Goal: Information Seeking & Learning: Find specific fact

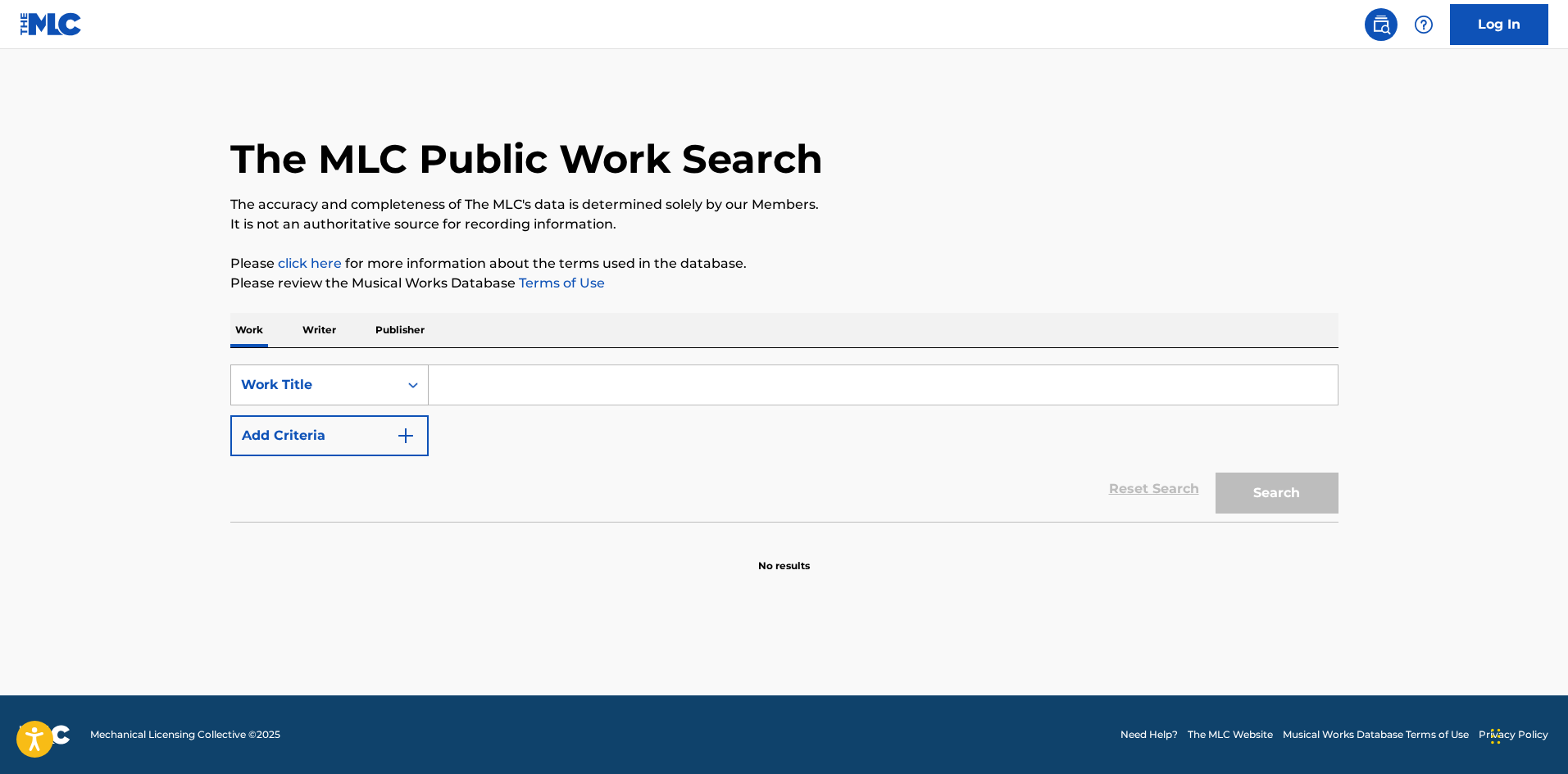
click at [383, 389] on div "Work Title" at bounding box center [314, 385] width 148 height 19
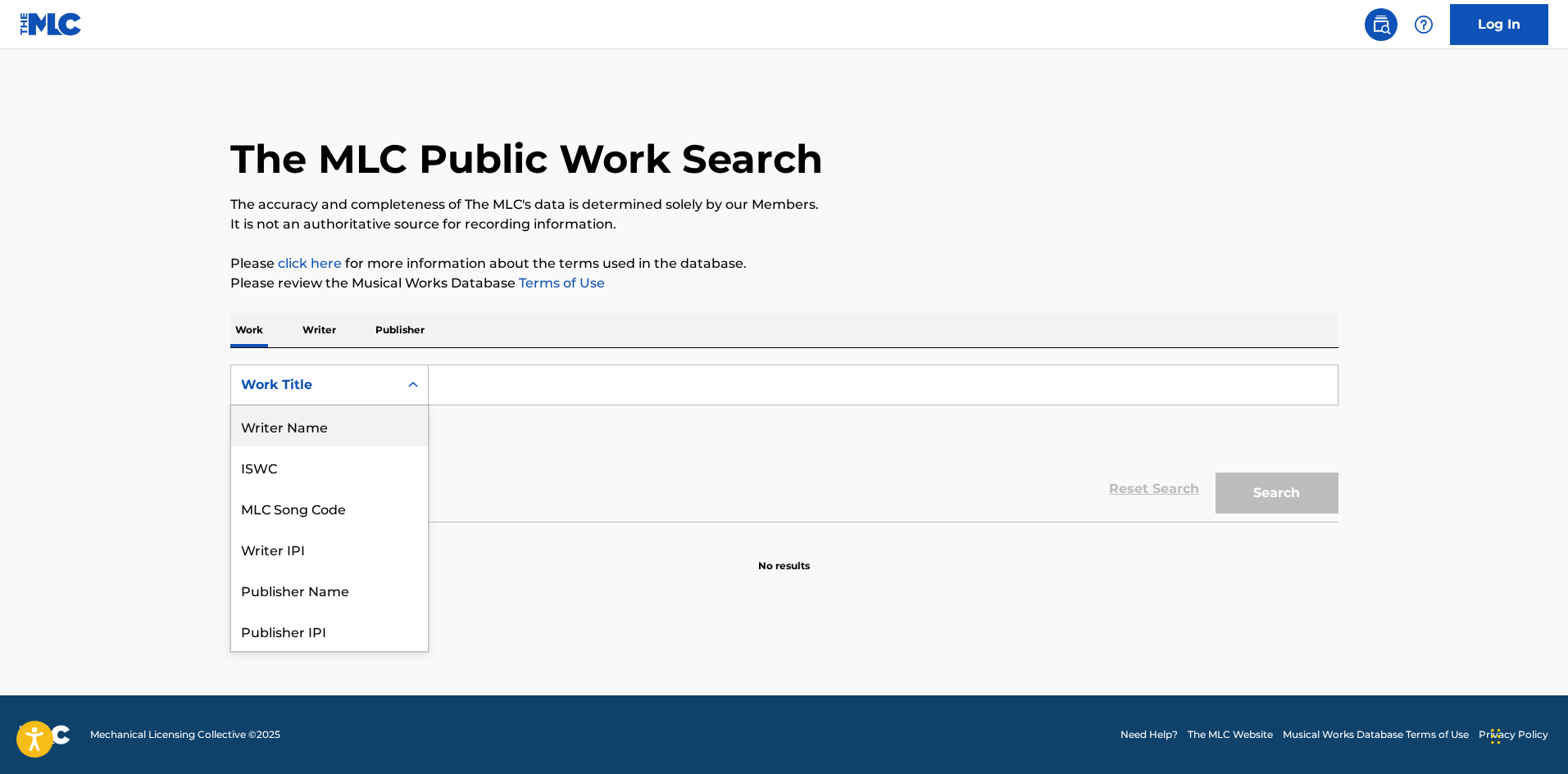
click at [356, 434] on div "Writer Name" at bounding box center [329, 426] width 197 height 41
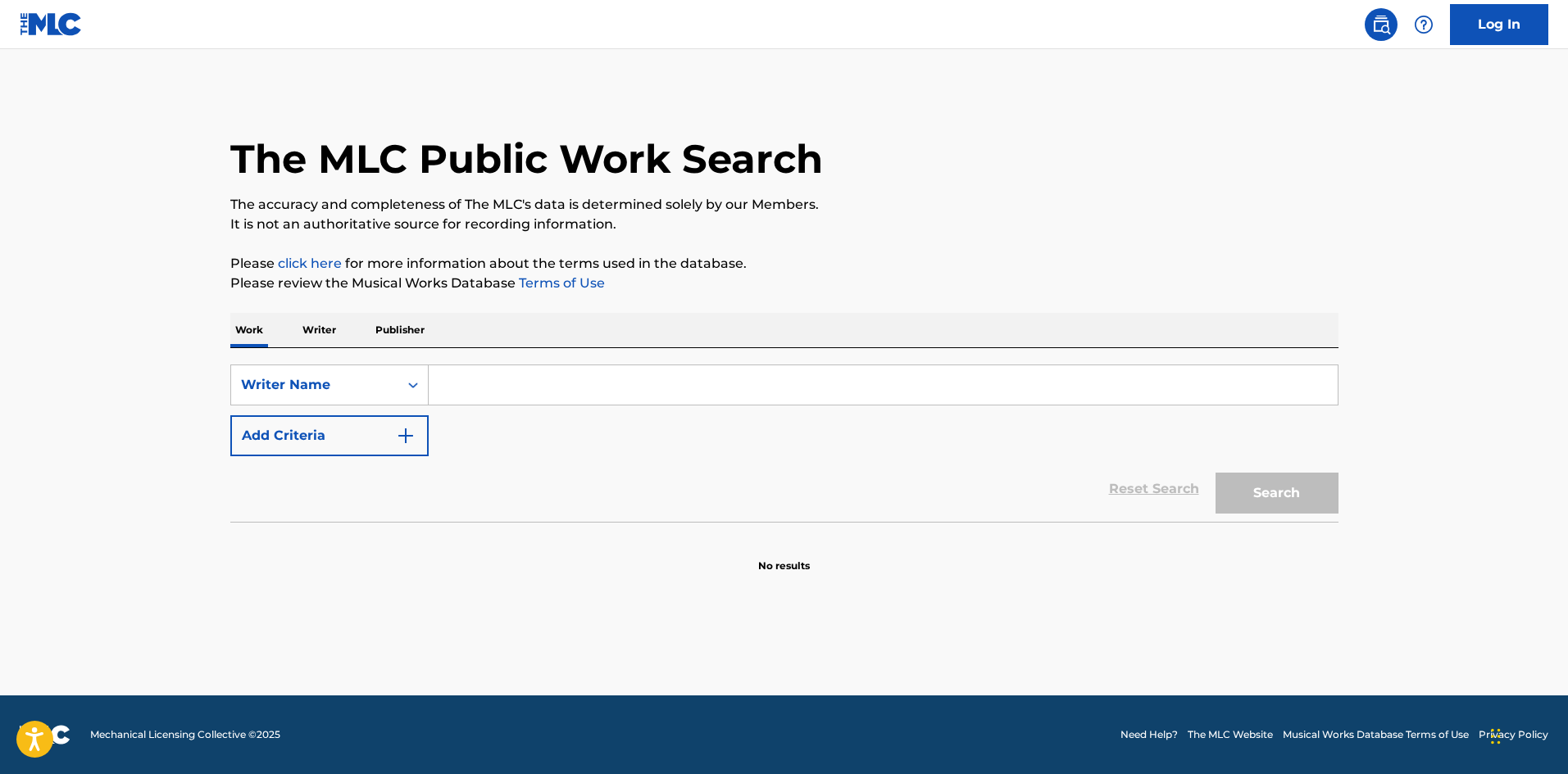
click at [485, 404] on input "Search Form" at bounding box center [883, 385] width 909 height 40
click at [1216, 473] on button "Search" at bounding box center [1278, 493] width 123 height 41
type input "[PERSON_NAME]"
click at [1216, 473] on button "Search" at bounding box center [1278, 493] width 123 height 41
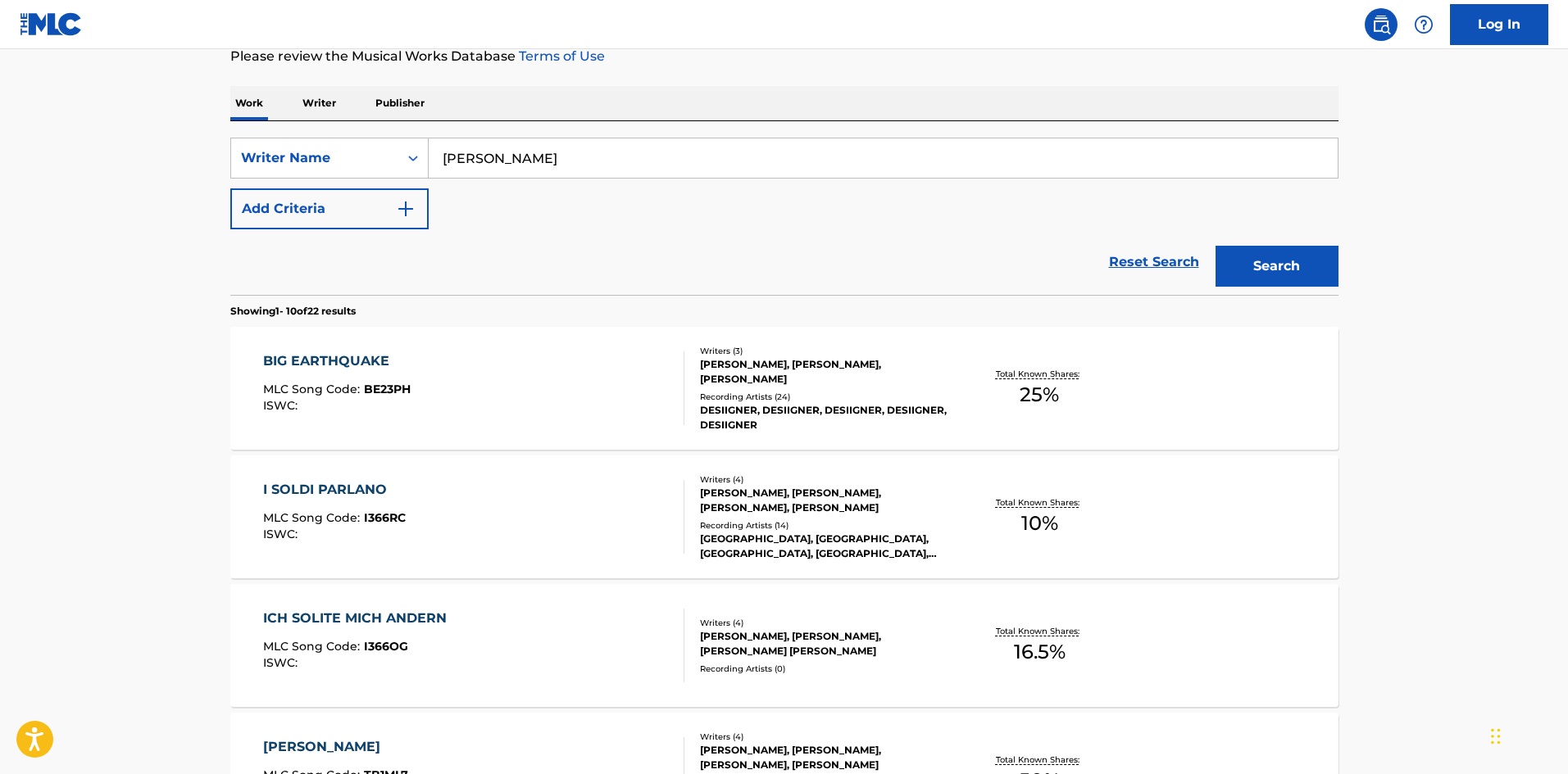
scroll to position [246, 0]
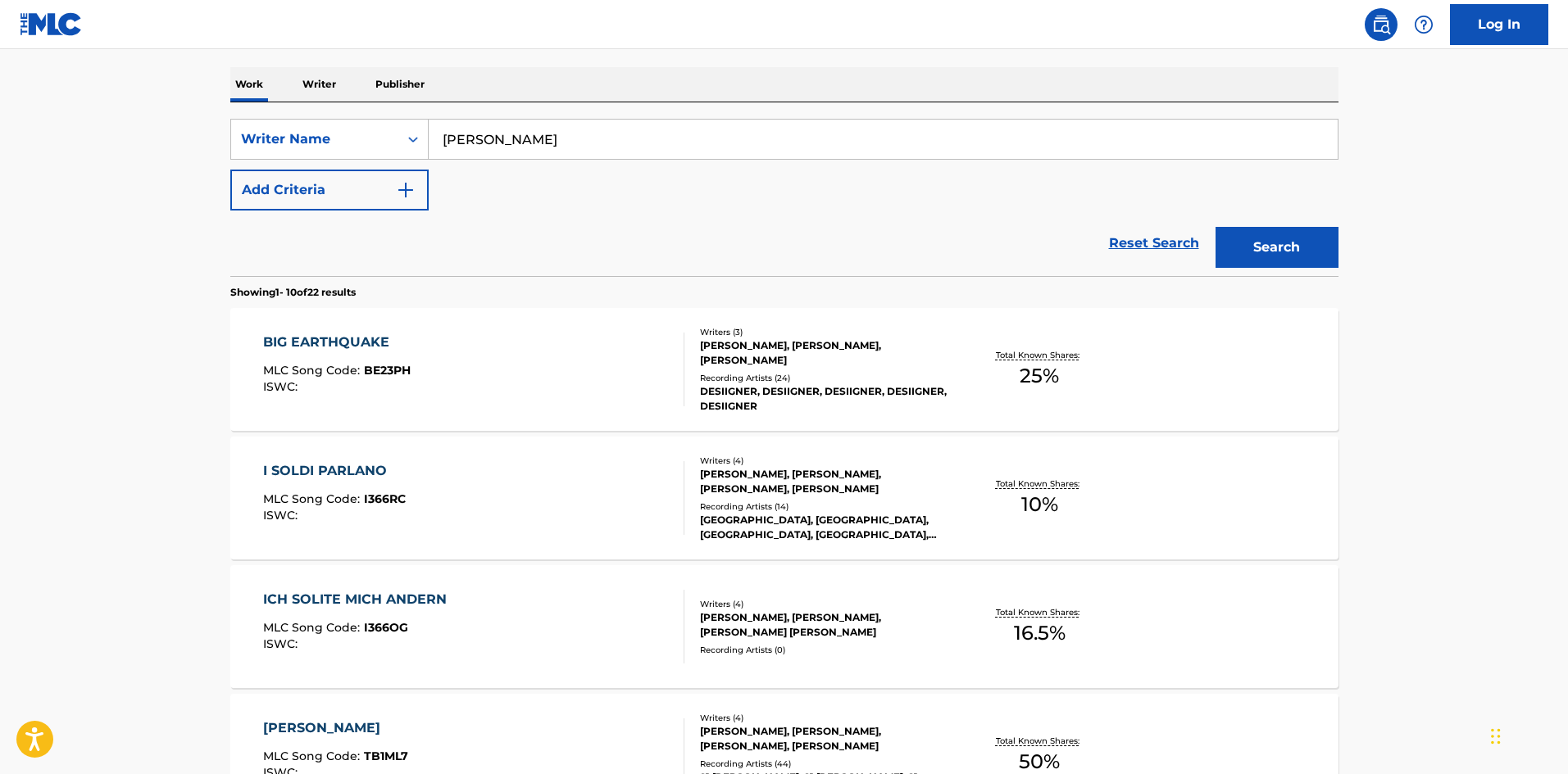
click at [750, 397] on div "DESIIGNER, DESIIGNER, DESIIGNER, DESIIGNER, DESIIGNER" at bounding box center [823, 398] width 247 height 30
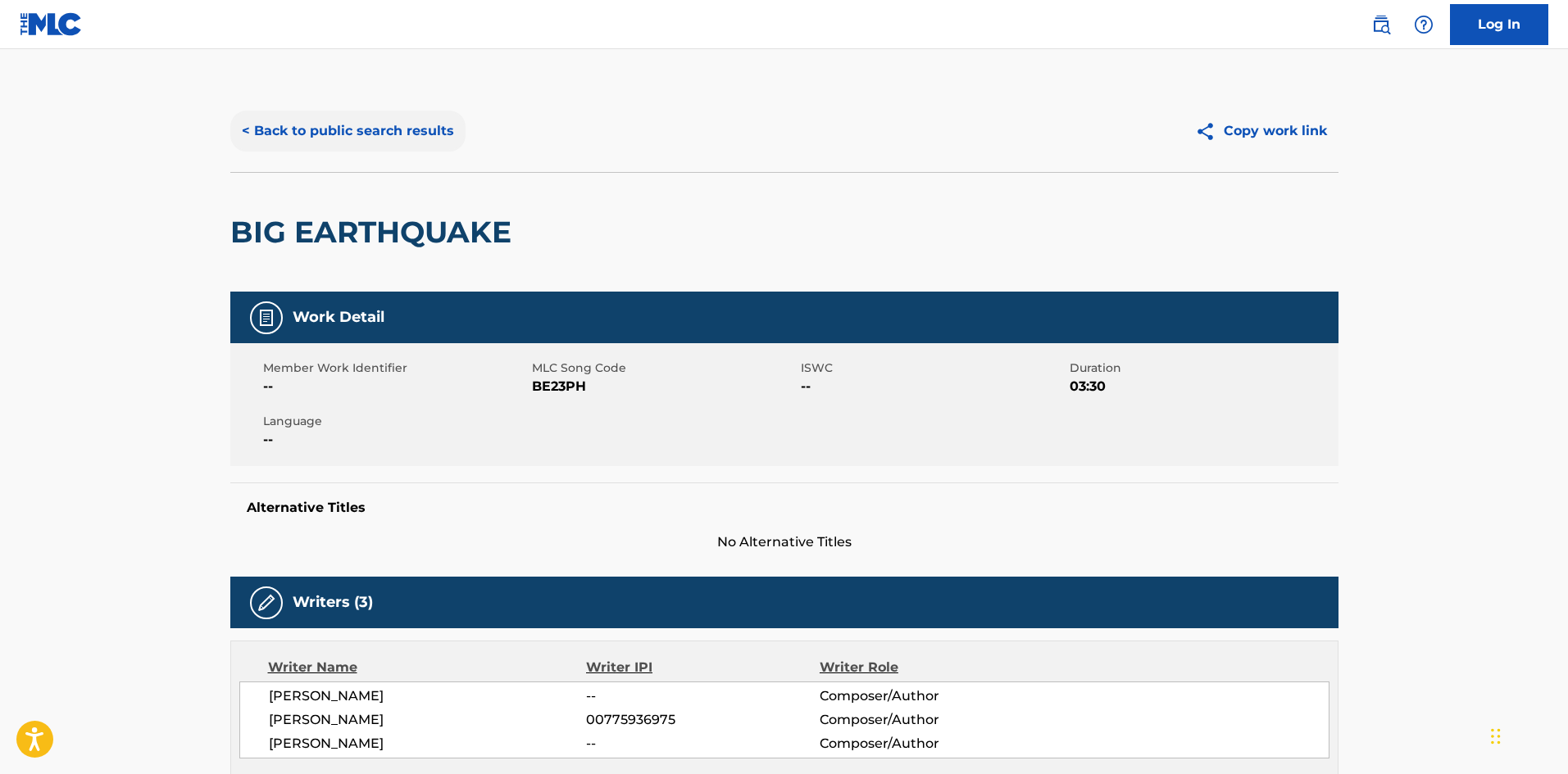
click at [312, 127] on button "< Back to public search results" at bounding box center [348, 131] width 236 height 41
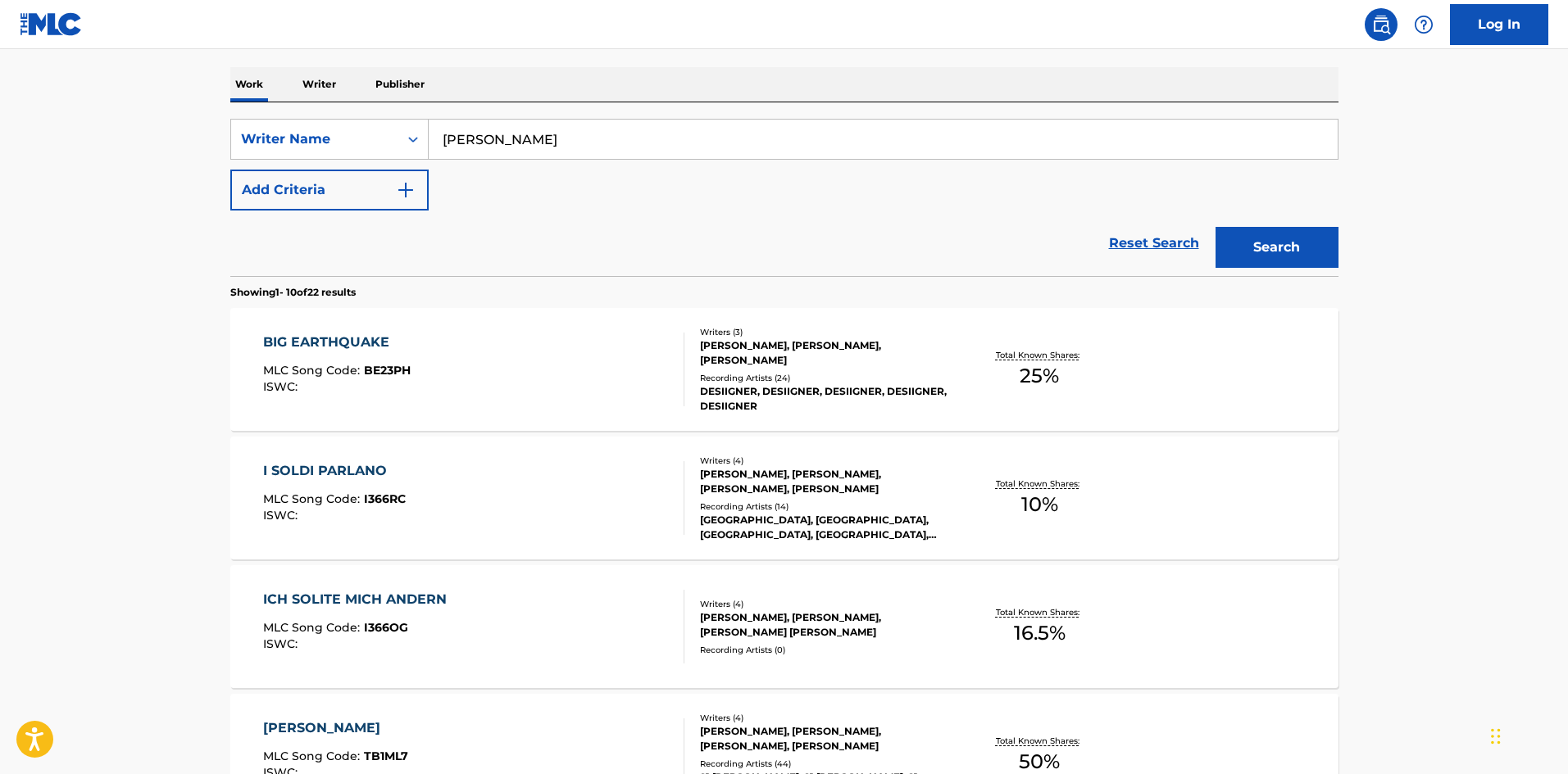
click at [795, 484] on div "[PERSON_NAME], [PERSON_NAME], [PERSON_NAME], [PERSON_NAME]" at bounding box center [823, 481] width 247 height 30
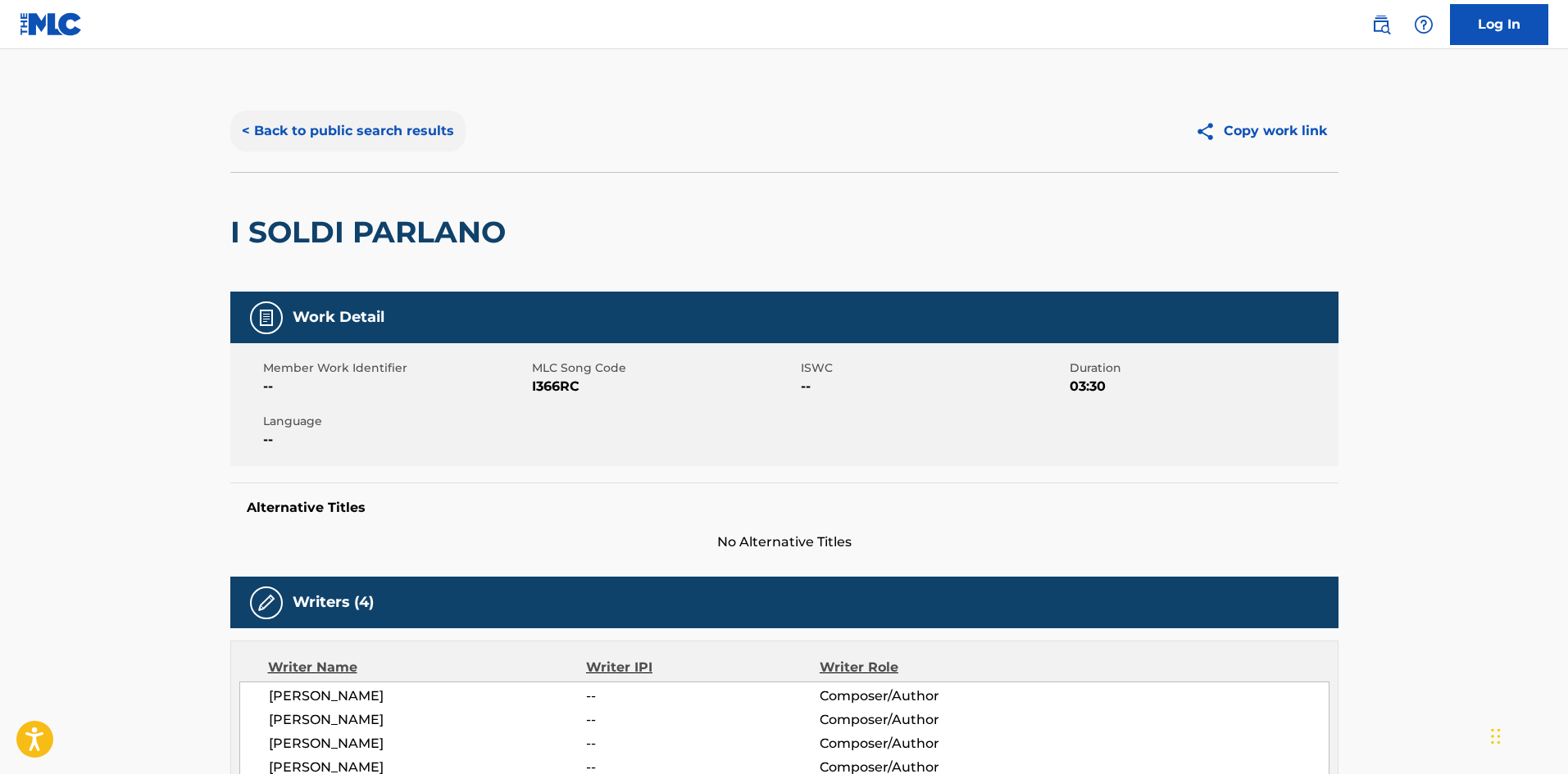
click at [351, 130] on button "< Back to public search results" at bounding box center [348, 131] width 236 height 41
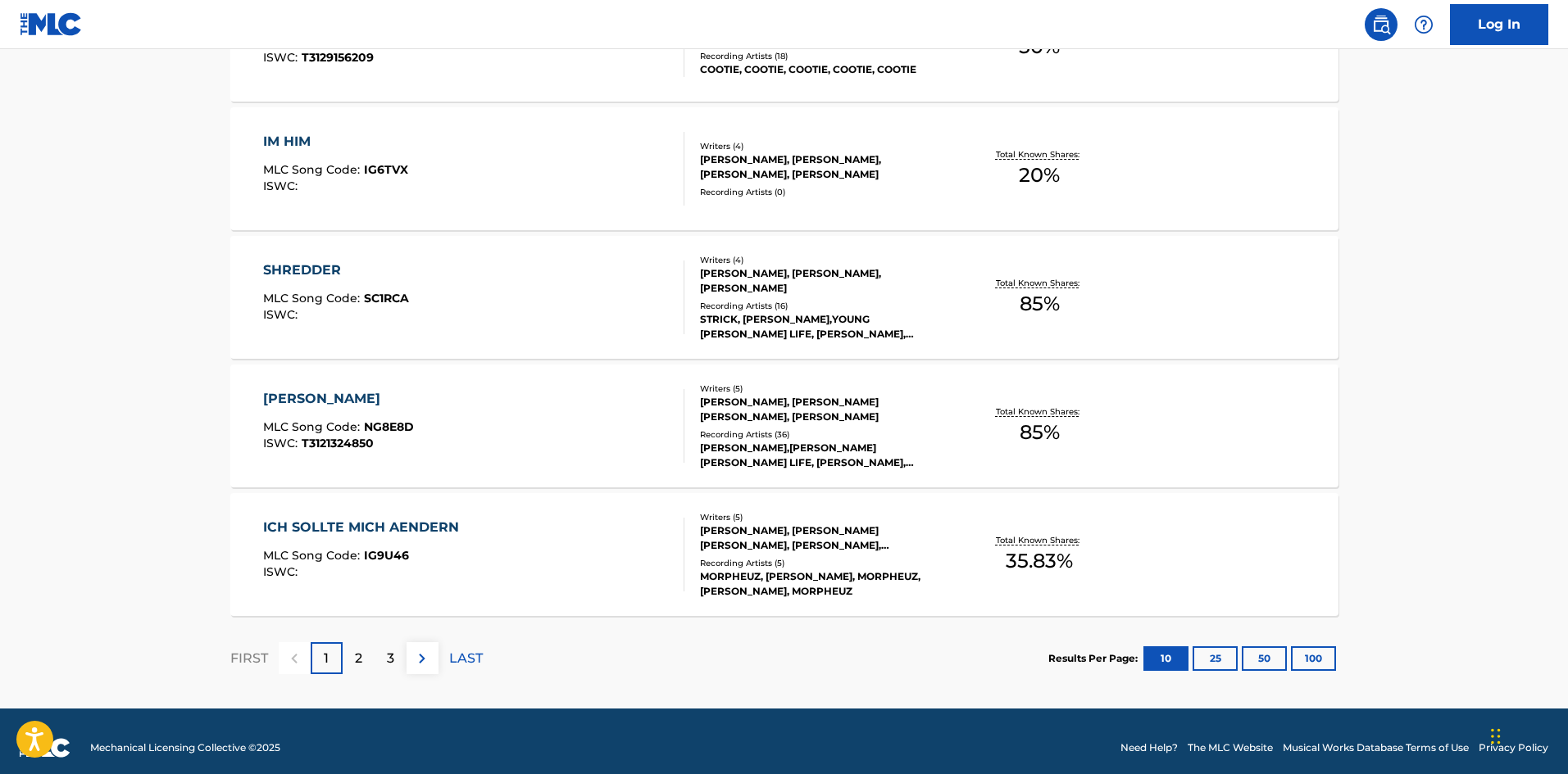
scroll to position [1231, 0]
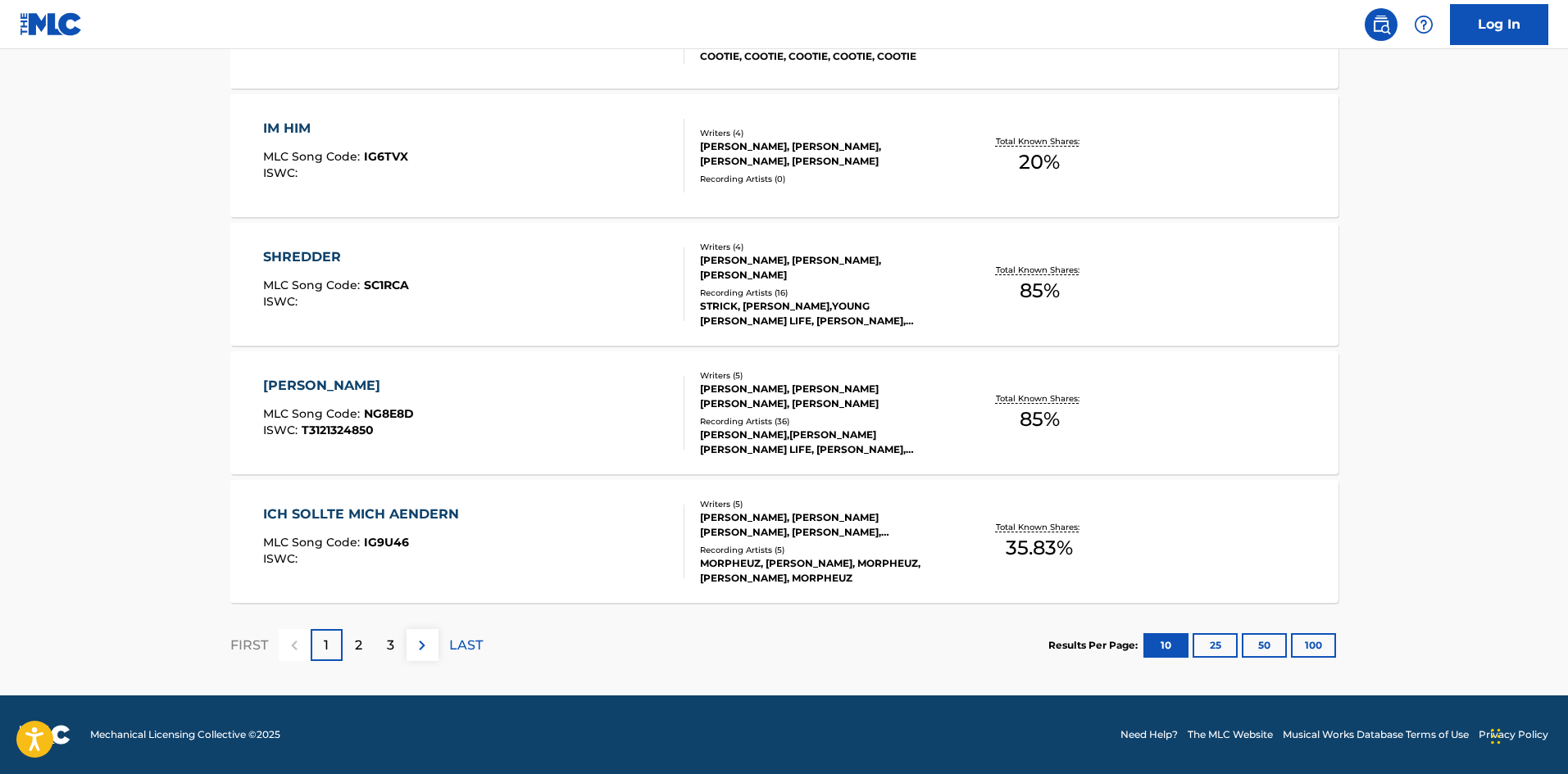
click at [708, 431] on div "[PERSON_NAME],[PERSON_NAME] [PERSON_NAME] LIFE, [PERSON_NAME],[PERSON_NAME] [PE…" at bounding box center [823, 442] width 247 height 30
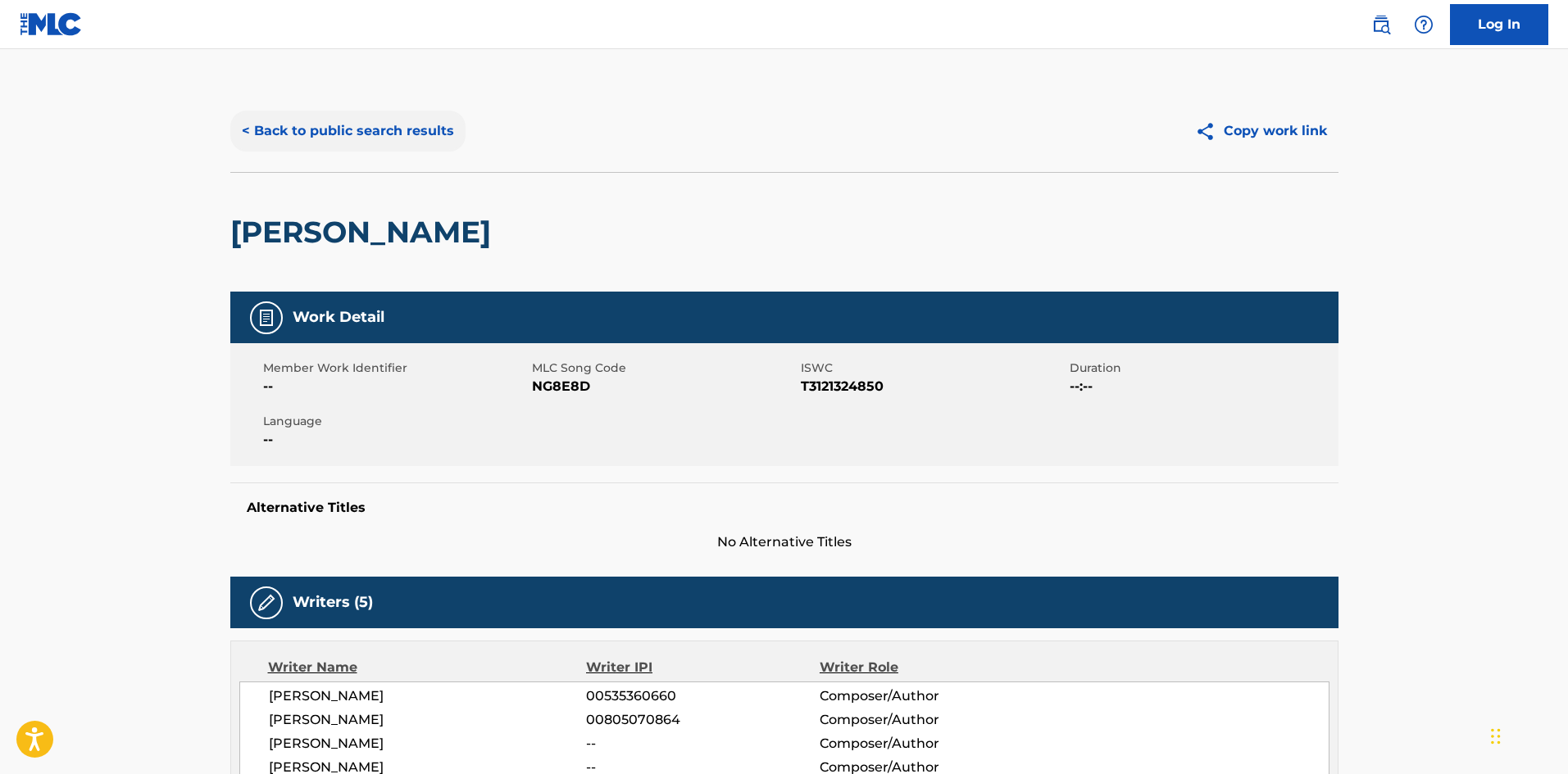
click at [295, 133] on button "< Back to public search results" at bounding box center [348, 131] width 236 height 41
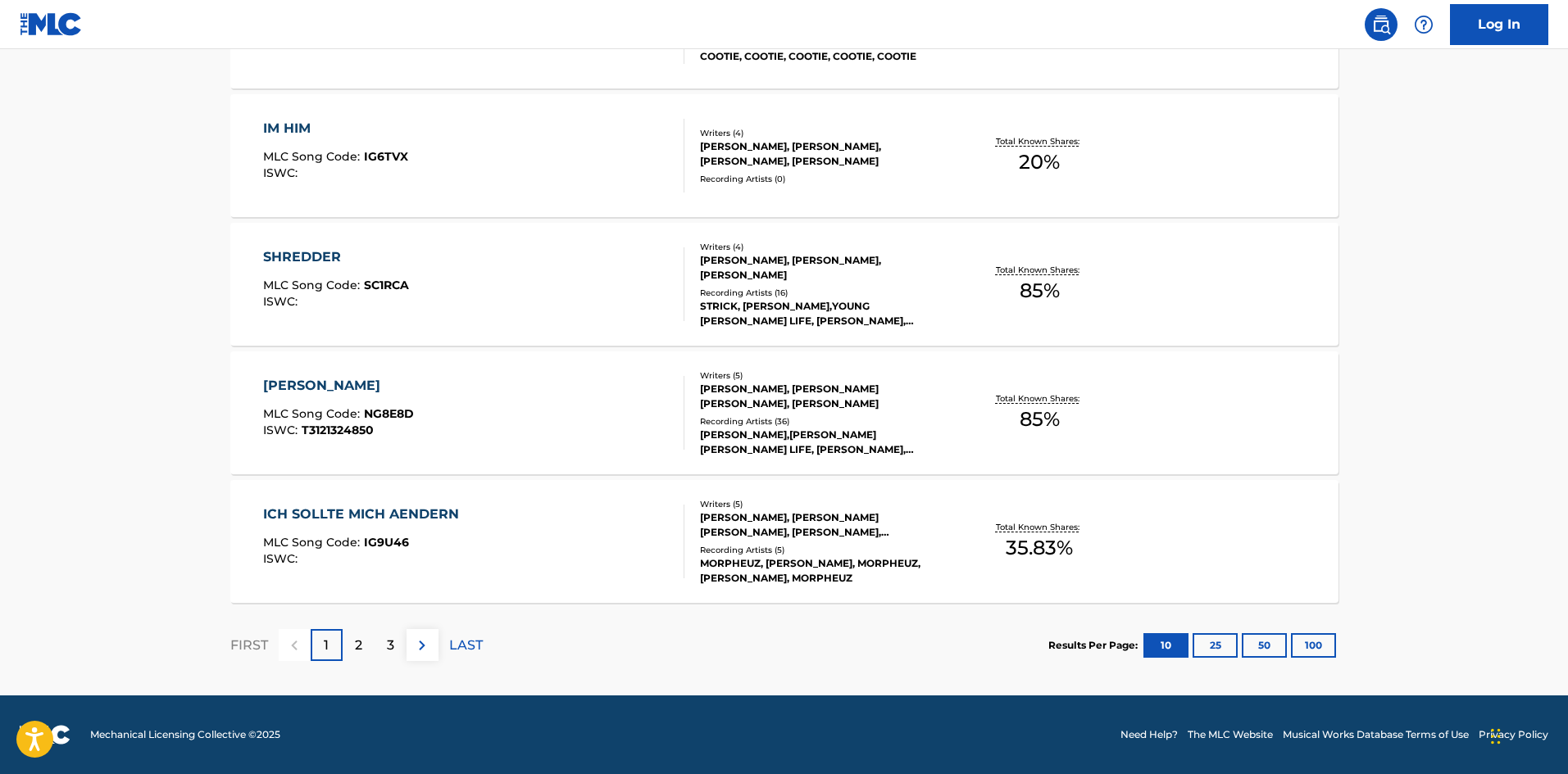
click at [355, 645] on p "2" at bounding box center [358, 645] width 8 height 19
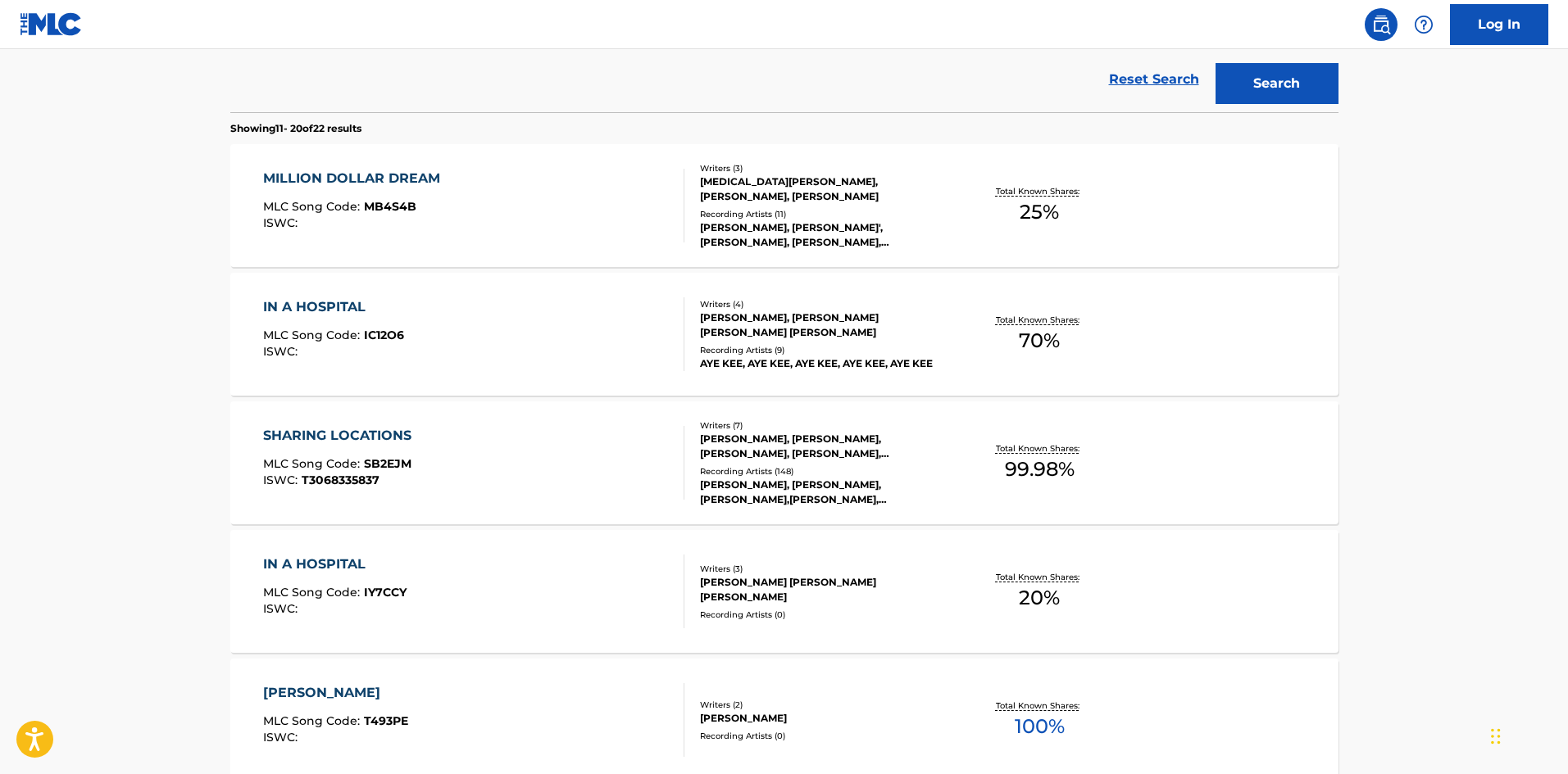
scroll to position [574, 0]
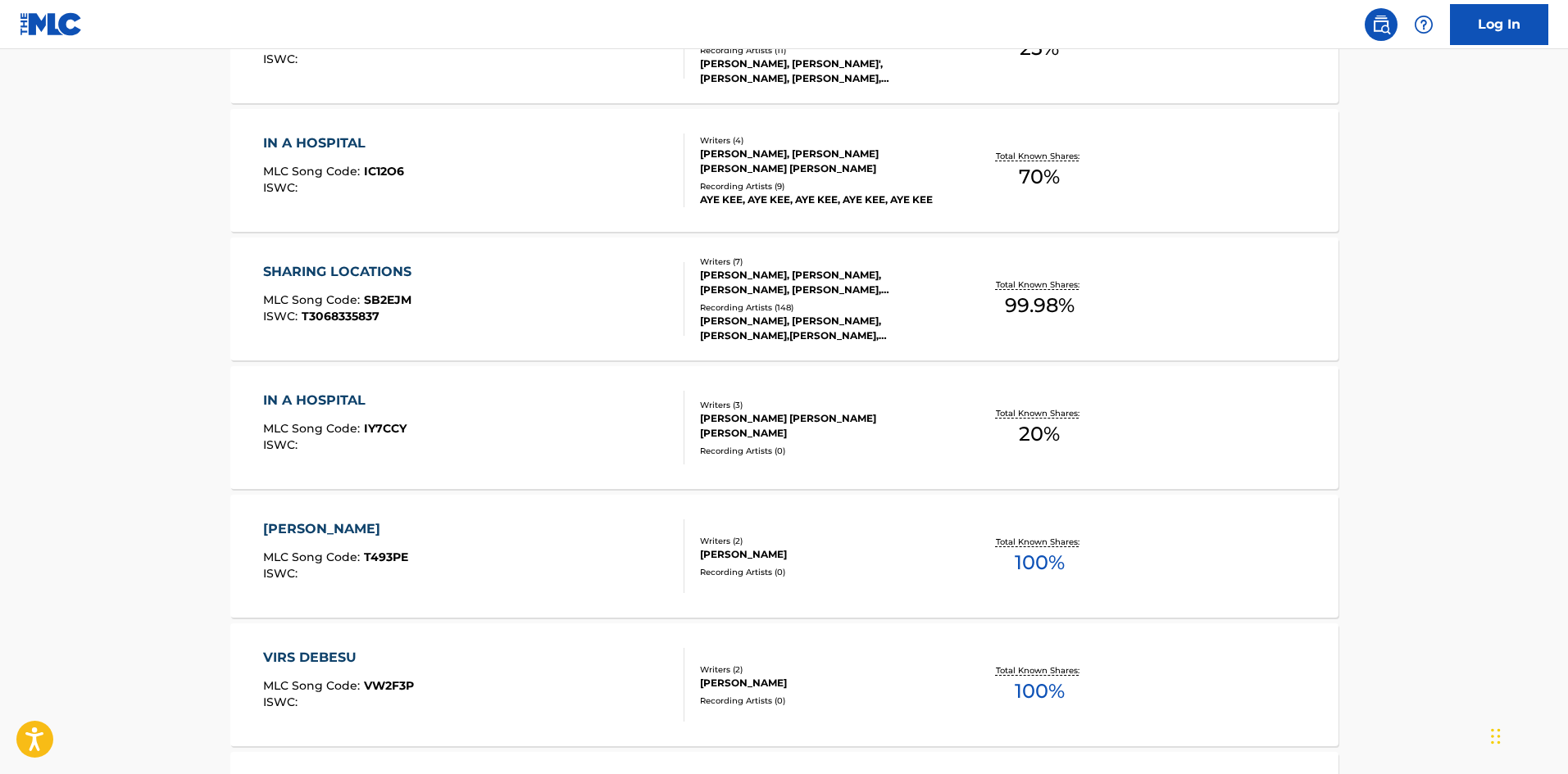
click at [643, 332] on div "SHARING LOCATIONS MLC Song Code : SB2EJM ISWC : T3068335837" at bounding box center [474, 299] width 421 height 73
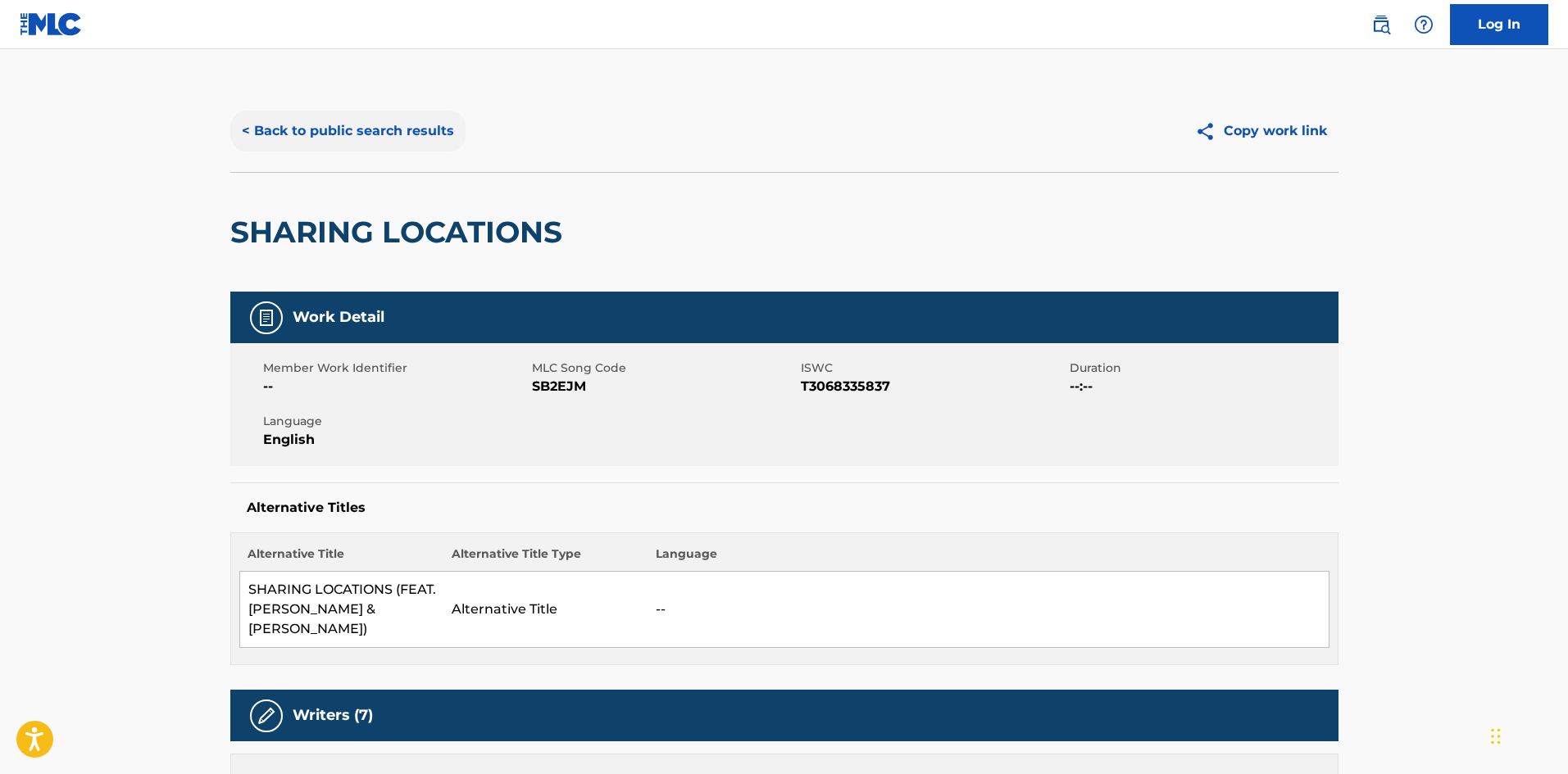
click at [278, 140] on button "< Back to public search results" at bounding box center [348, 131] width 236 height 41
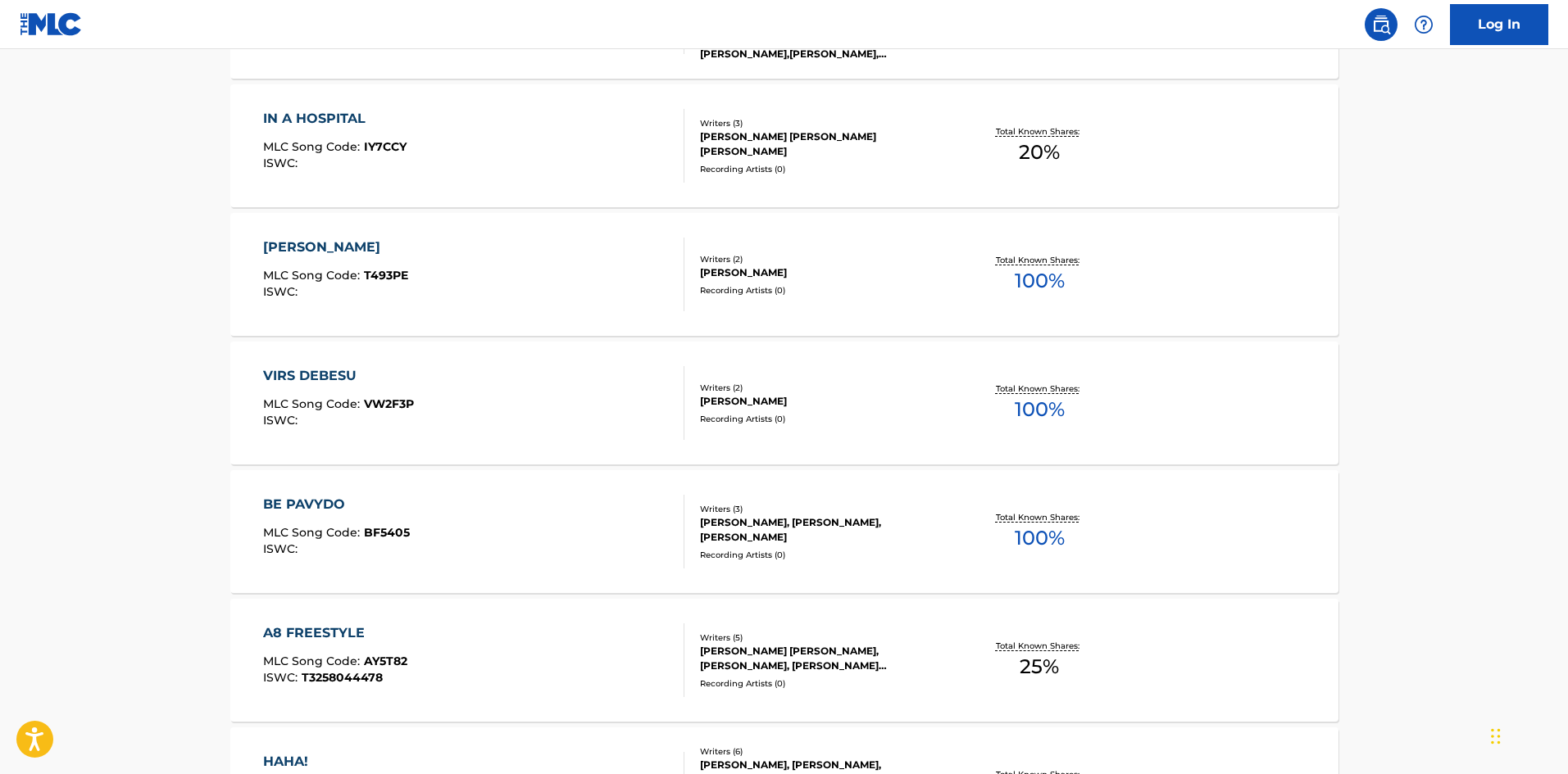
scroll to position [862, 0]
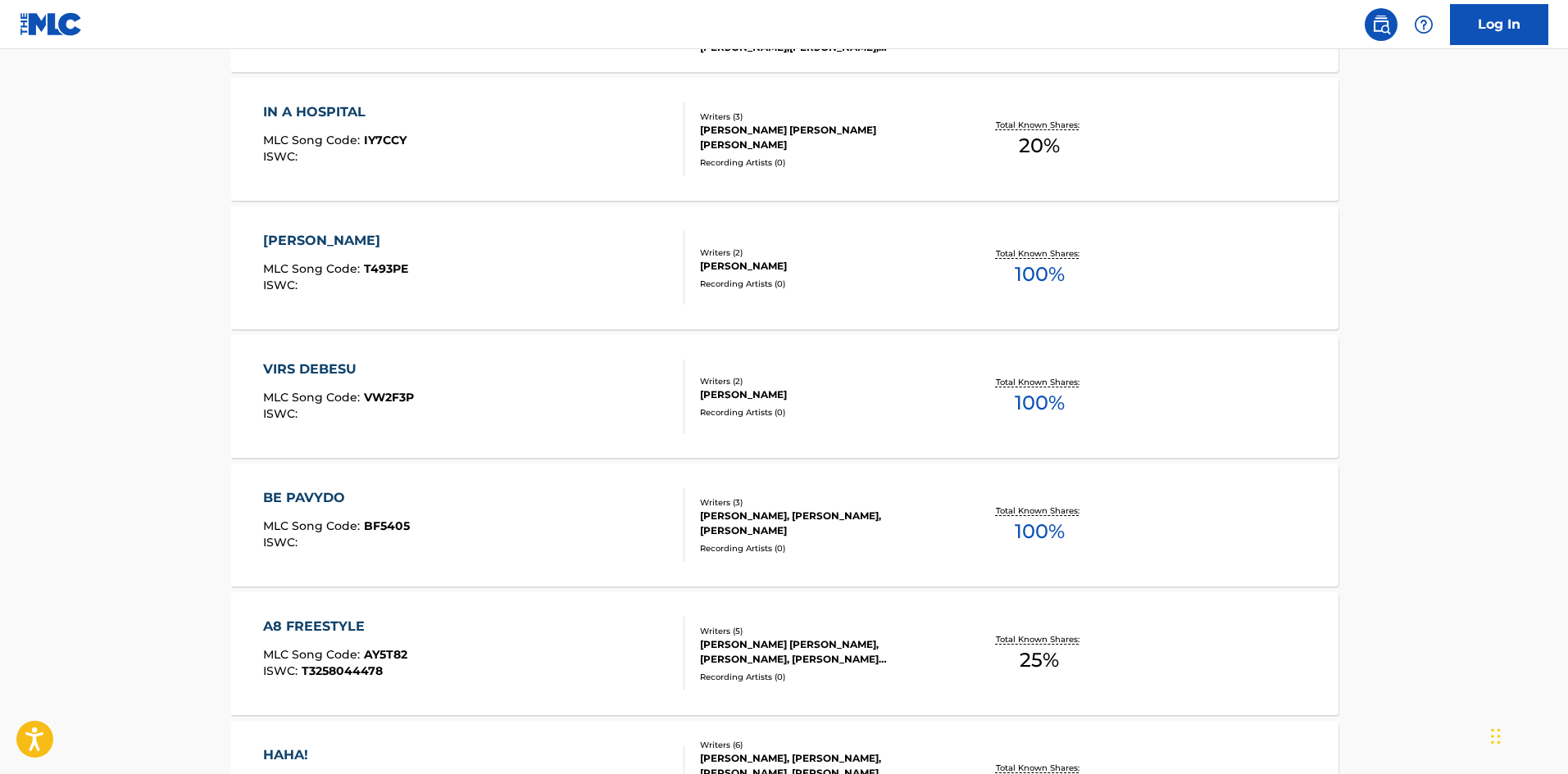
click at [713, 425] on div "VIRS DEBESU MLC Song Code : VW2F3P ISWC : Writers ( 2 ) [PERSON_NAME] Recording…" at bounding box center [784, 397] width 1108 height 123
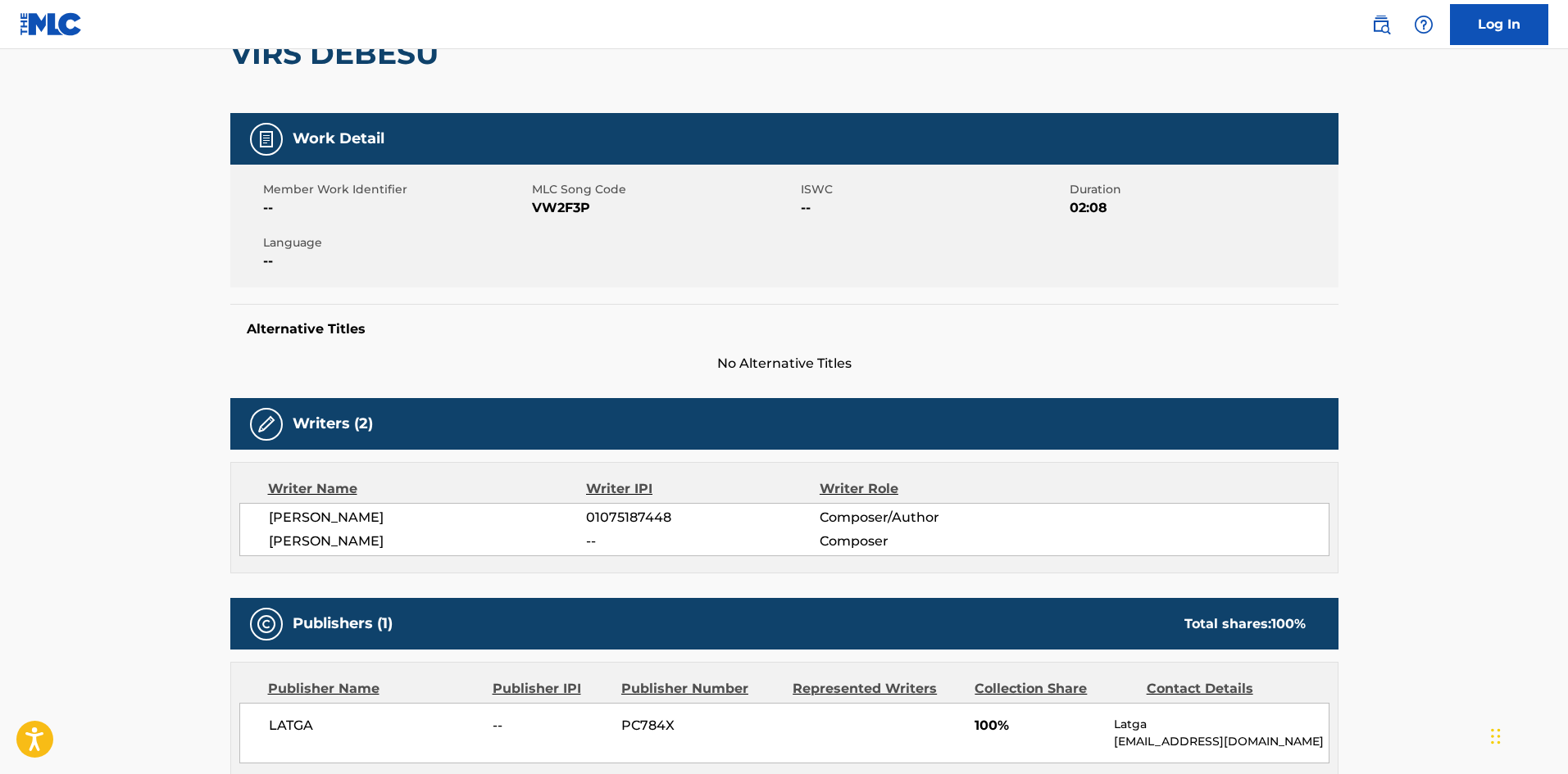
scroll to position [246, 0]
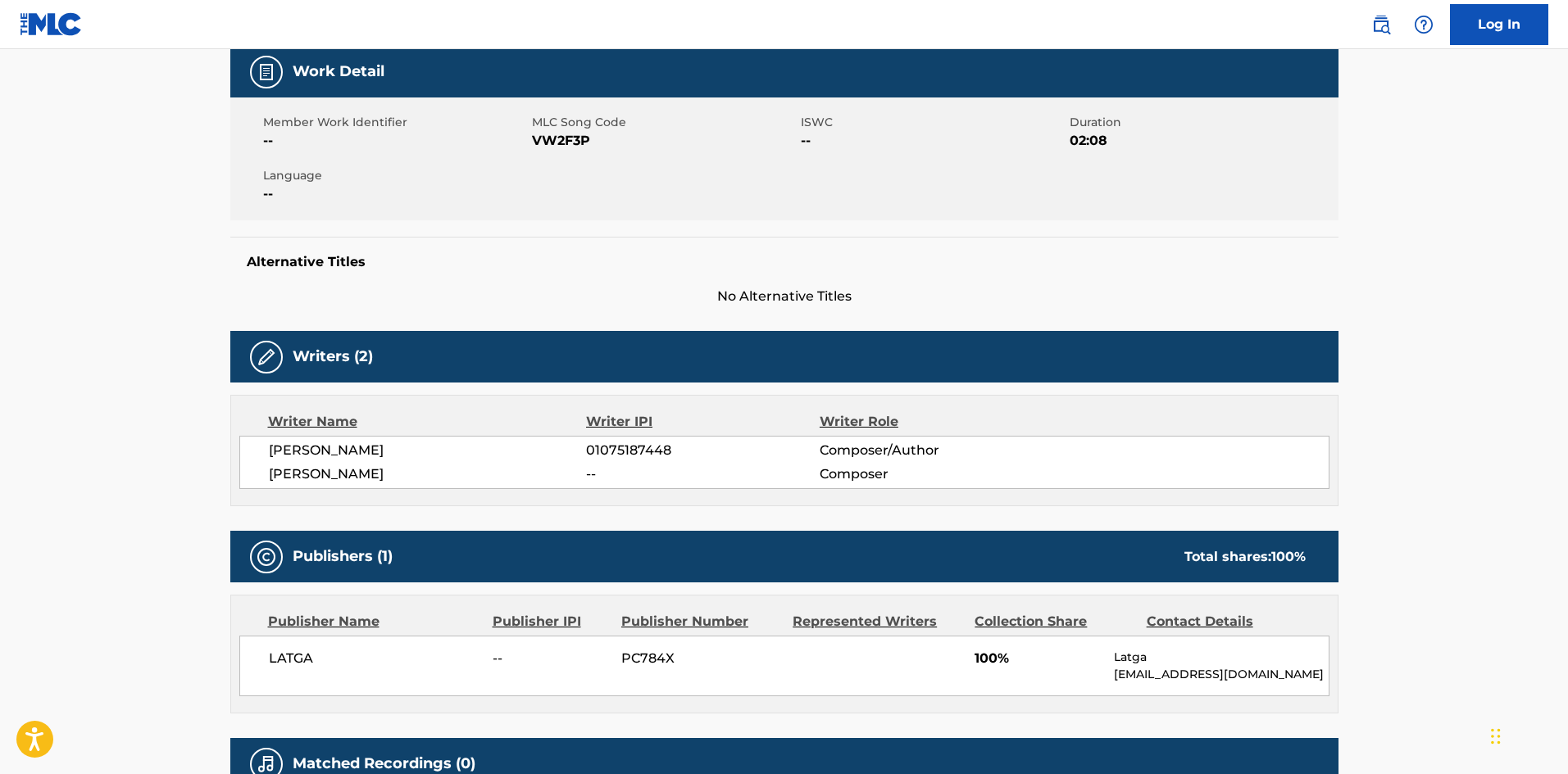
click at [404, 440] on div "MANTAS DAPKEVICIUS 01075187448 Composer/Author [PERSON_NAME] -- Composer" at bounding box center [784, 462] width 1090 height 53
copy div "[PERSON_NAME]"
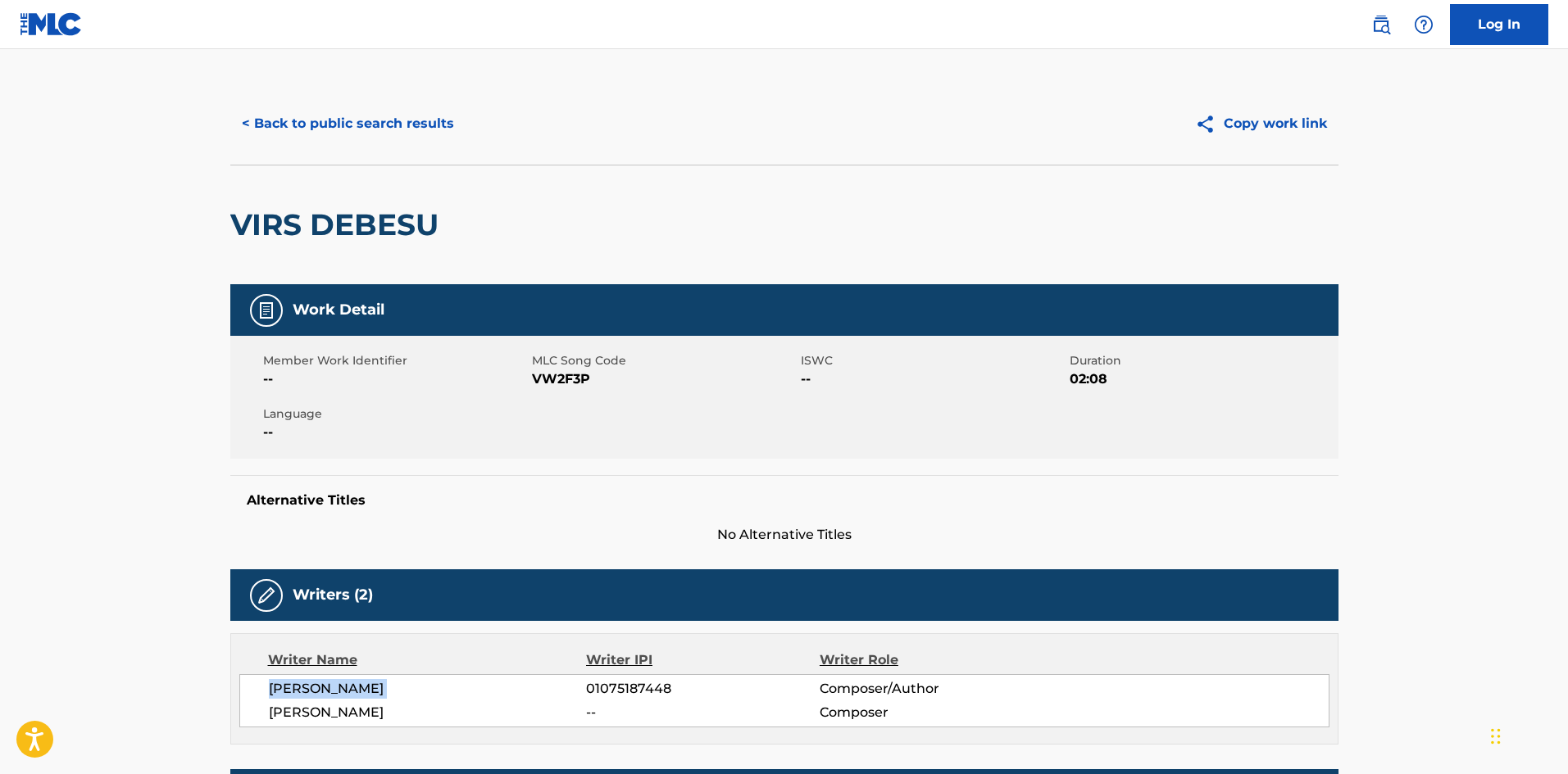
scroll to position [0, 0]
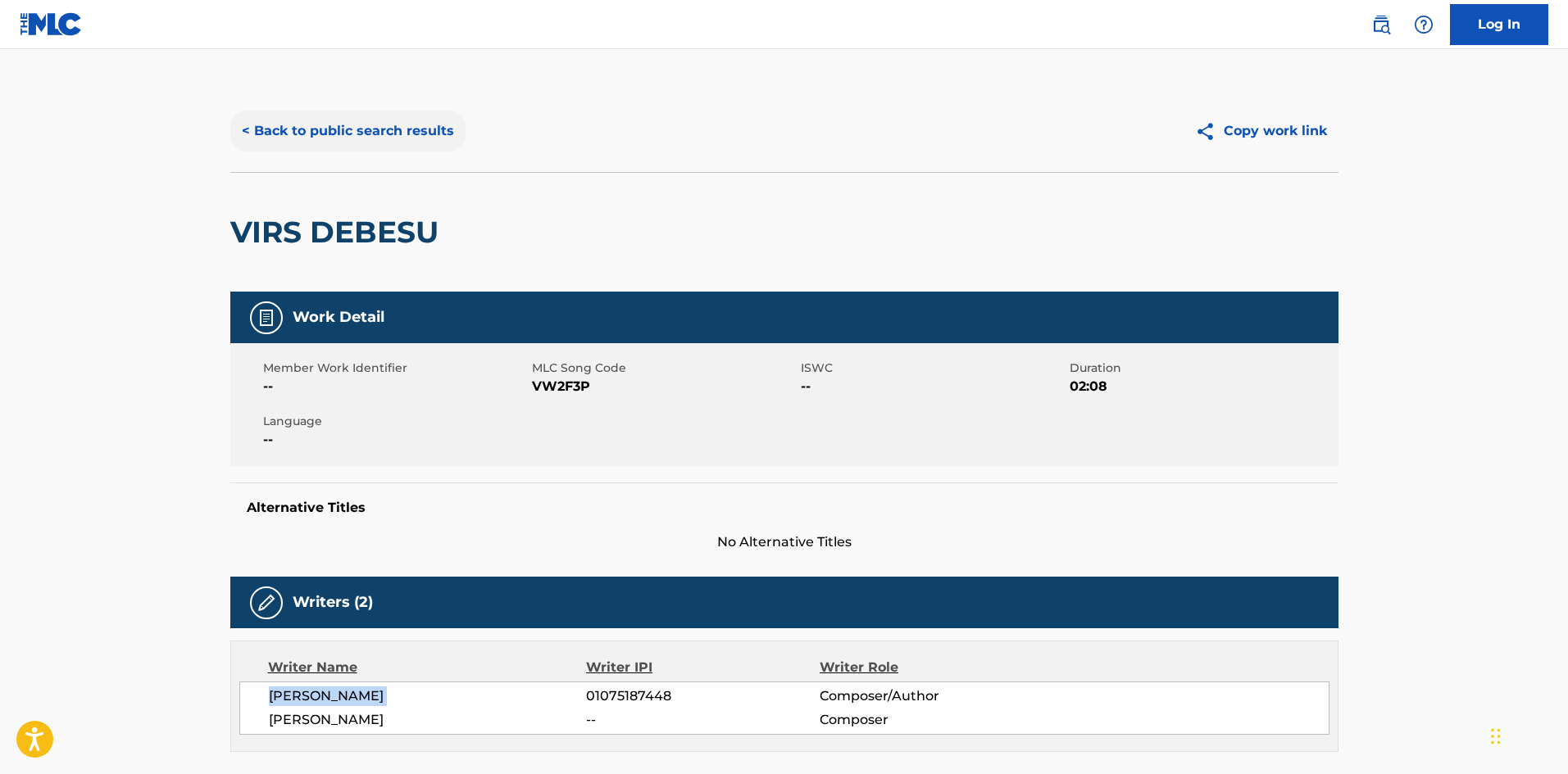
click at [343, 138] on button "< Back to public search results" at bounding box center [348, 131] width 236 height 41
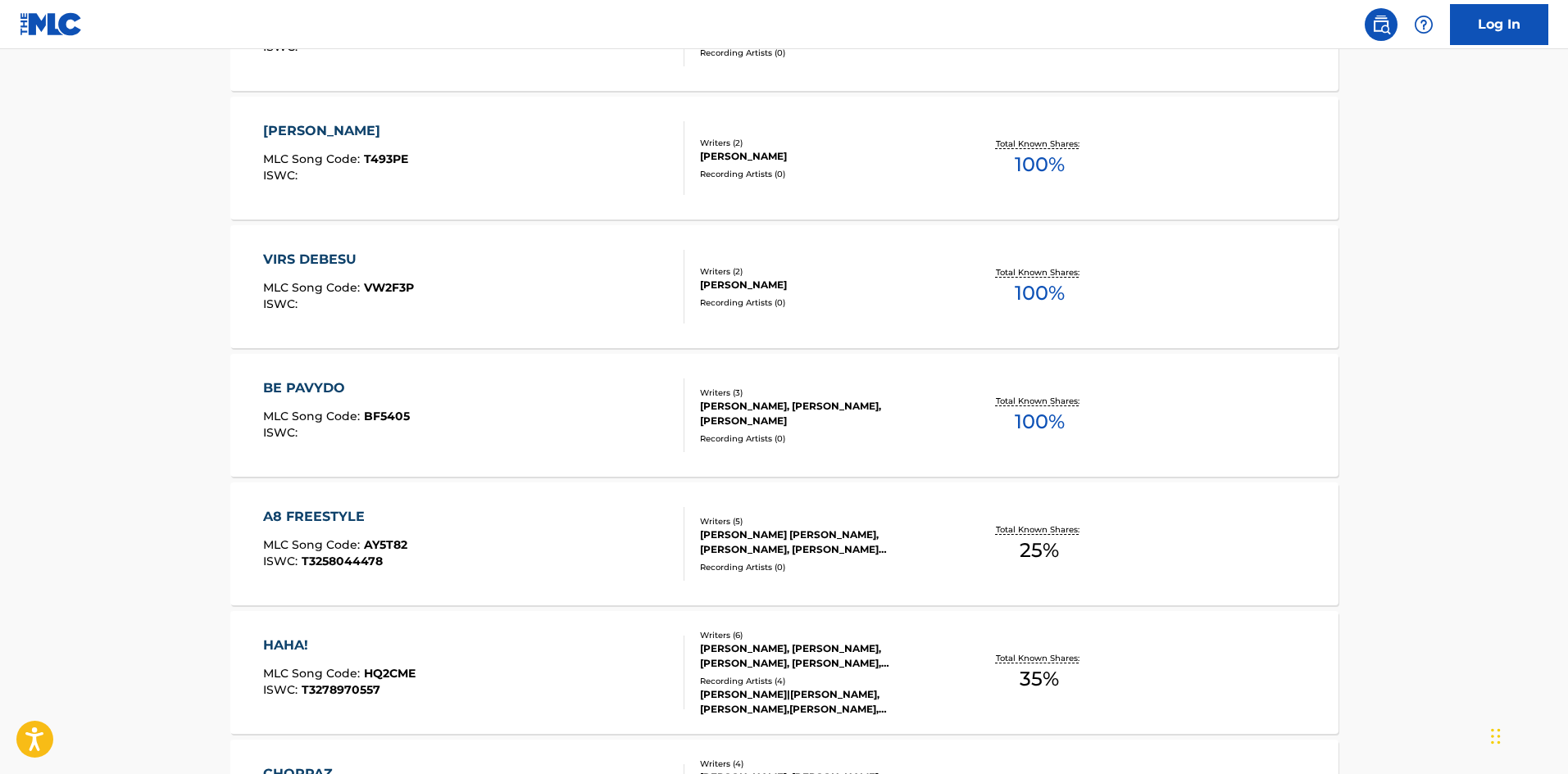
scroll to position [987, 0]
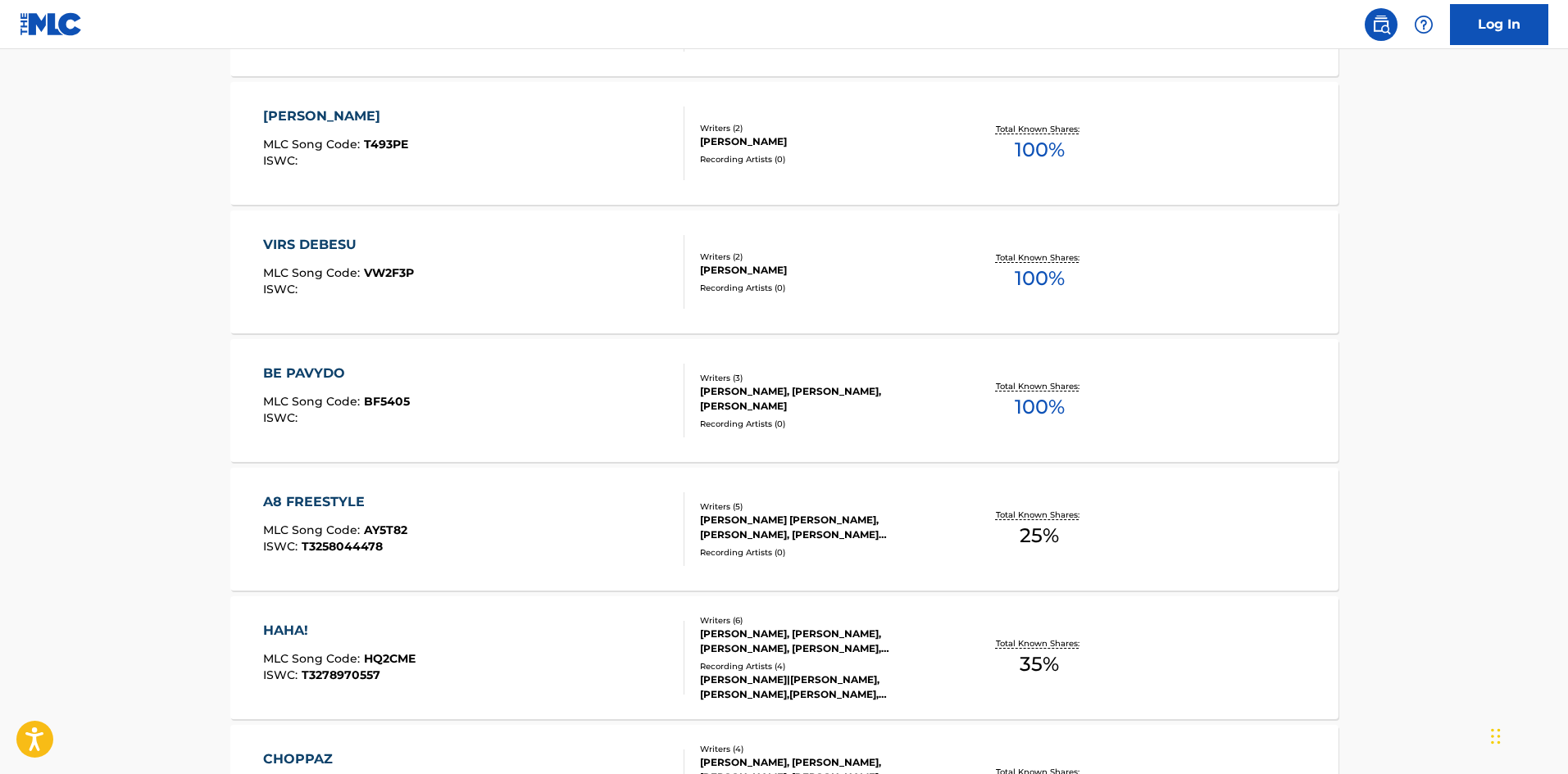
click at [562, 406] on div "BE PAVYDO MLC Song Code : BF5405 ISWC :" at bounding box center [474, 400] width 421 height 73
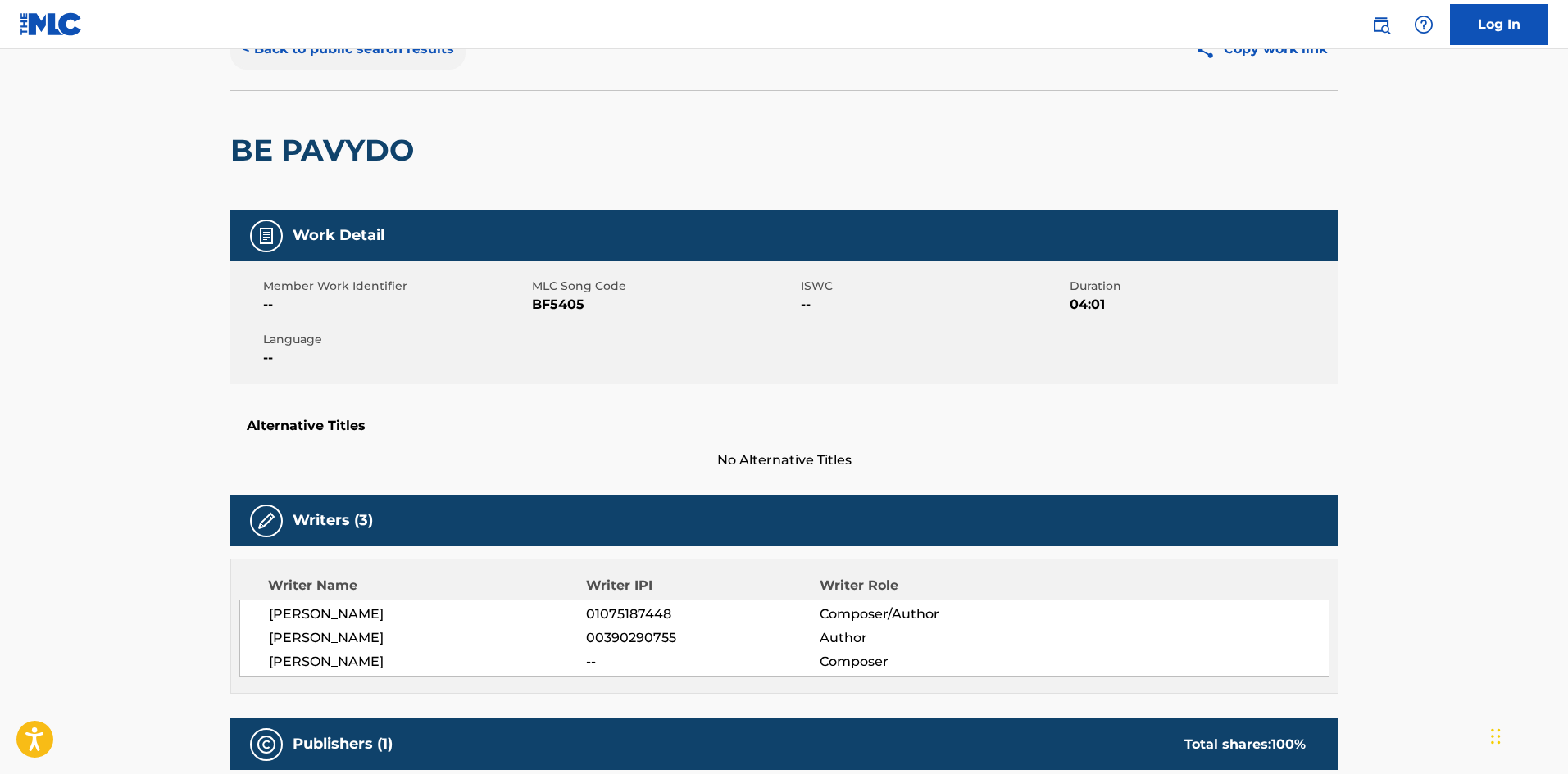
click at [313, 57] on button "< Back to public search results" at bounding box center [348, 49] width 236 height 41
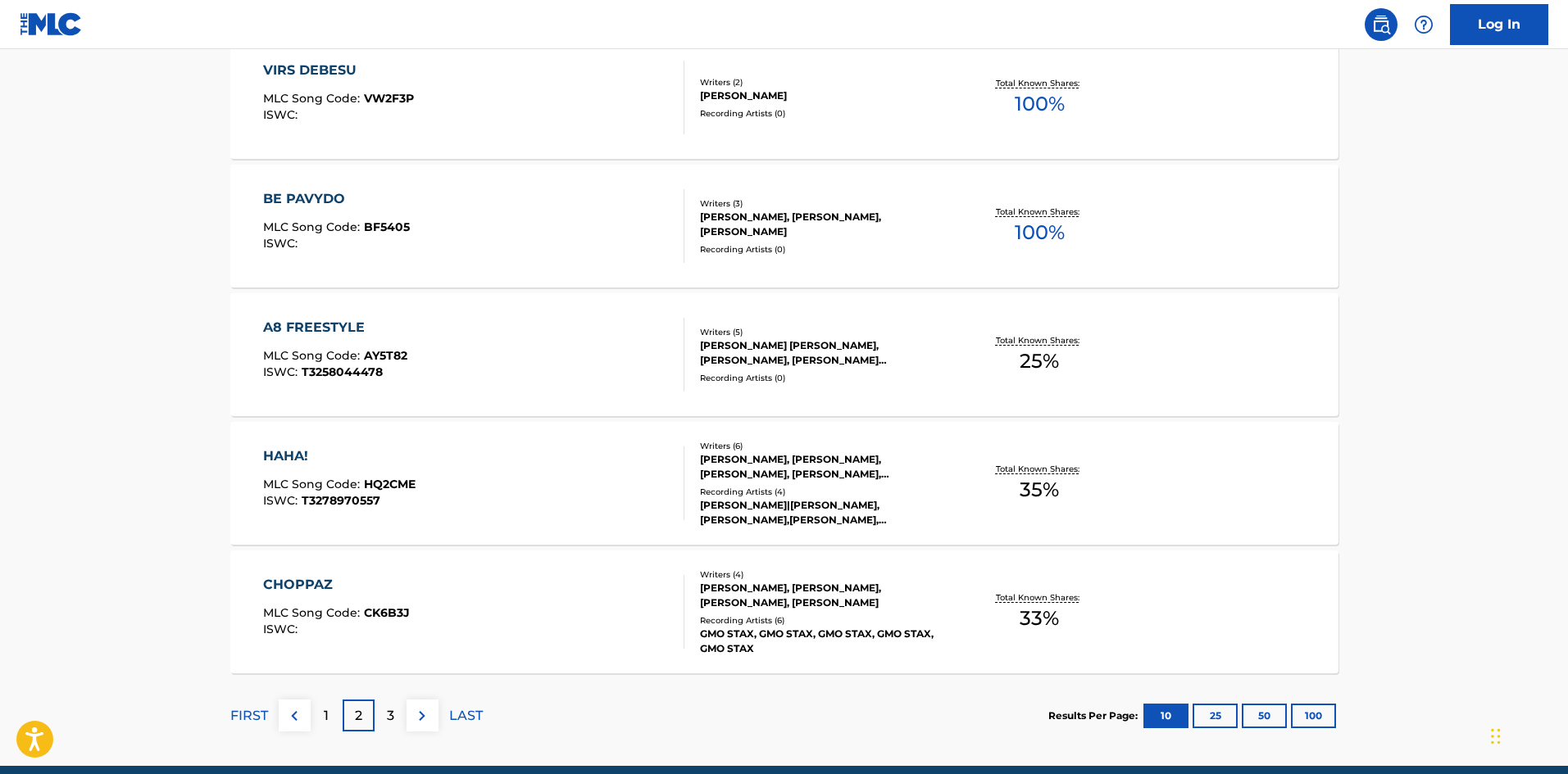
scroll to position [1193, 0]
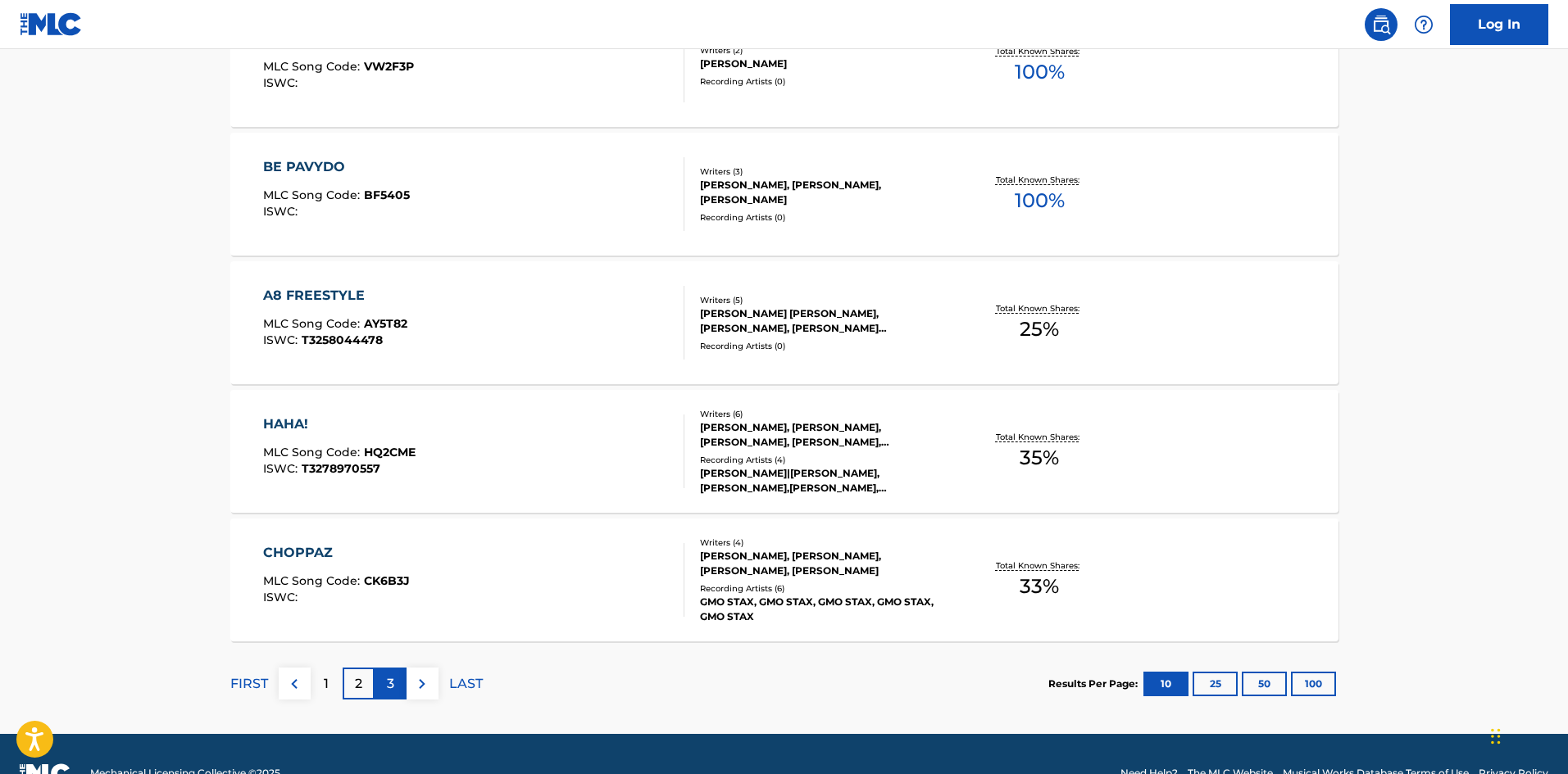
click at [401, 682] on div "3" at bounding box center [391, 684] width 32 height 32
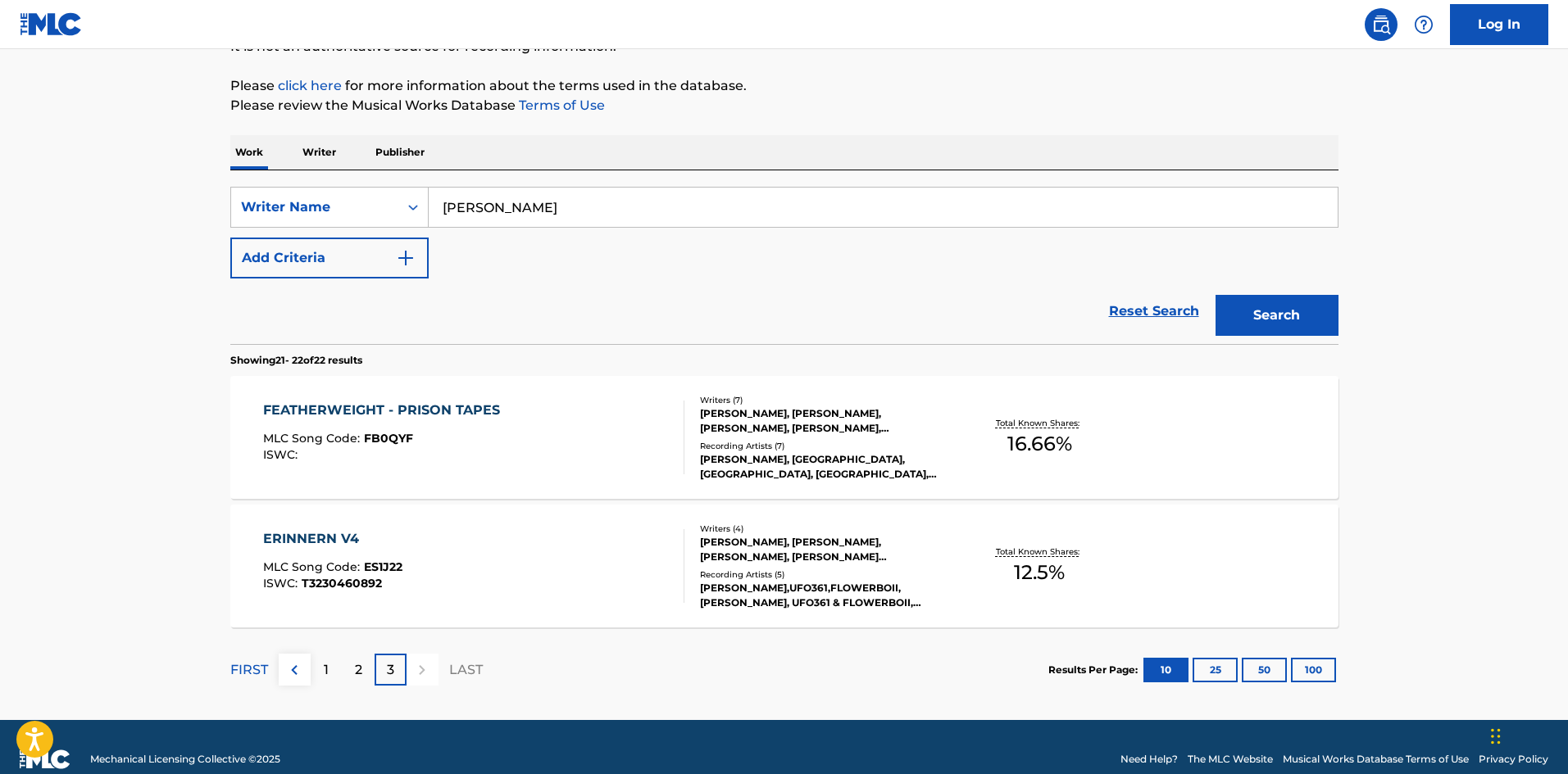
scroll to position [203, 0]
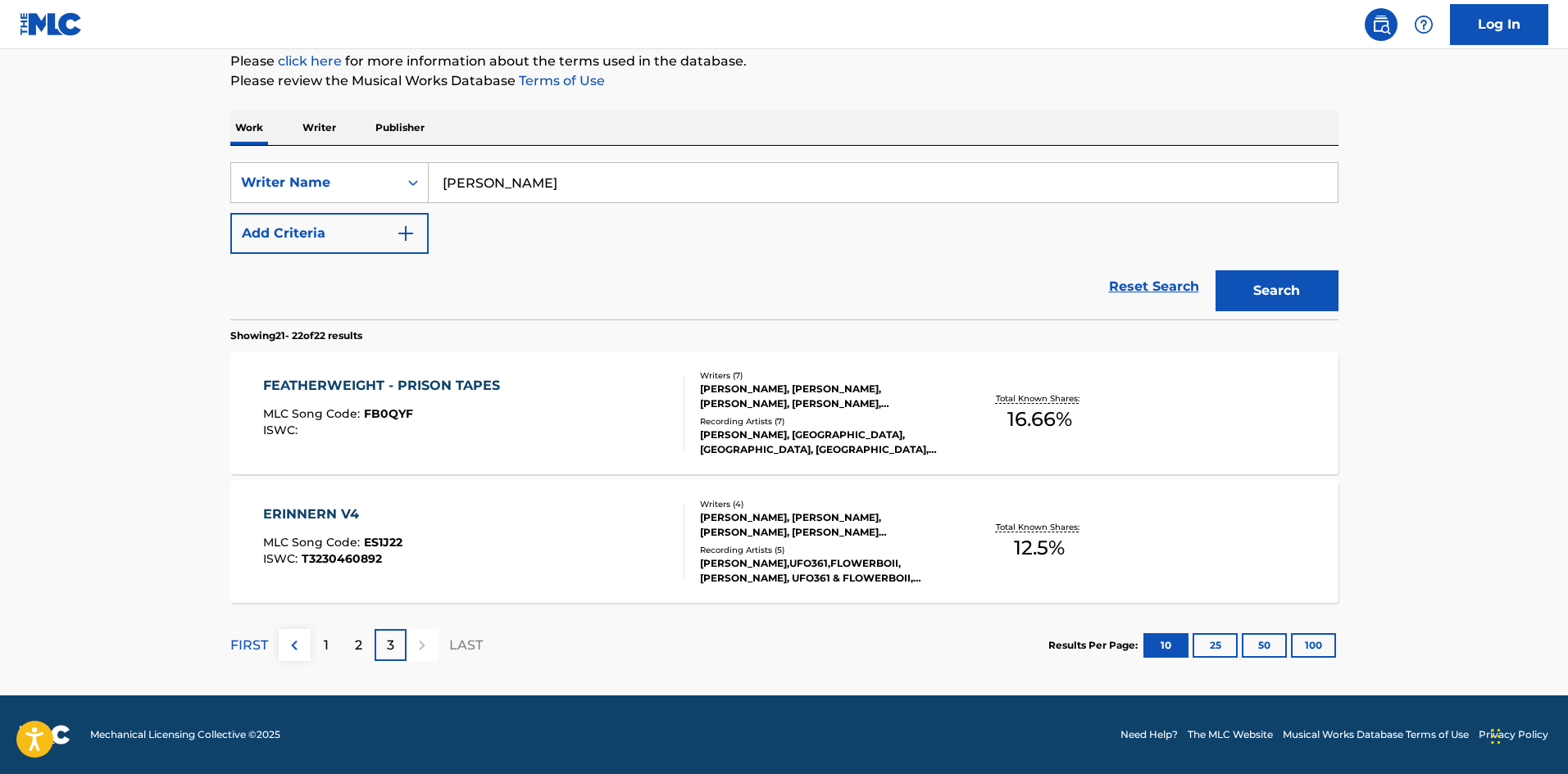
click at [513, 192] on input "[PERSON_NAME]" at bounding box center [883, 182] width 909 height 40
paste input "[PERSON_NAME]"
type input "[PERSON_NAME]"
click at [1275, 306] on button "Search" at bounding box center [1278, 290] width 123 height 41
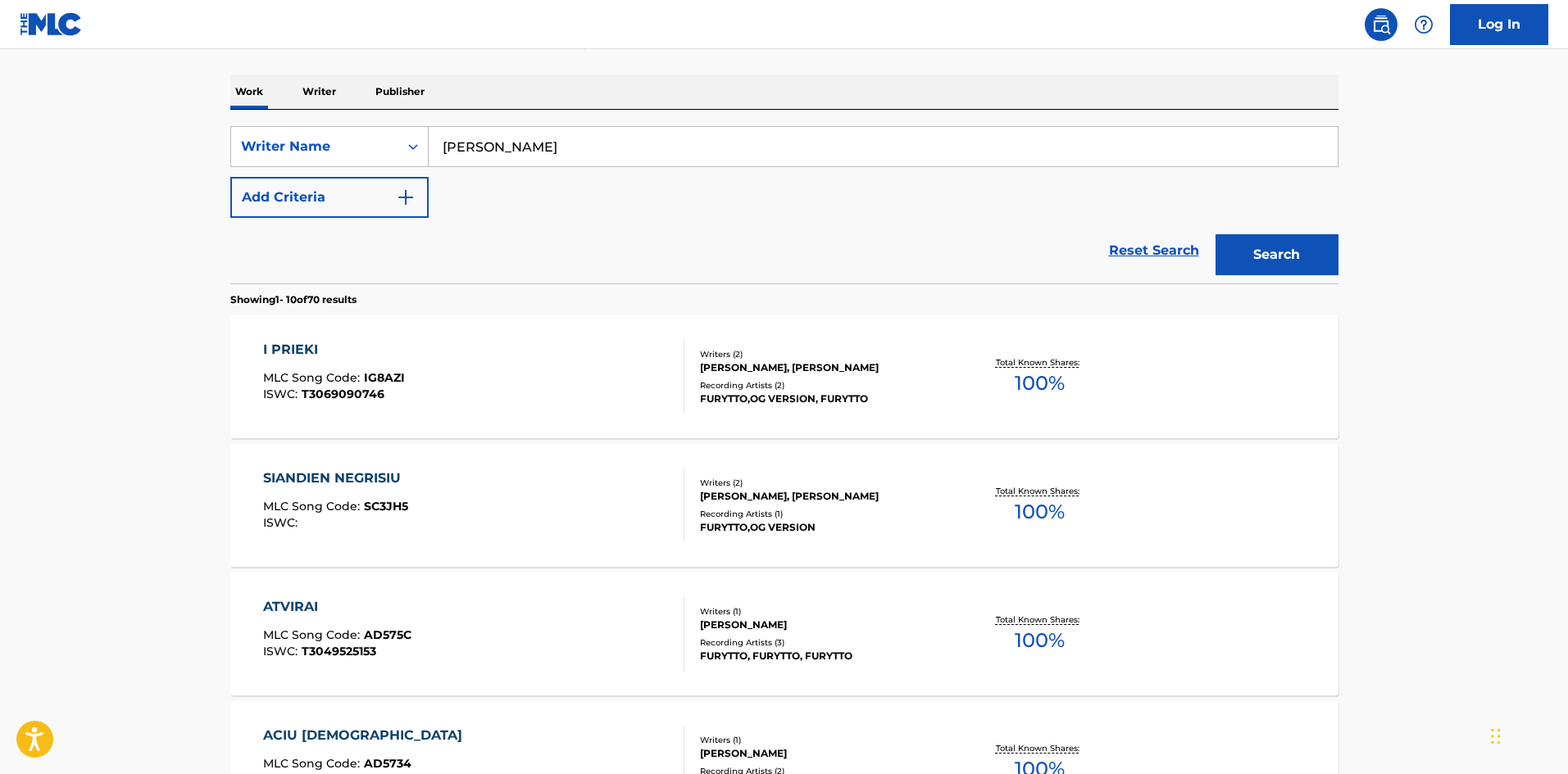
scroll to position [327, 0]
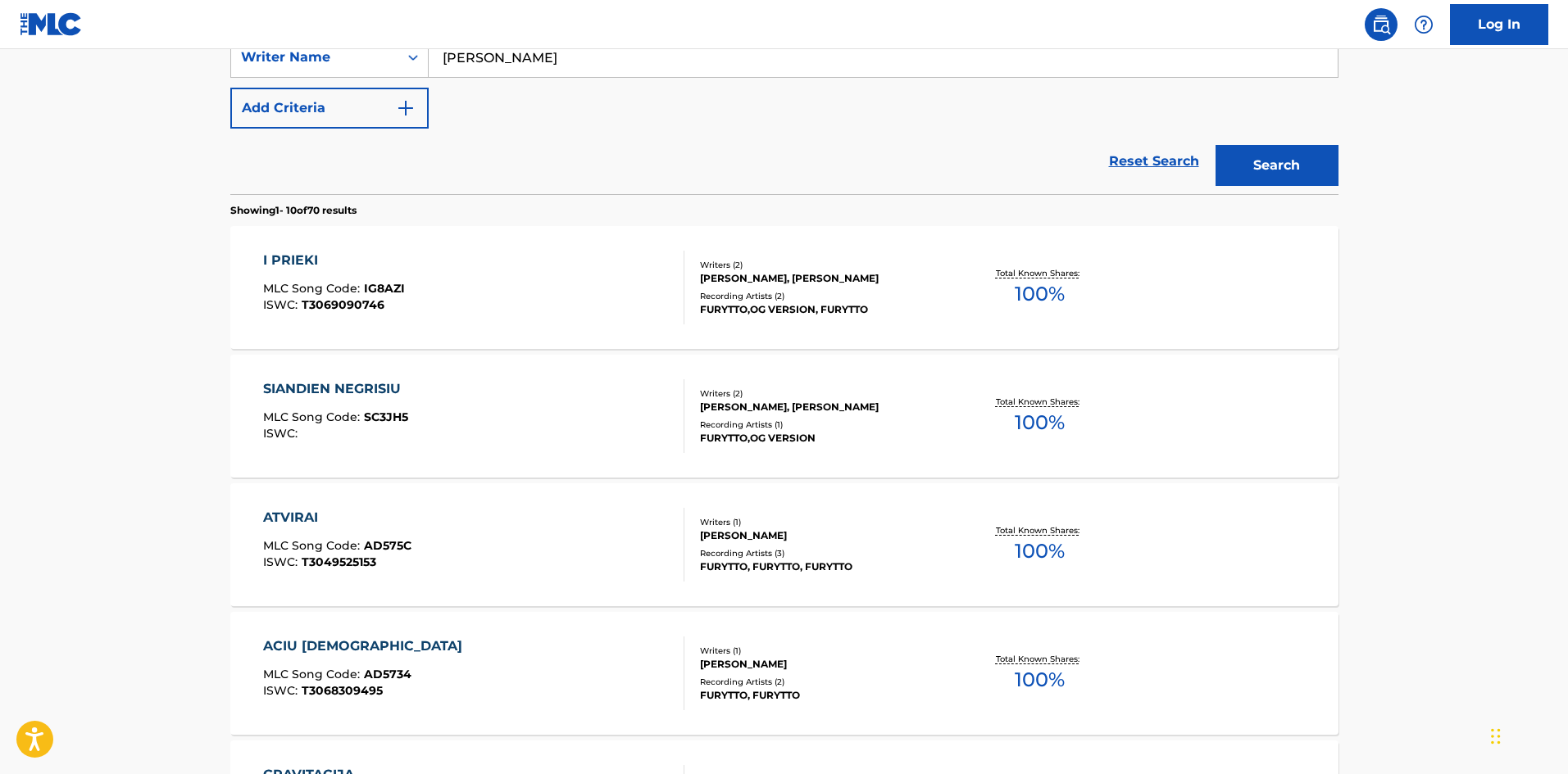
click at [692, 303] on div "Writers ( 2 ) [PERSON_NAME], [PERSON_NAME] Recording Artists ( 2 ) [PERSON_NAME…" at bounding box center [817, 288] width 263 height 58
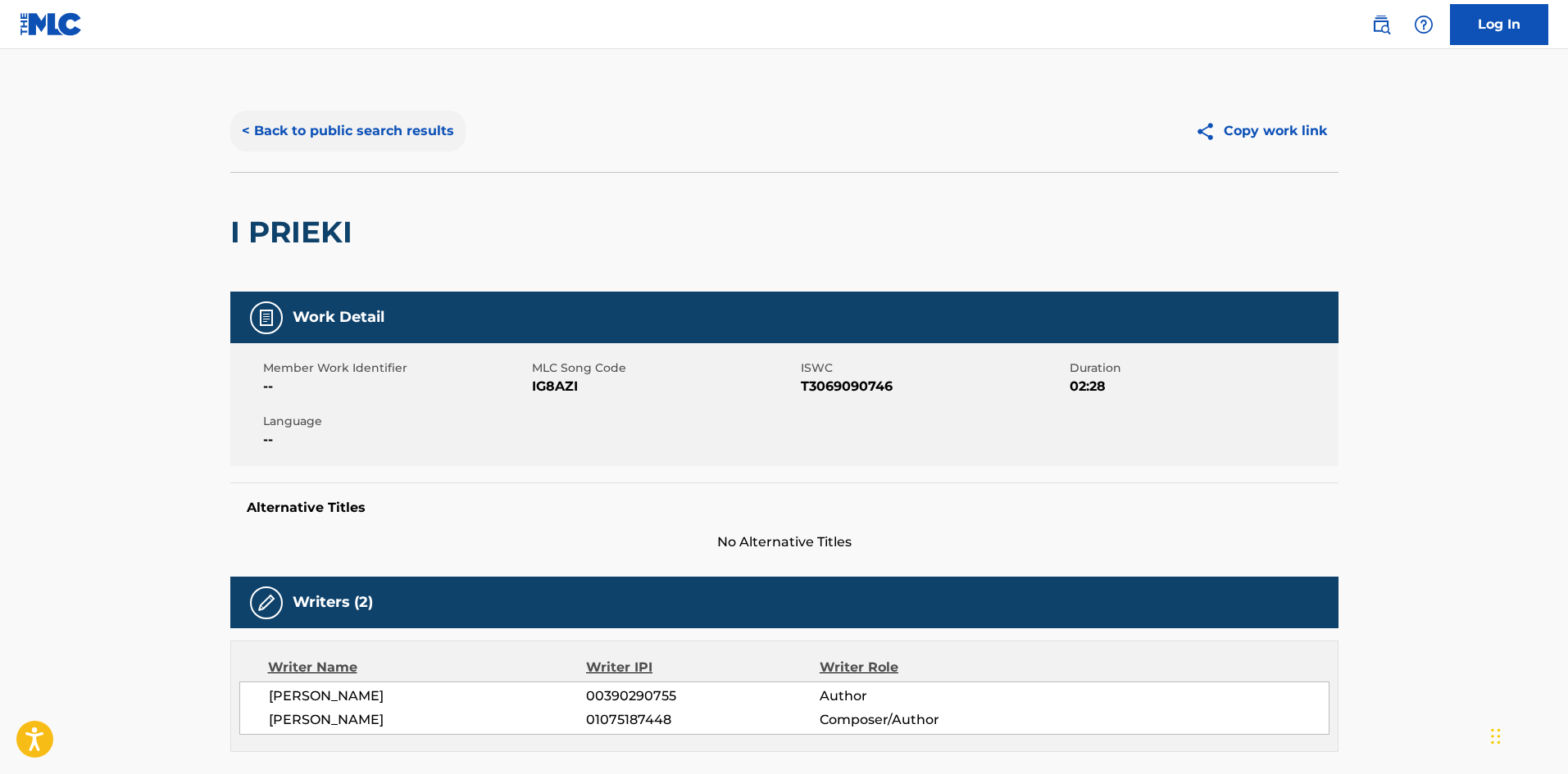
click at [301, 134] on button "< Back to public search results" at bounding box center [348, 131] width 236 height 41
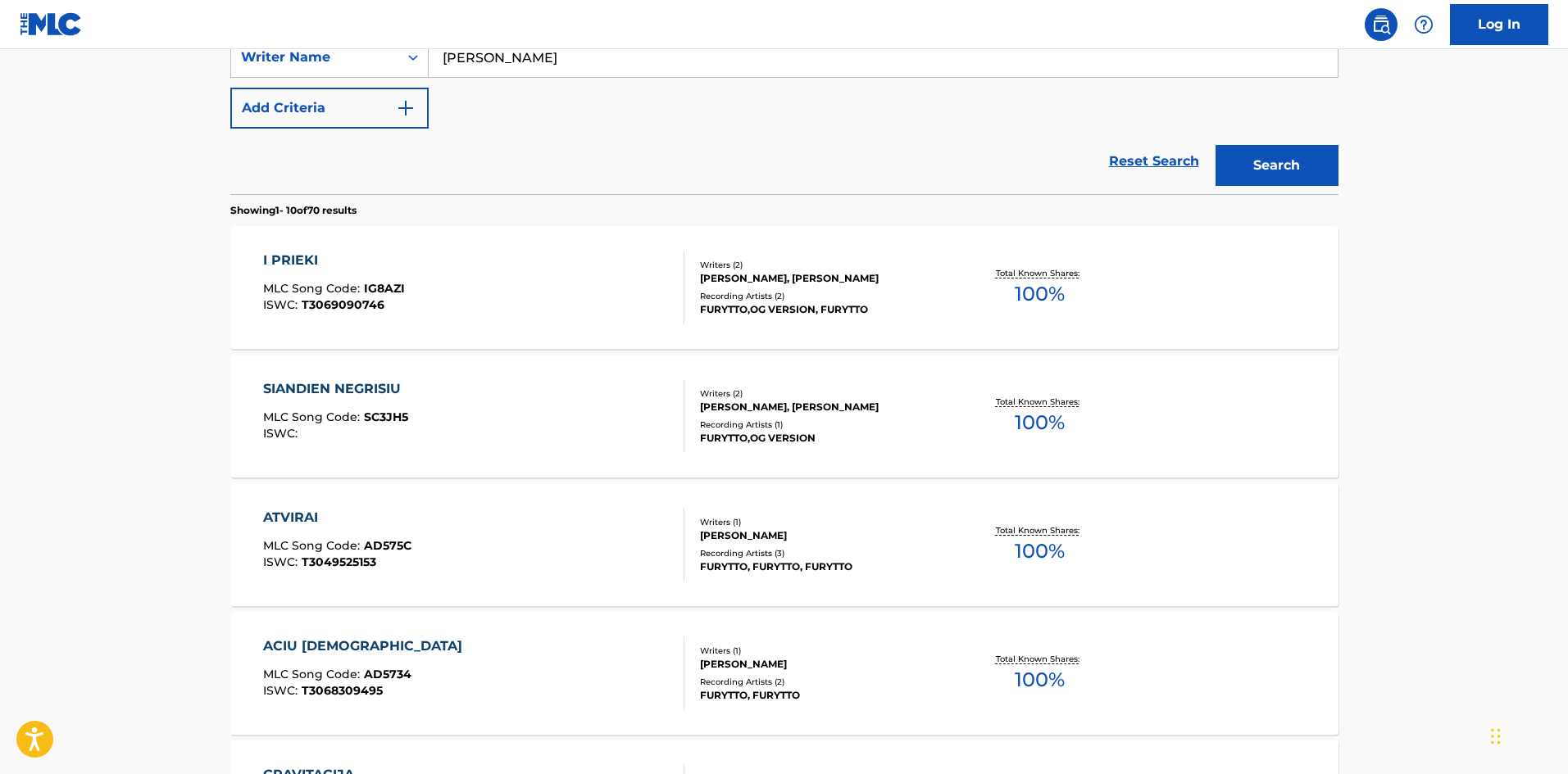
click at [433, 418] on div "SIANDIEN NEGRISIU MLC Song Code : SC3JH5 ISWC :" at bounding box center [474, 415] width 421 height 73
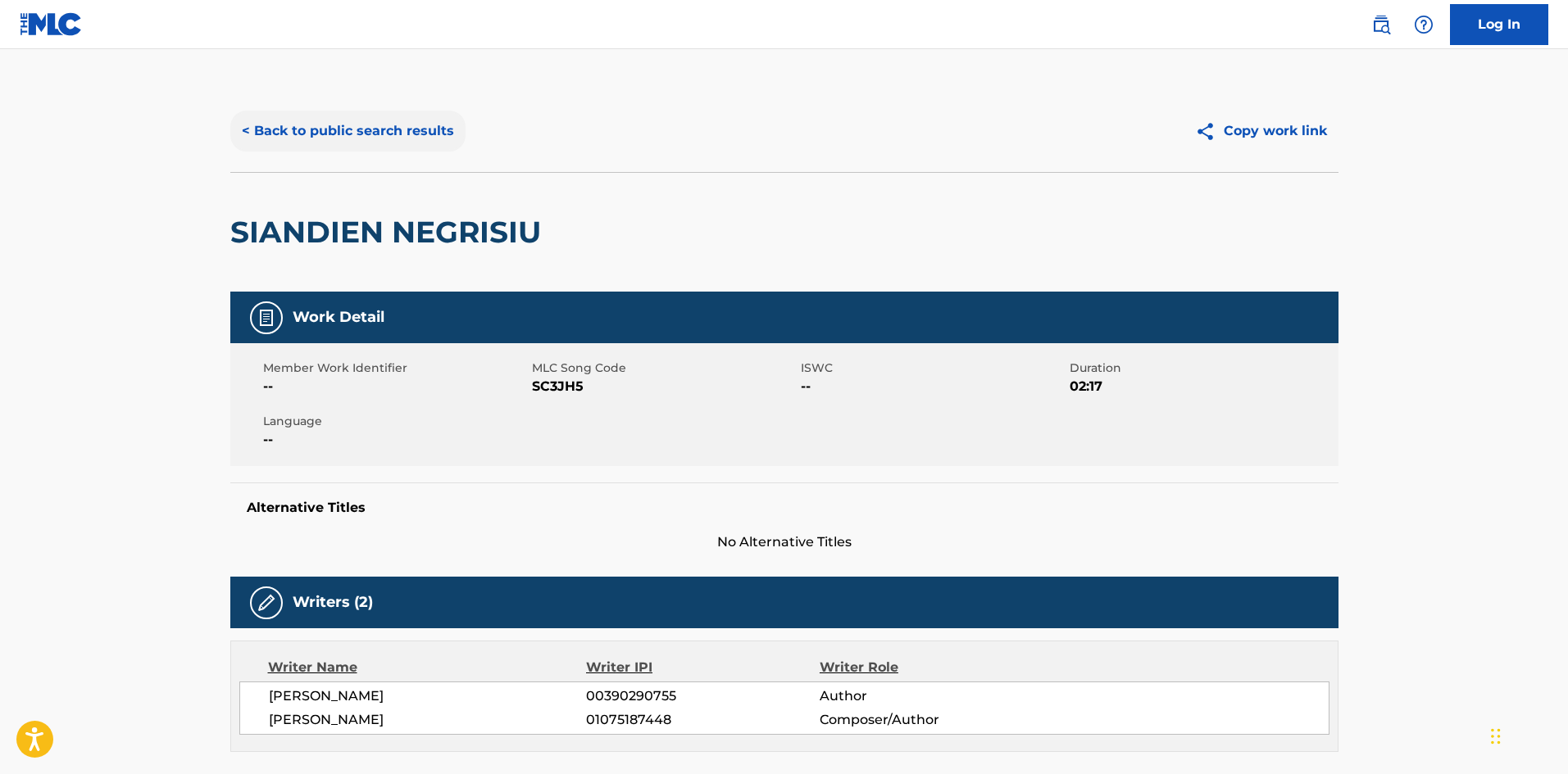
click at [366, 127] on button "< Back to public search results" at bounding box center [348, 131] width 236 height 41
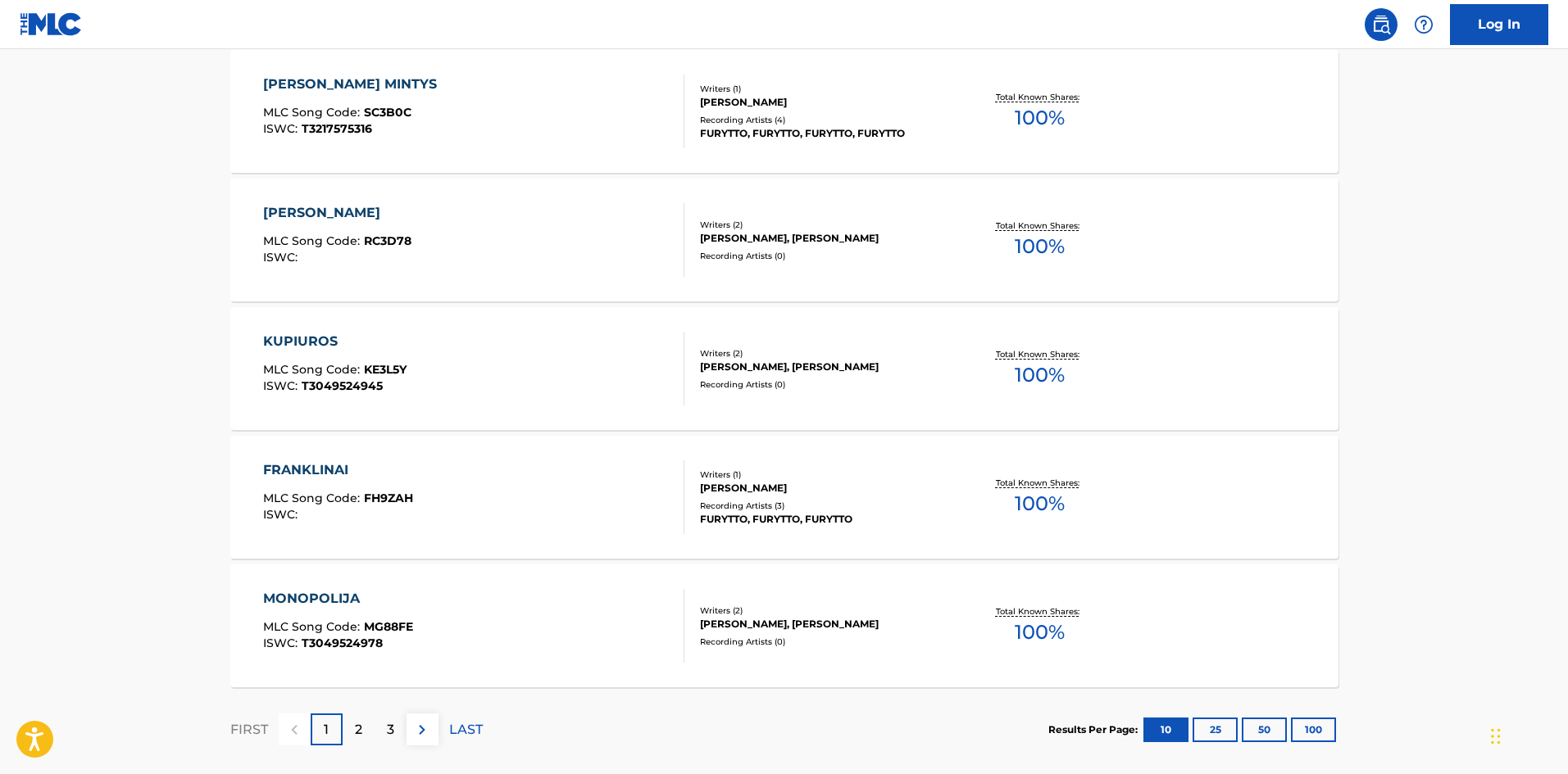
click at [435, 474] on div "FRANKLINAI MLC Song Code : FH9ZAH ISWC :" at bounding box center [474, 497] width 421 height 73
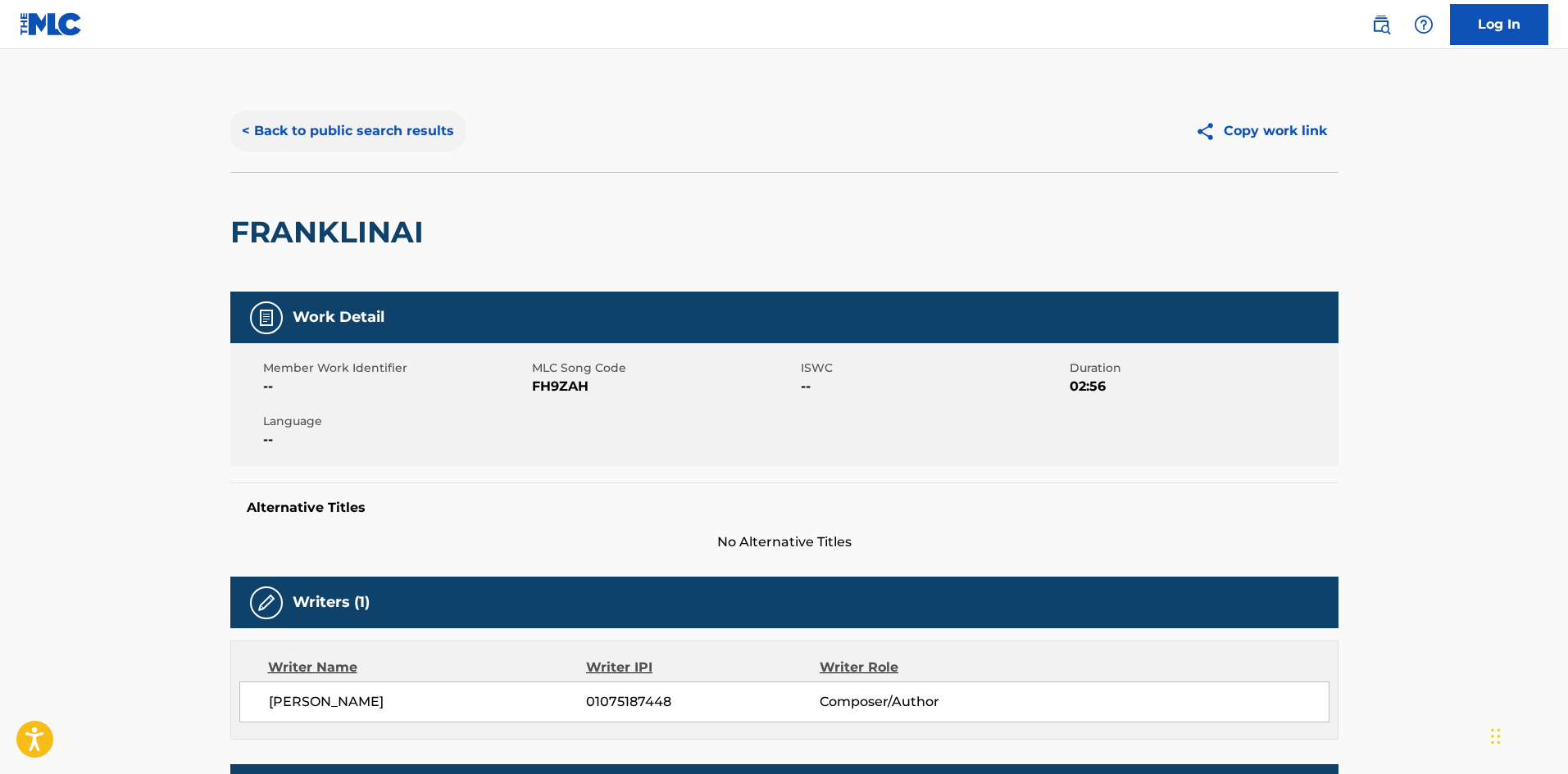
click at [334, 136] on button "< Back to public search results" at bounding box center [348, 131] width 236 height 41
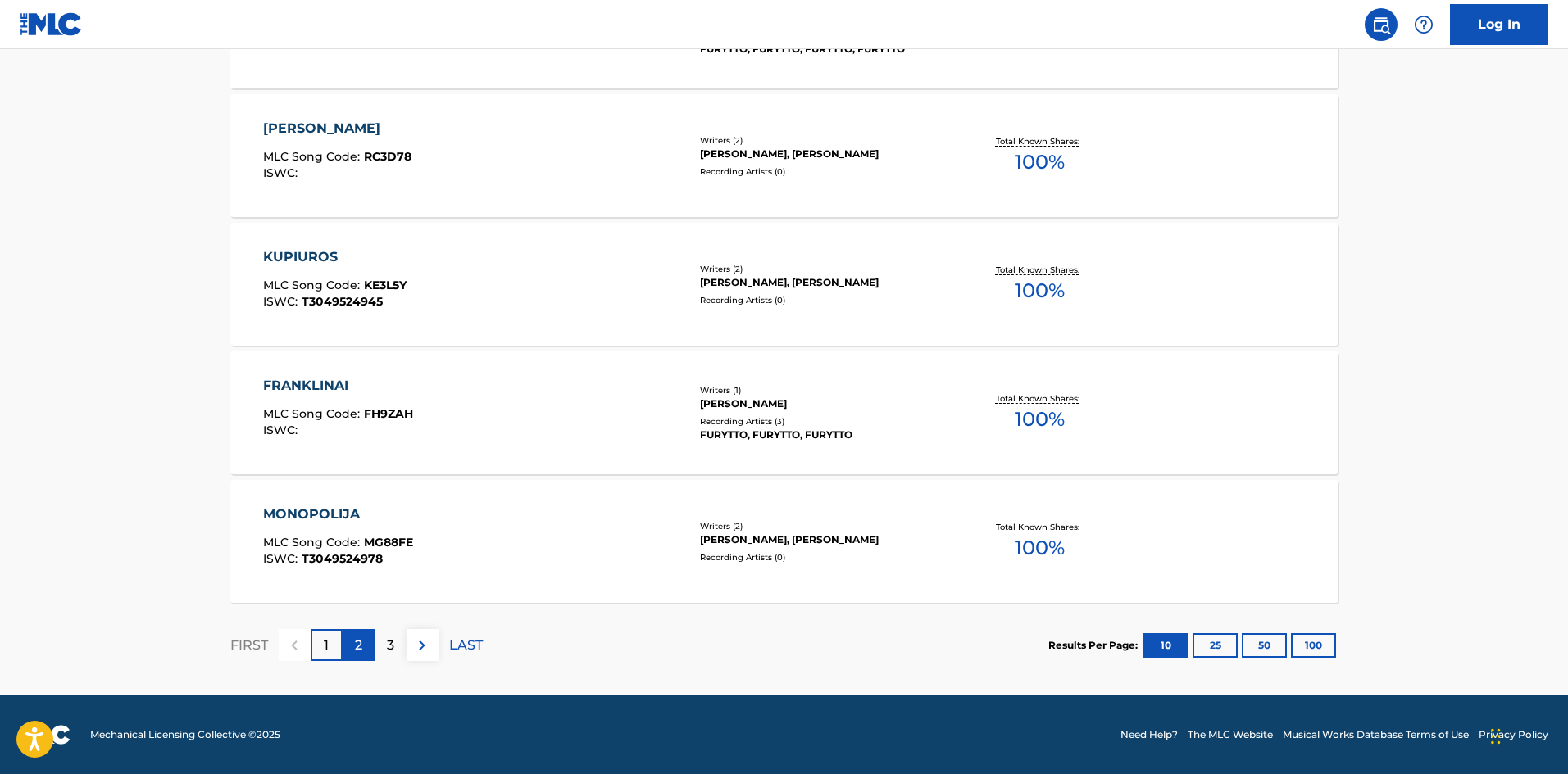
click at [362, 652] on div "2" at bounding box center [359, 646] width 32 height 32
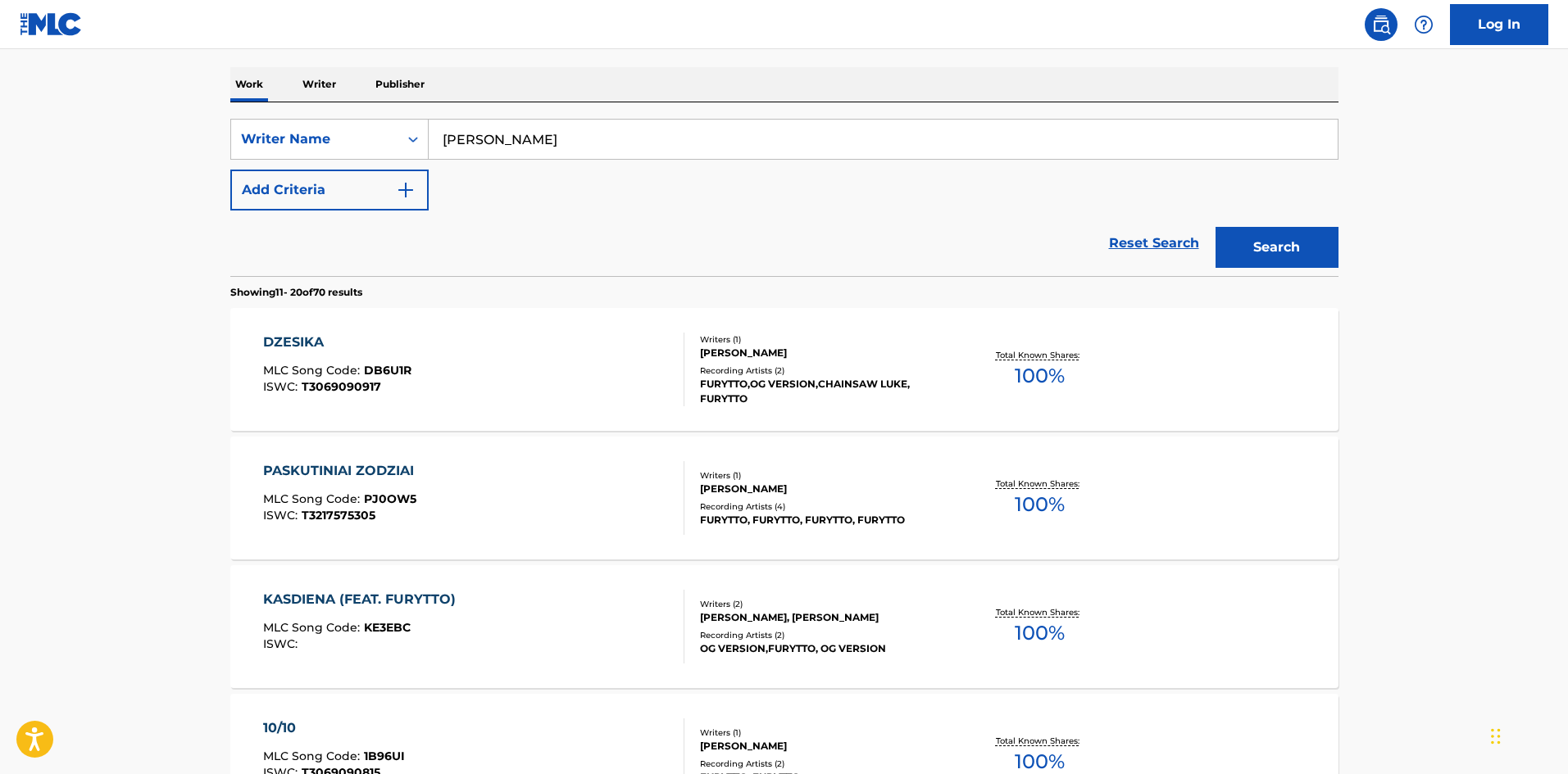
click at [503, 378] on div "DZESIKA MLC Song Code : DB6U1R ISWC : T3069090917" at bounding box center [474, 369] width 421 height 73
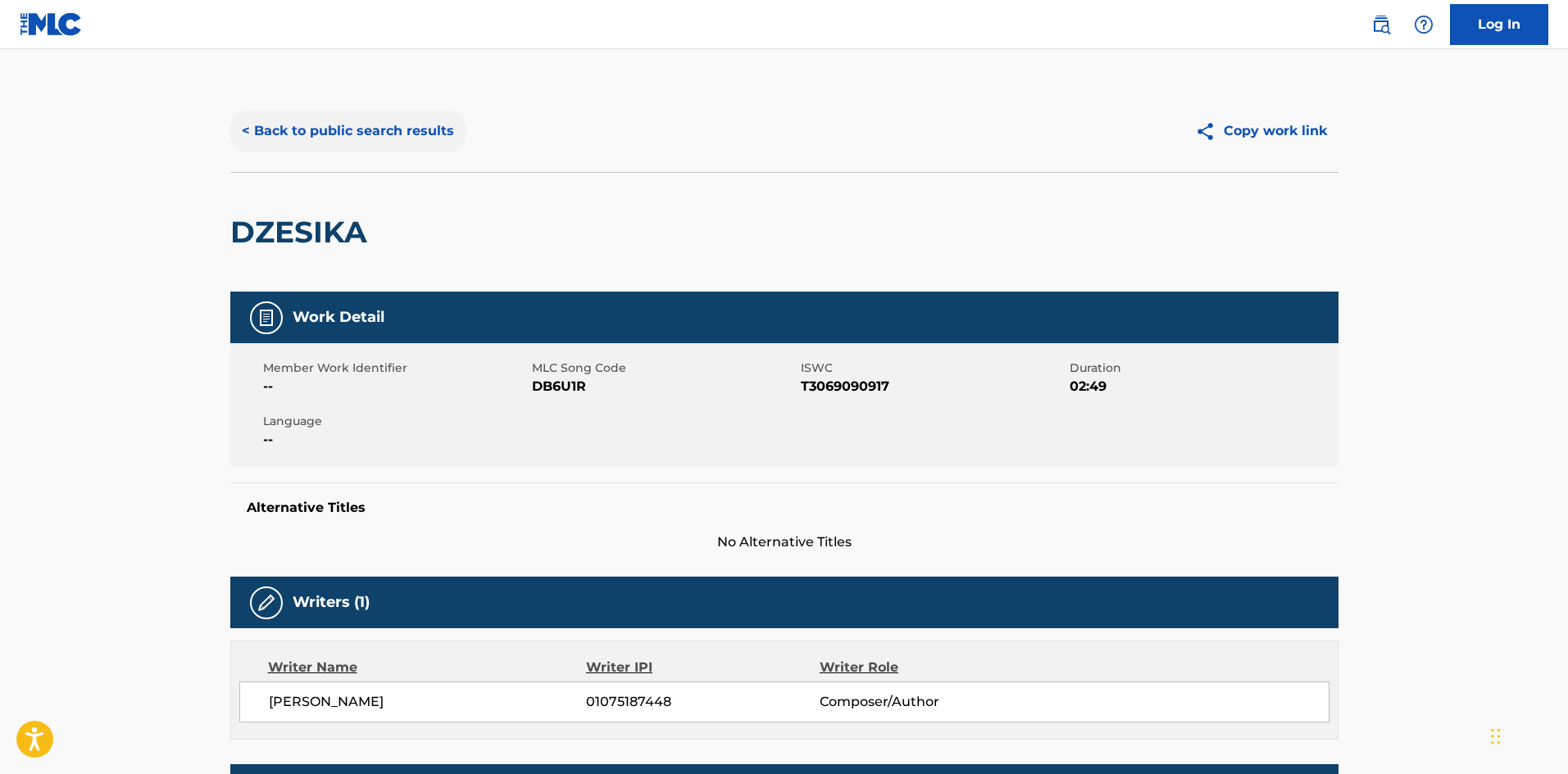
click at [312, 127] on button "< Back to public search results" at bounding box center [348, 131] width 236 height 41
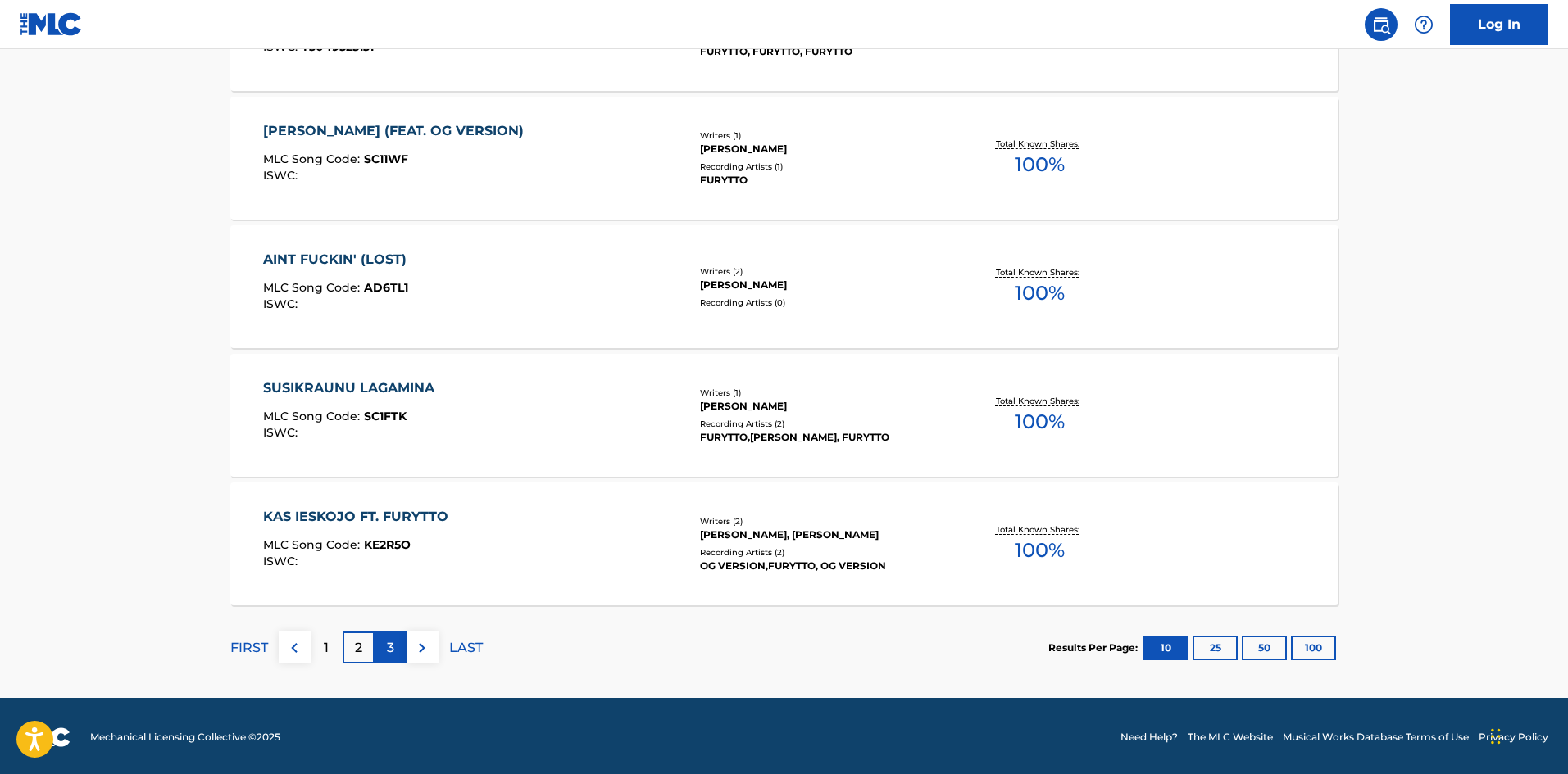
click at [399, 641] on div "3" at bounding box center [391, 647] width 32 height 32
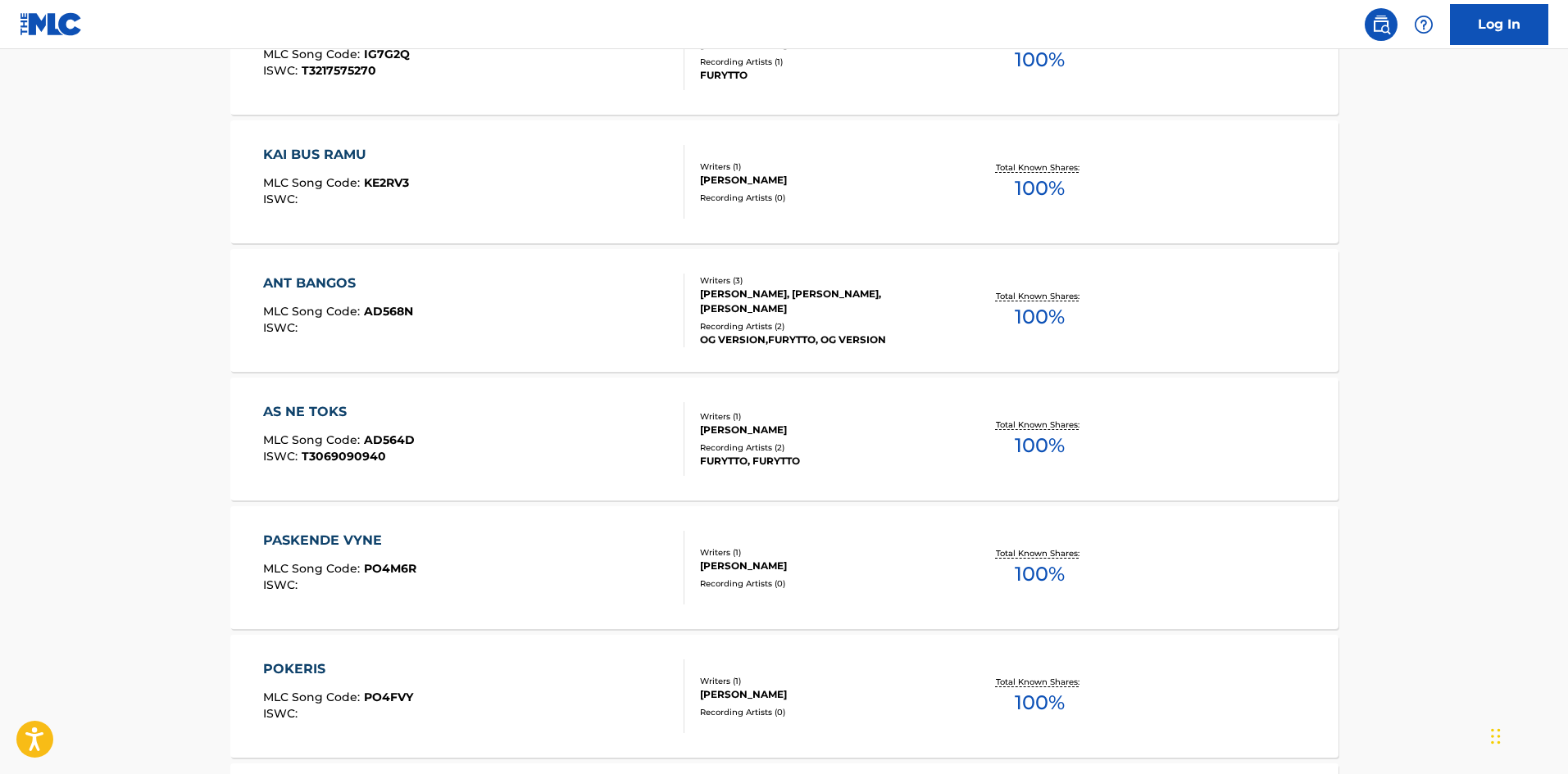
click at [496, 332] on div "ANT BANGOS MLC Song Code : AD568N ISWC :" at bounding box center [474, 310] width 421 height 73
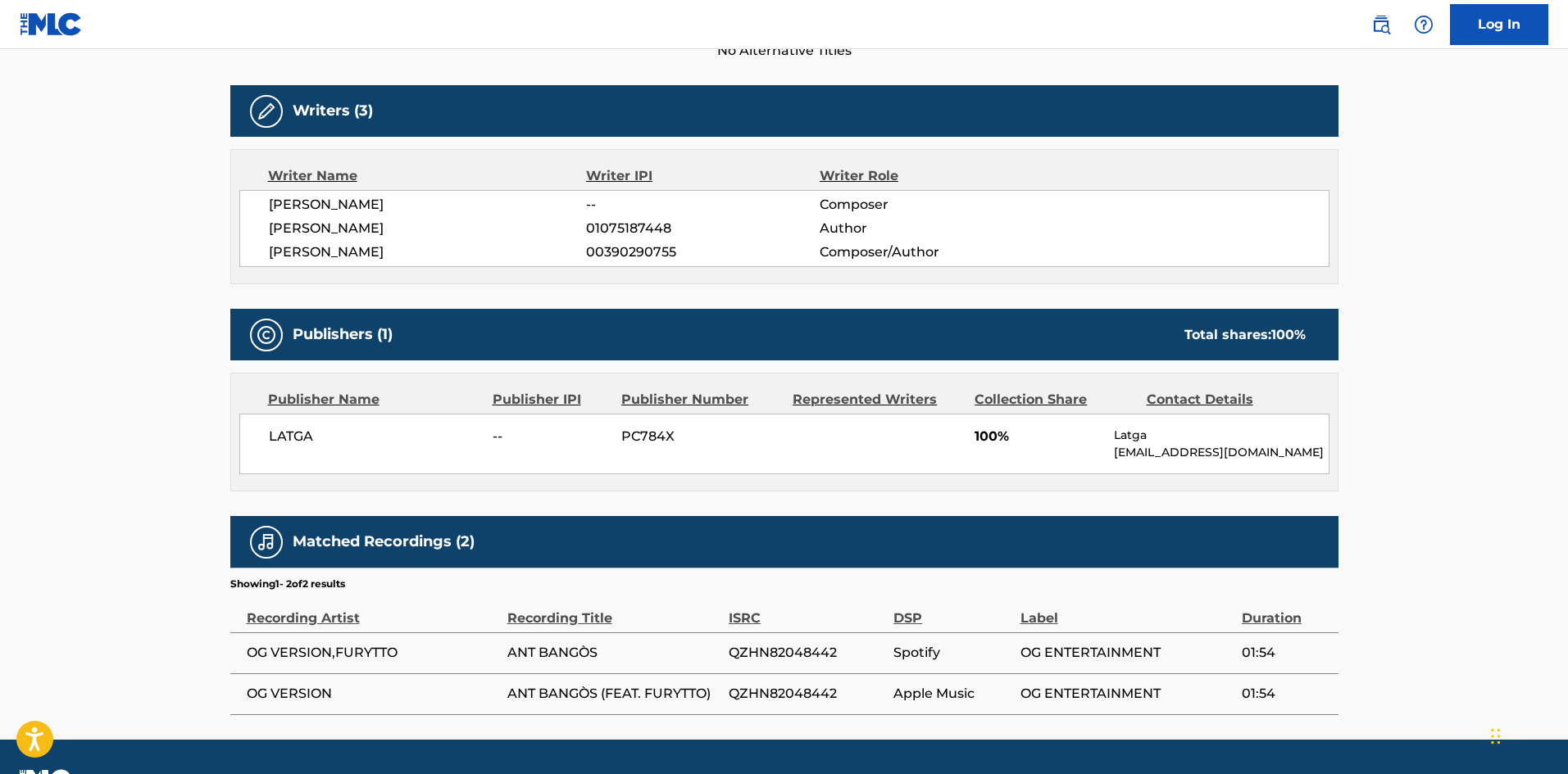
click at [1118, 446] on p "[EMAIL_ADDRESS][DOMAIN_NAME]" at bounding box center [1220, 452] width 214 height 17
drag, startPoint x: 1118, startPoint y: 446, endPoint x: 1215, endPoint y: 453, distance: 97.3
click at [1231, 464] on div "LATGA -- PC784X 100% Latga [EMAIL_ADDRESS][DOMAIN_NAME]" at bounding box center [784, 444] width 1090 height 61
copy div "[EMAIL_ADDRESS][DOMAIN_NAME] Total shares: 100 %"
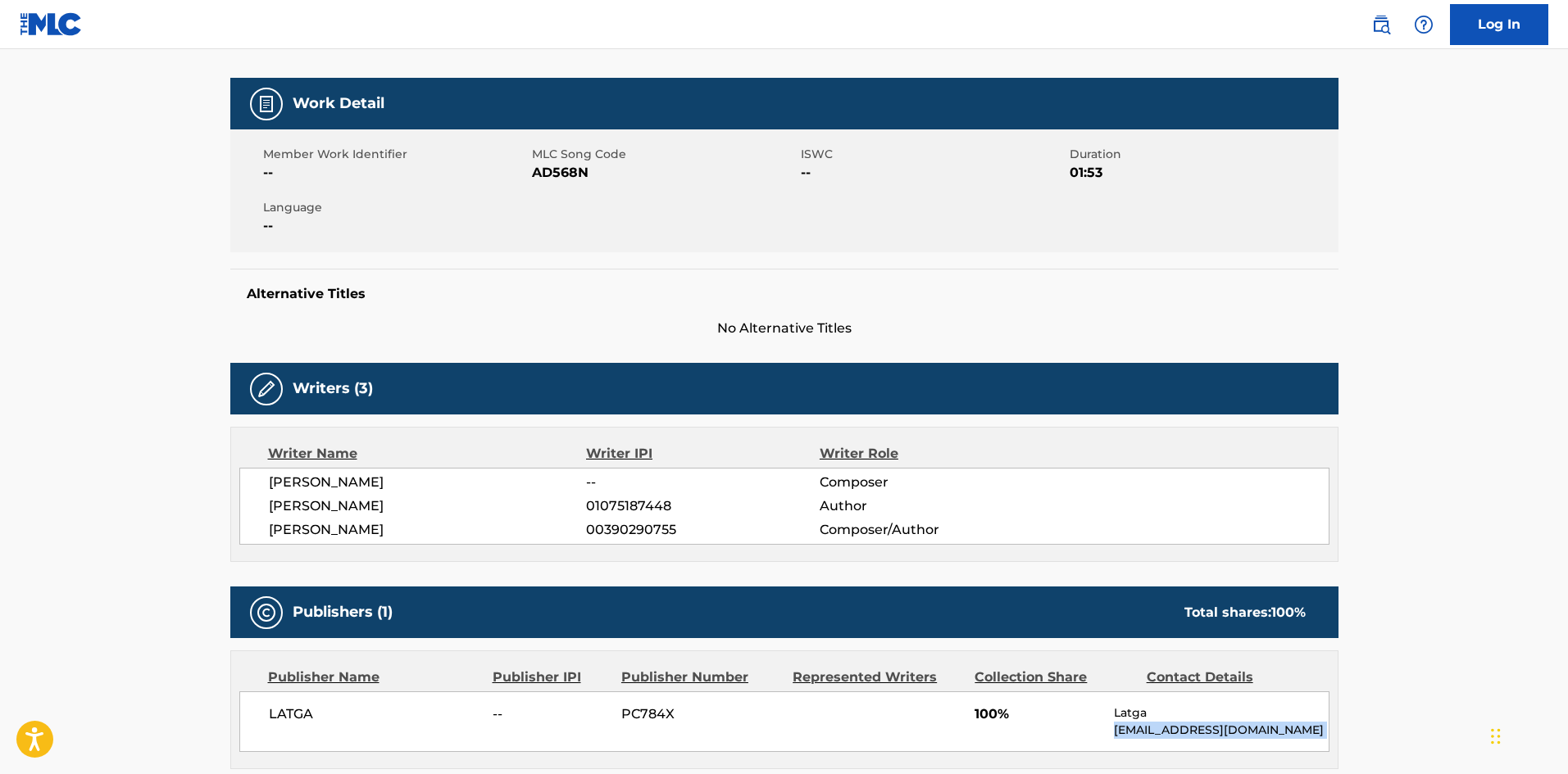
scroll to position [208, 0]
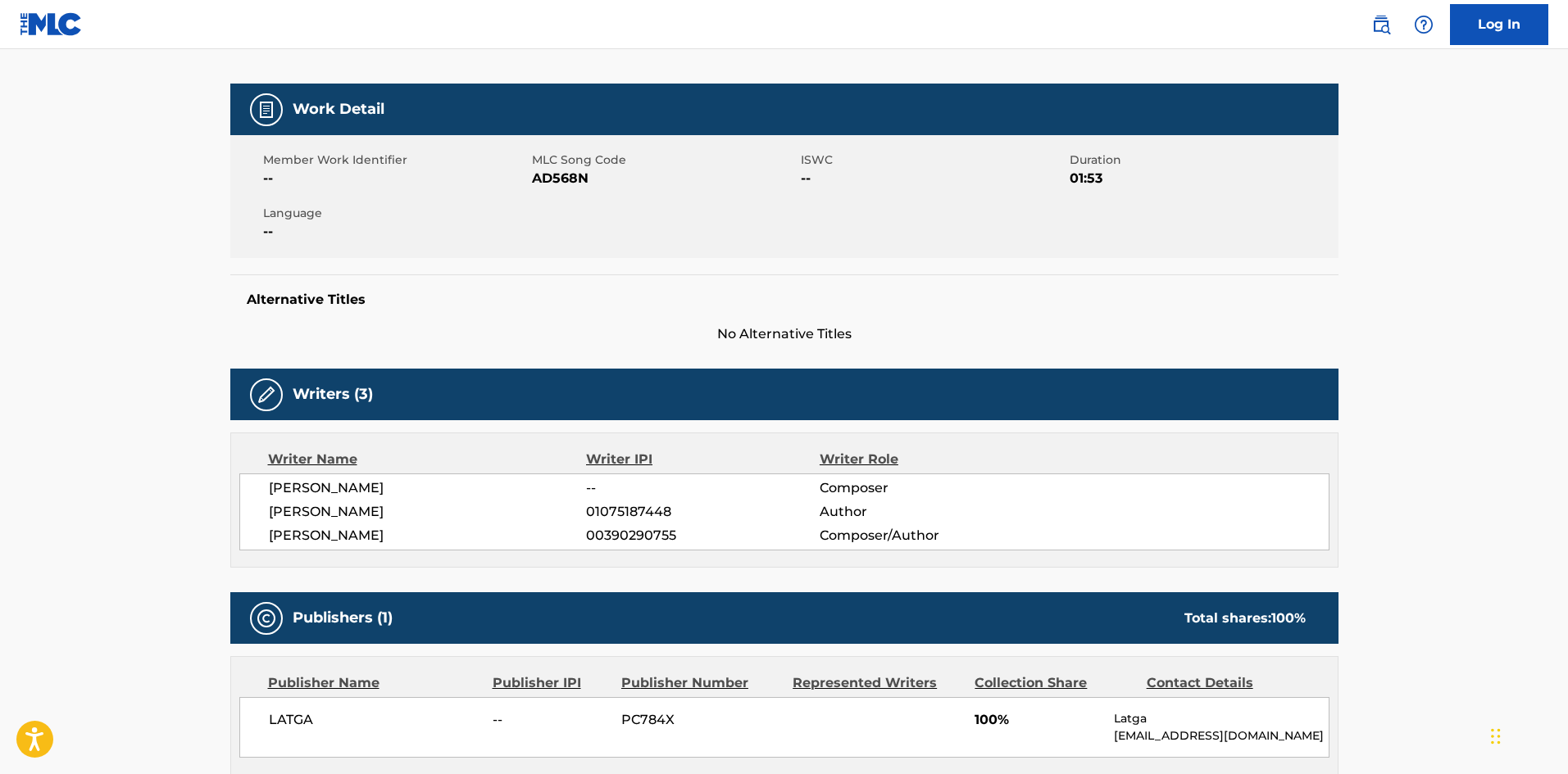
click at [350, 540] on span "[PERSON_NAME]" at bounding box center [427, 535] width 318 height 19
click at [350, 539] on span "[PERSON_NAME]" at bounding box center [427, 535] width 318 height 19
click at [350, 539] on span "[PERSON_NAME]" at bounding box center [427, 535] width 318 height 19
copy div "[PERSON_NAME]"
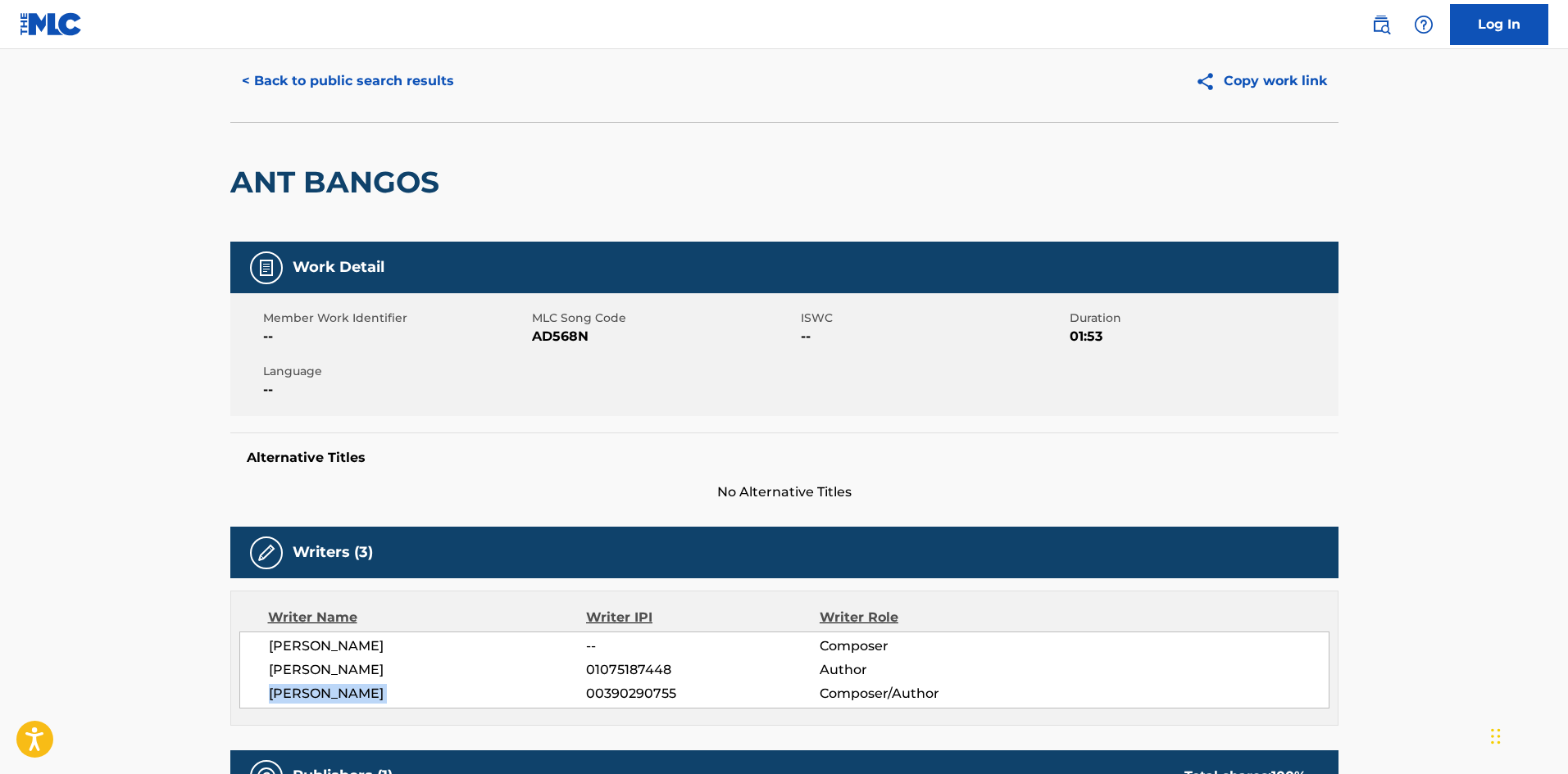
scroll to position [0, 0]
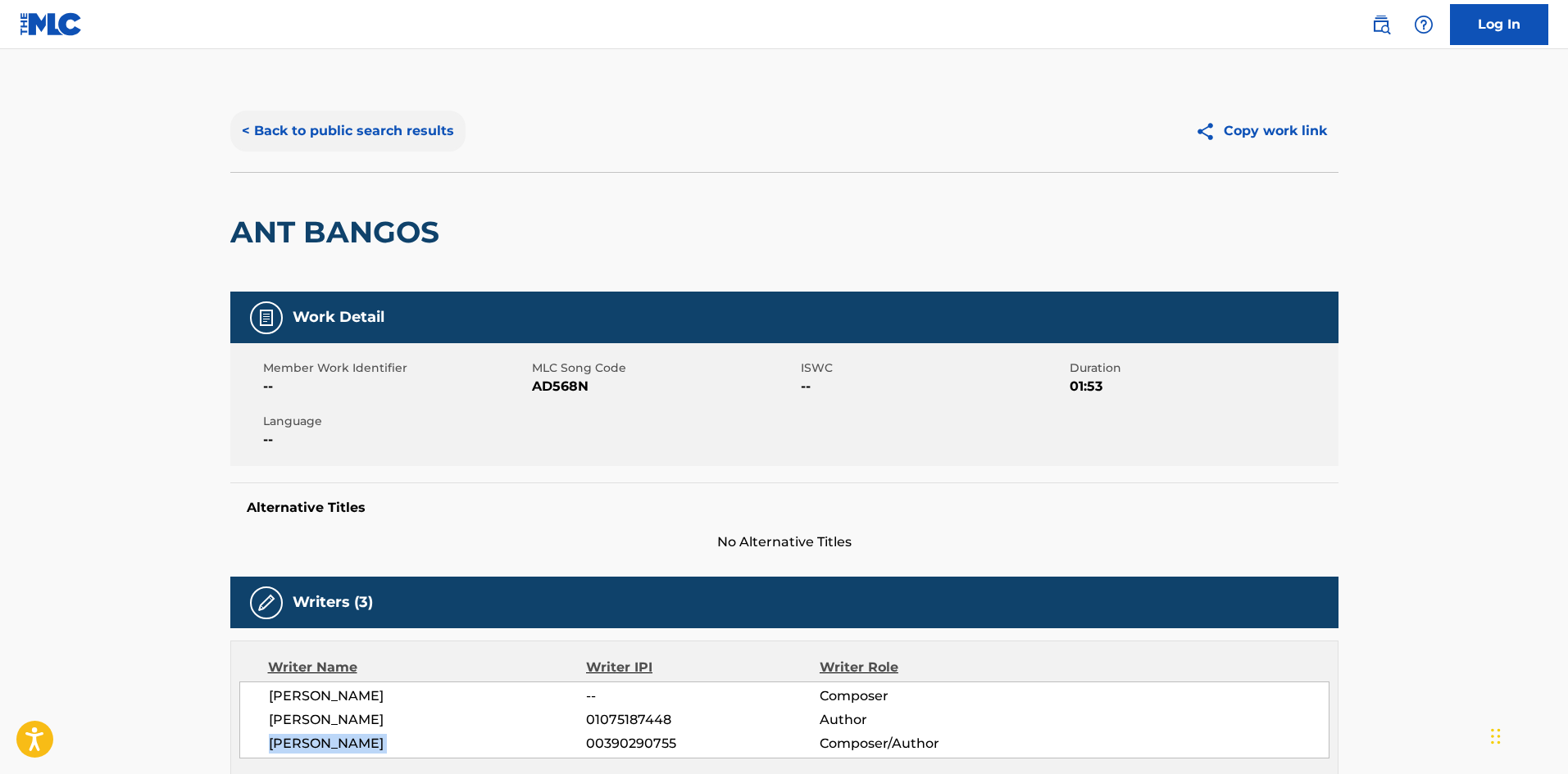
click at [360, 130] on button "< Back to public search results" at bounding box center [348, 131] width 236 height 41
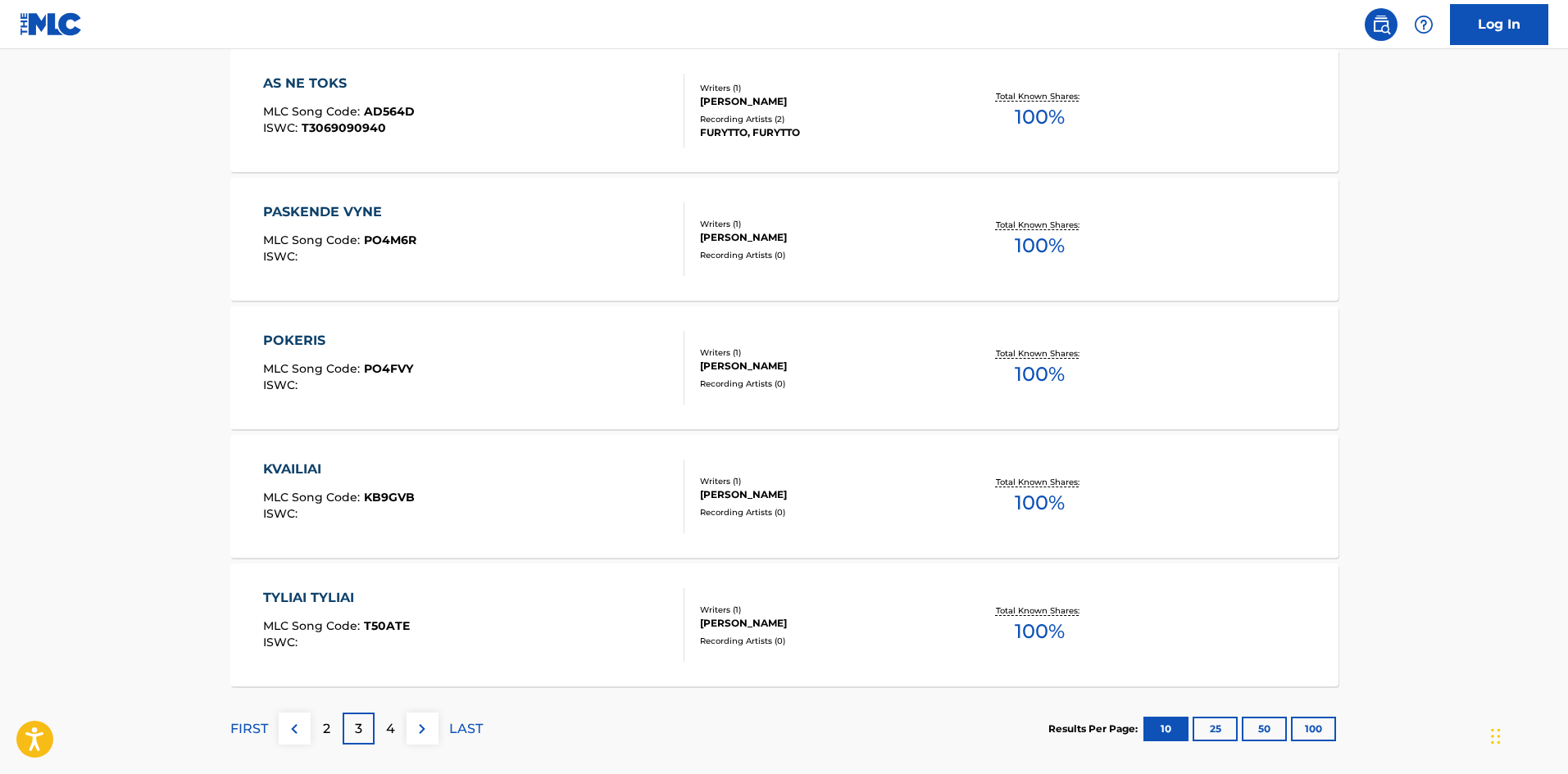
scroll to position [1231, 0]
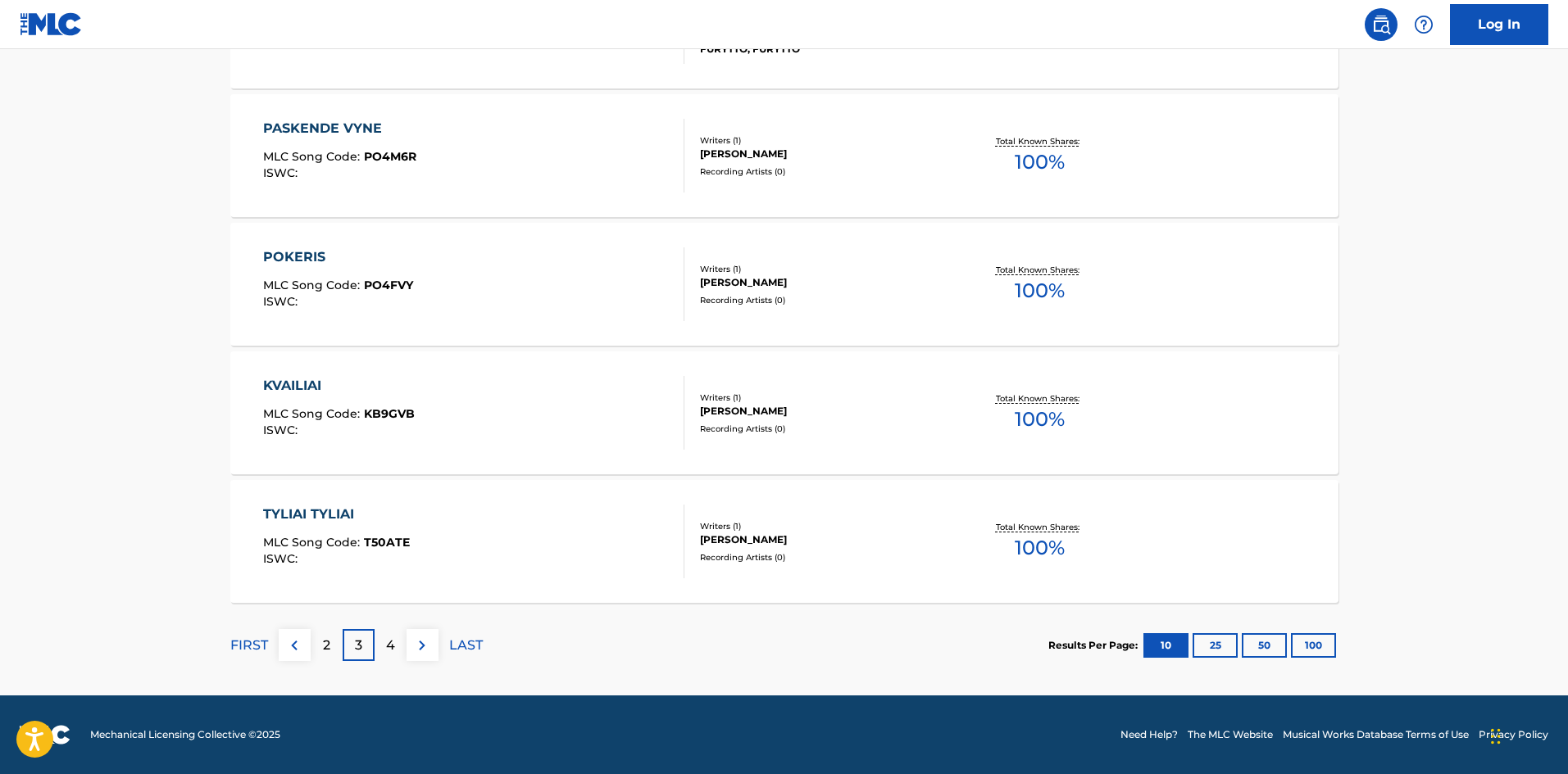
click at [393, 643] on p "4" at bounding box center [390, 645] width 9 height 19
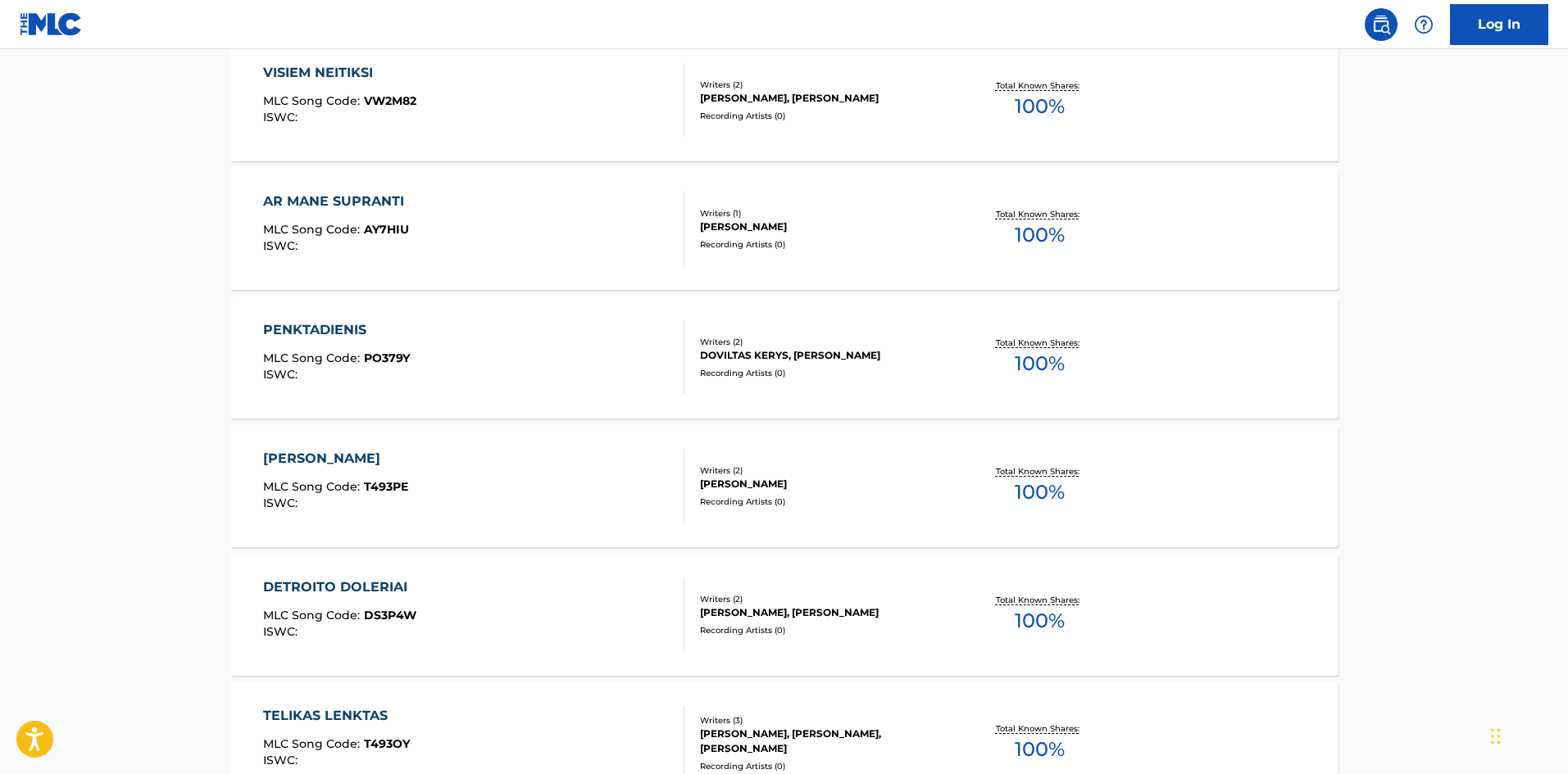
scroll to position [166, 0]
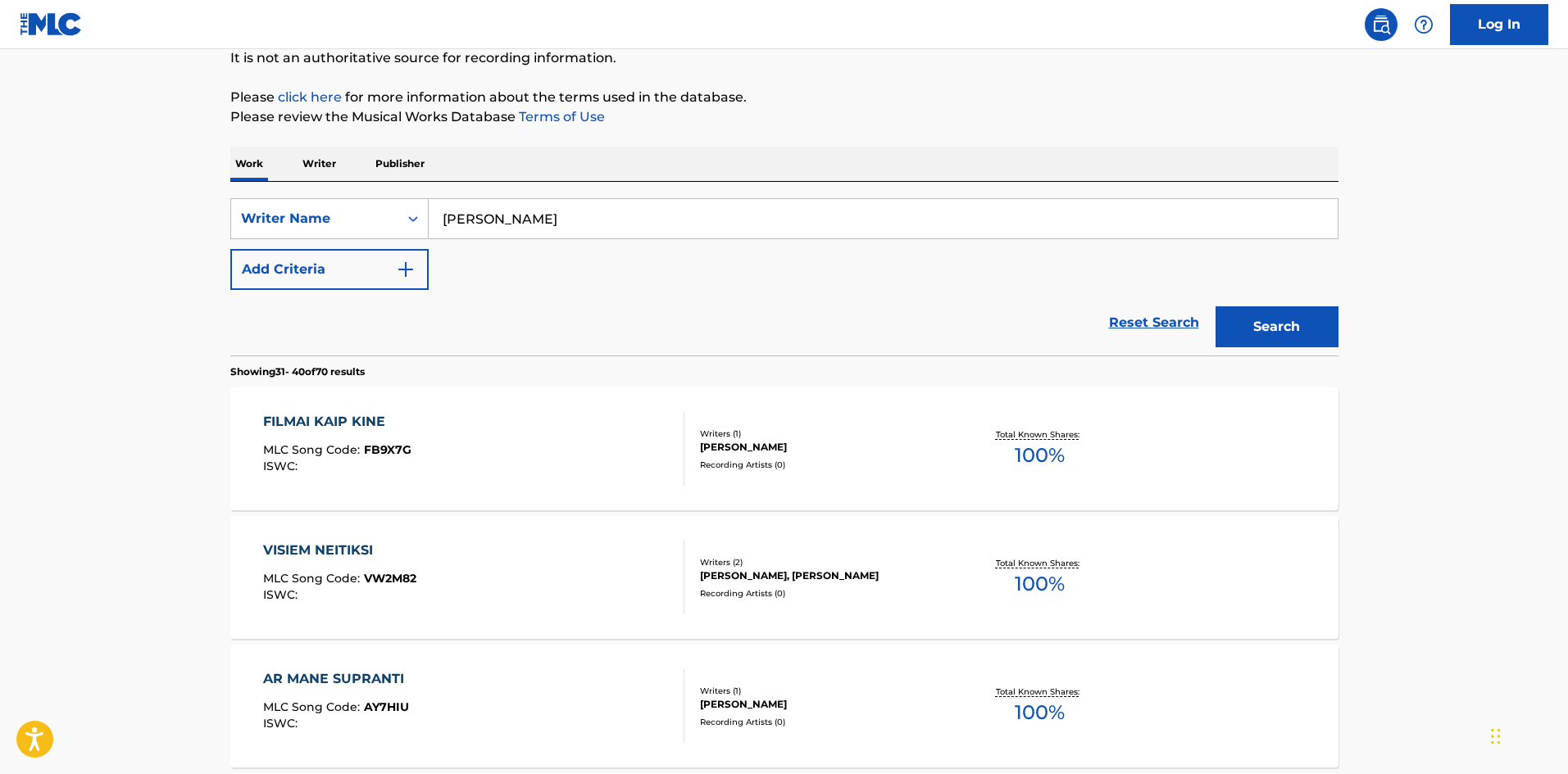
click at [627, 214] on input "[PERSON_NAME]" at bounding box center [883, 219] width 909 height 40
paste input "[PERSON_NAME]"
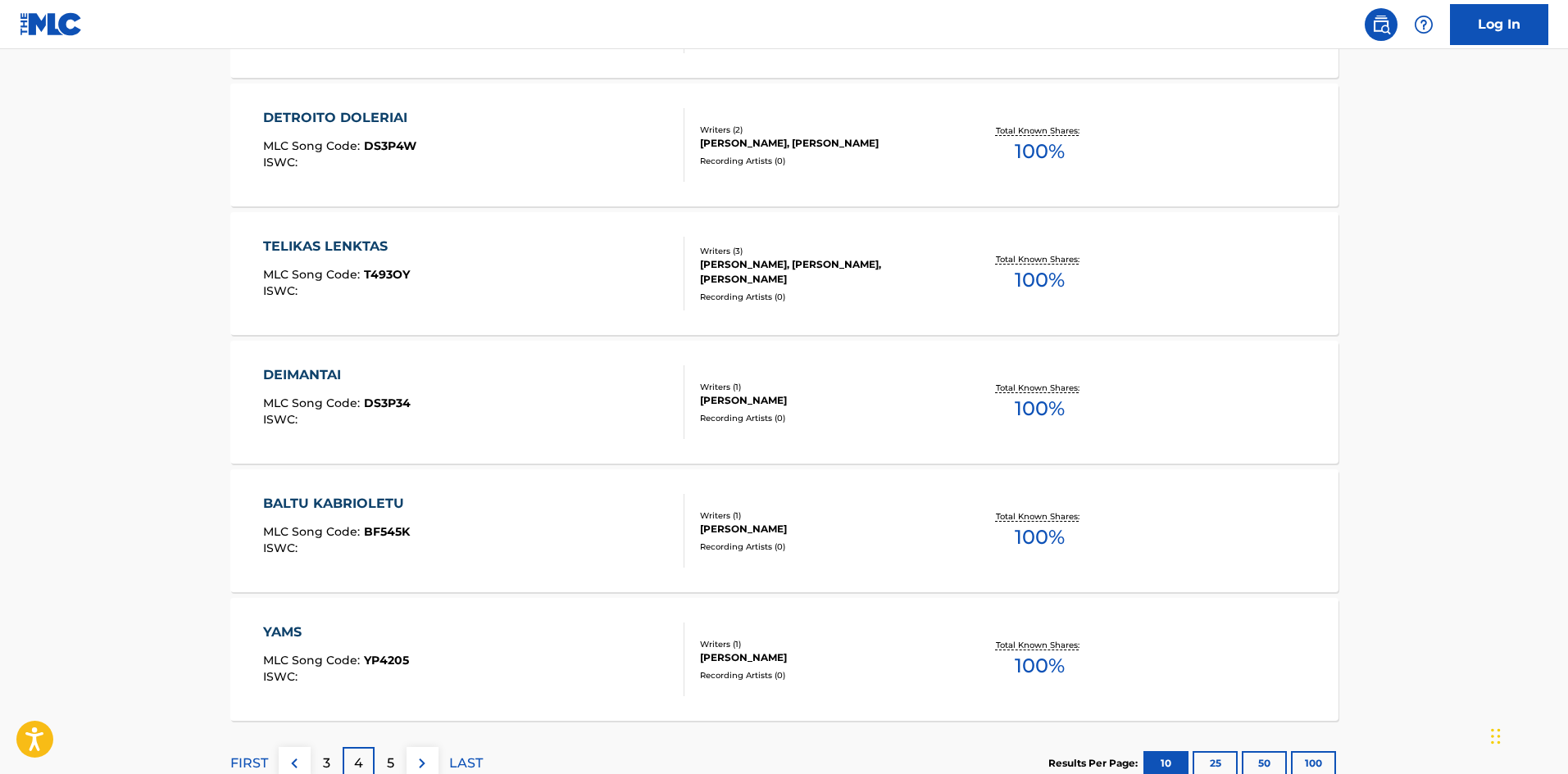
scroll to position [1231, 0]
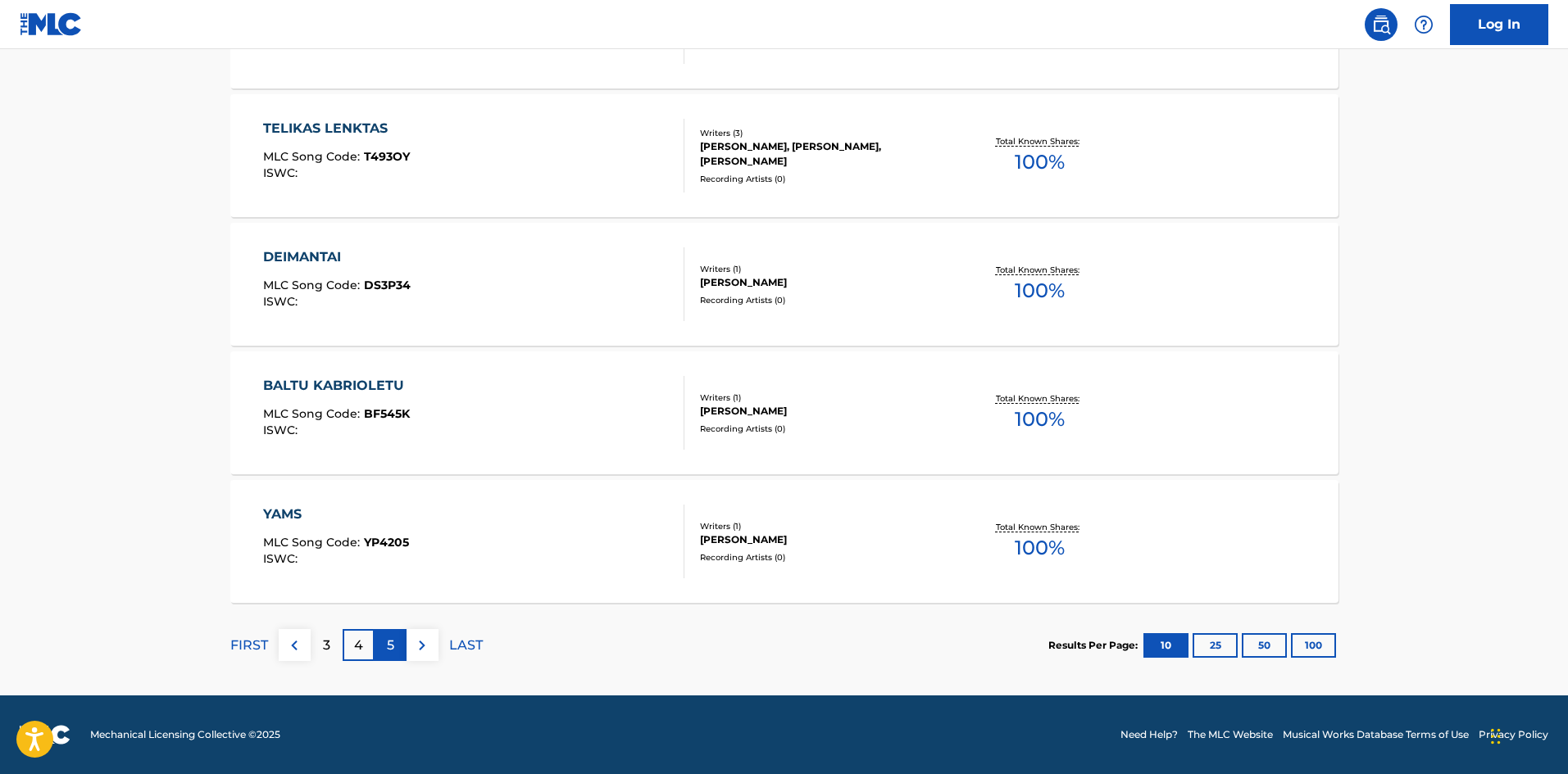
type input "[PERSON_NAME]"
click at [392, 647] on p "5" at bounding box center [390, 645] width 8 height 19
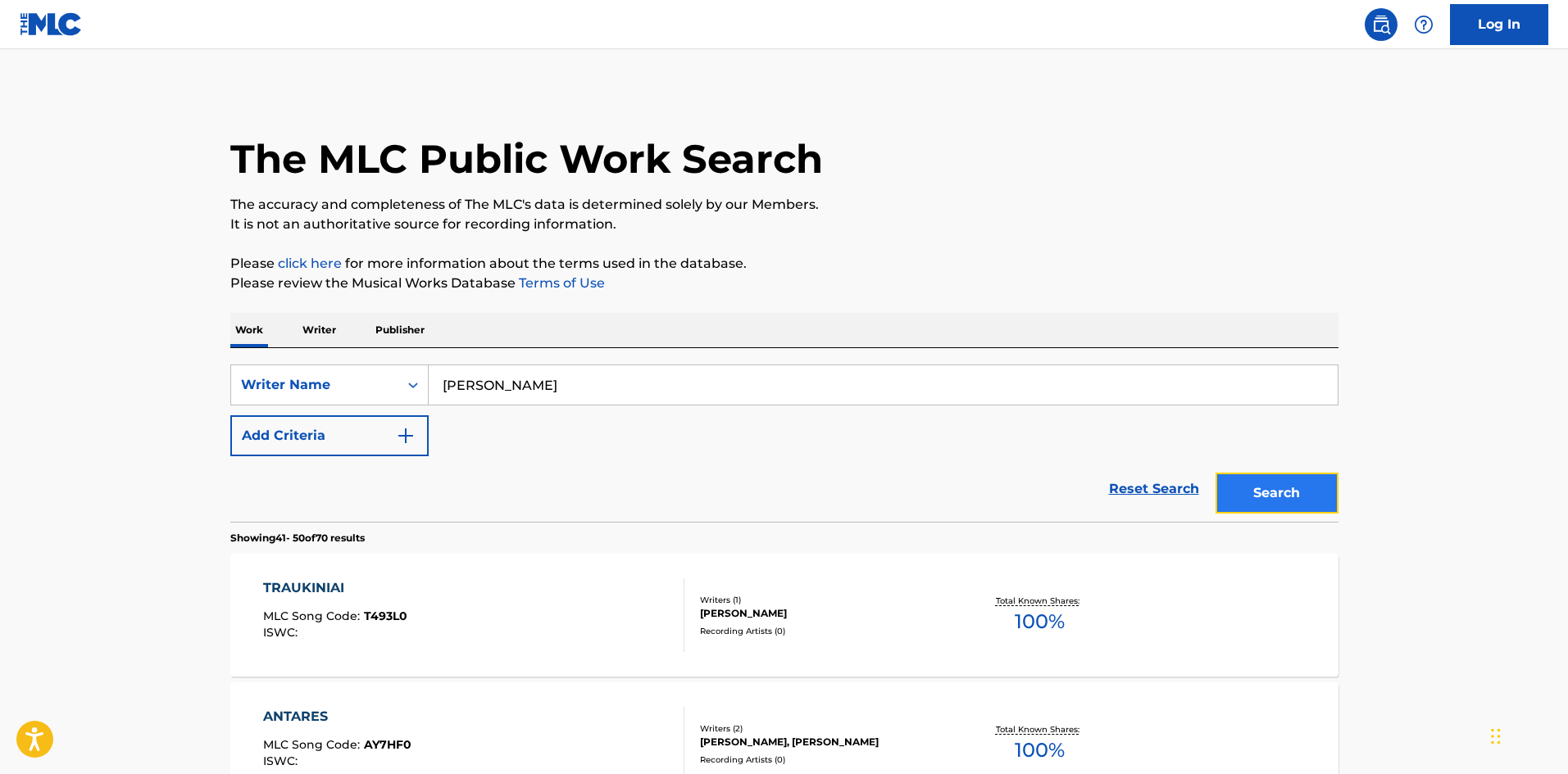
click at [1315, 508] on button "Search" at bounding box center [1278, 493] width 123 height 41
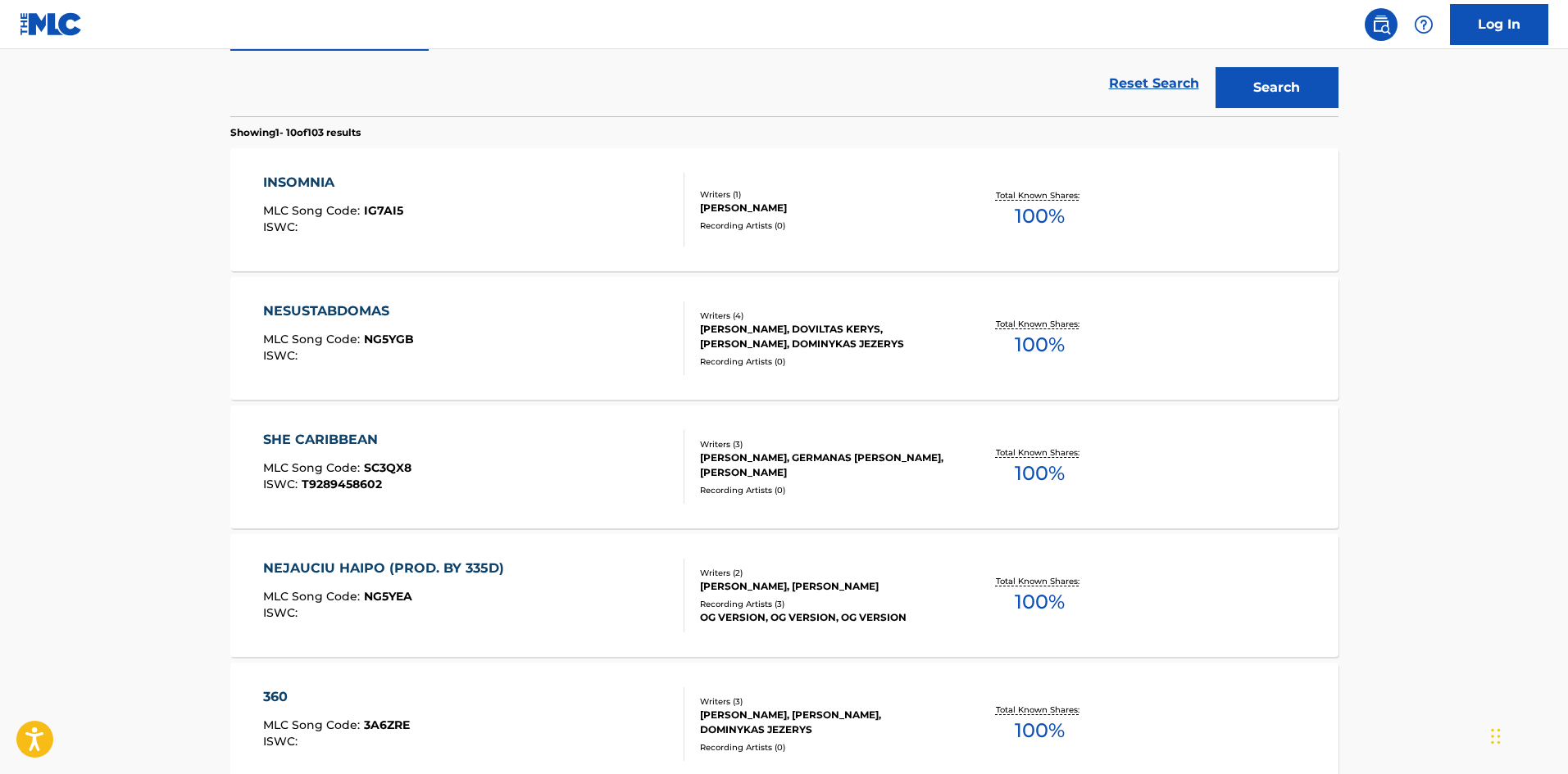
scroll to position [409, 0]
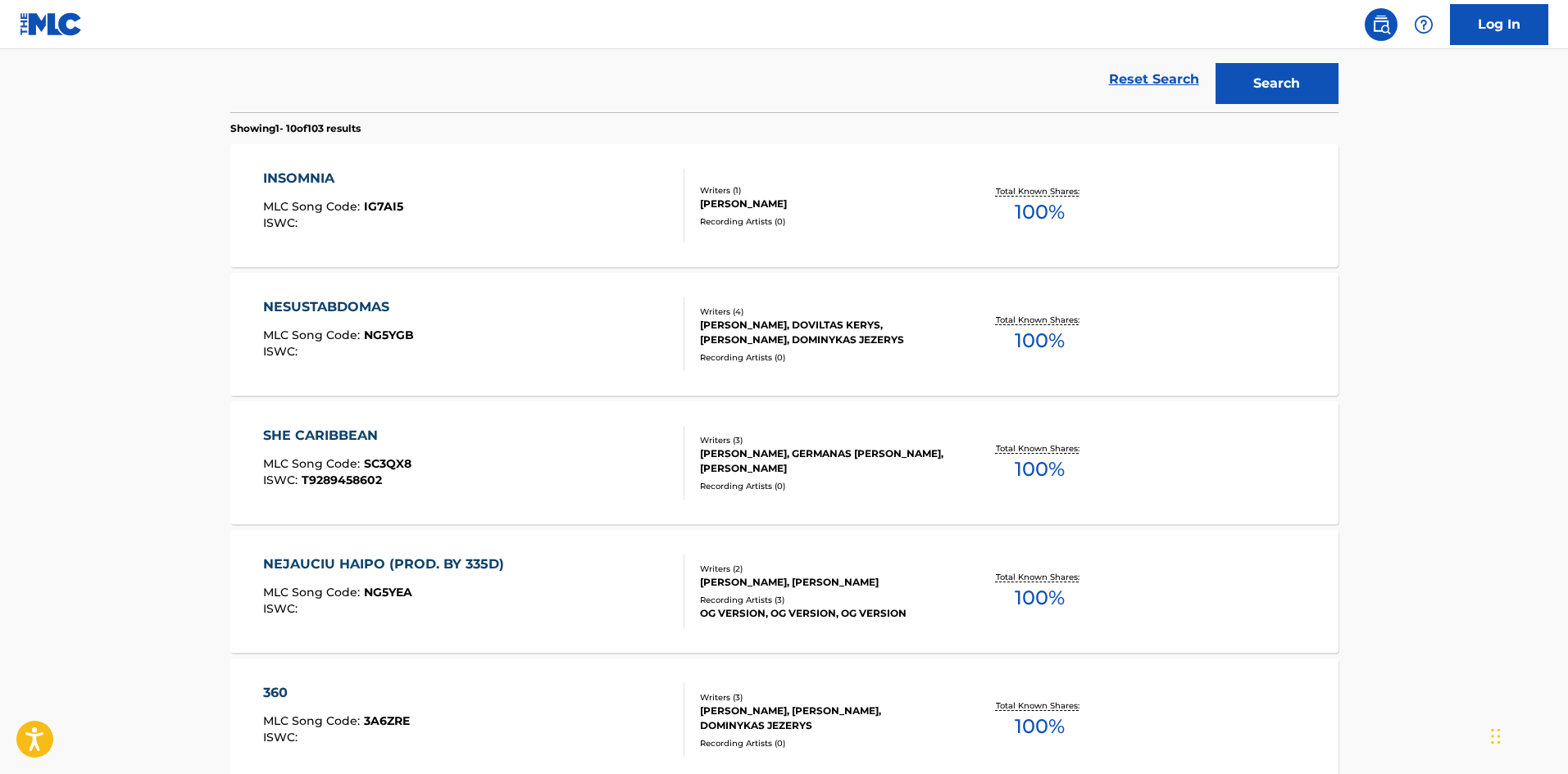
click at [826, 382] on div "NESUSTABDOMAS MLC Song Code : NG5YGB ISWC : Writers ( 4 ) [PERSON_NAME], [PERSO…" at bounding box center [784, 334] width 1108 height 123
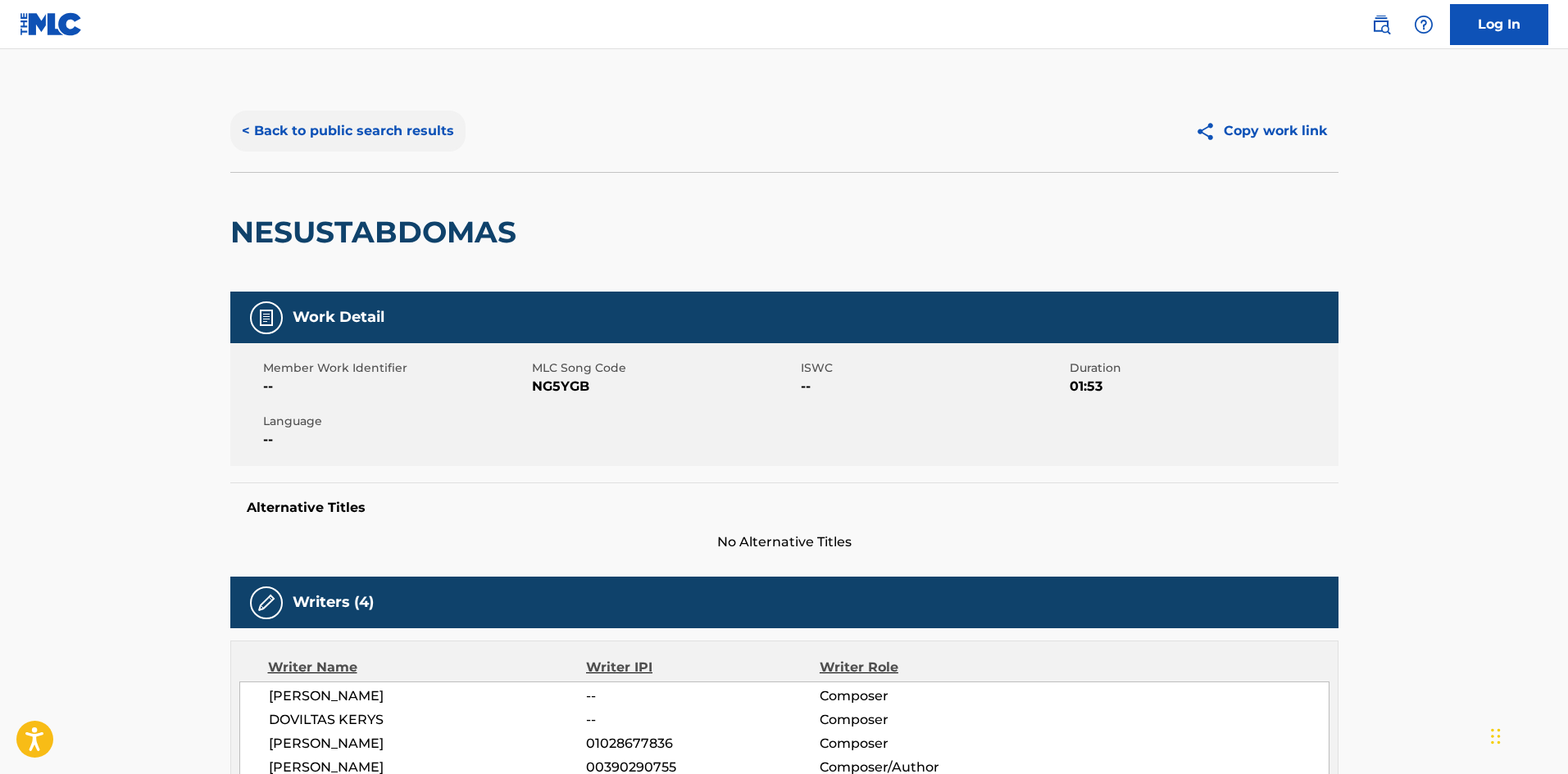
click at [297, 149] on button "< Back to public search results" at bounding box center [348, 131] width 236 height 41
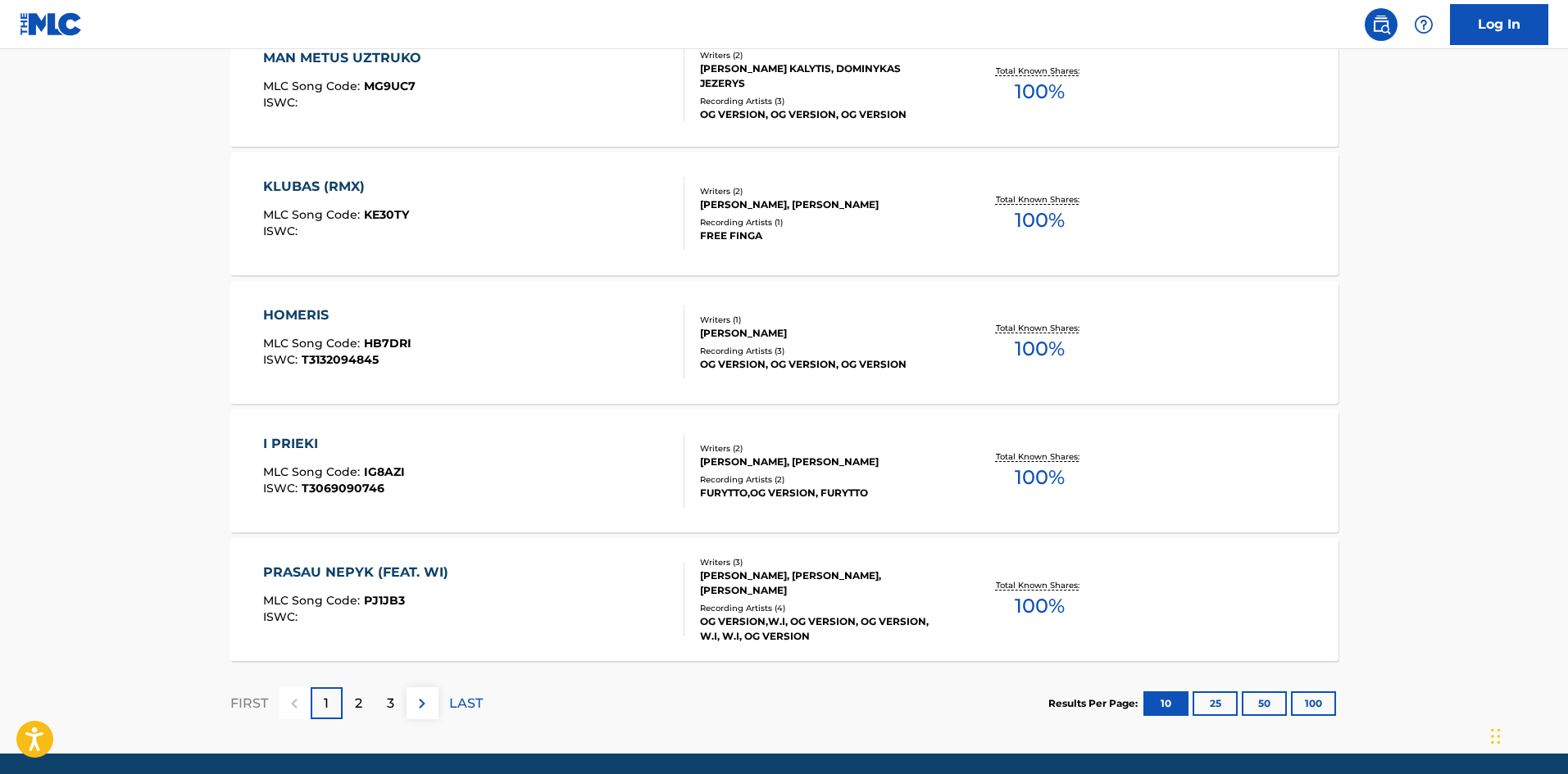
scroll to position [1189, 0]
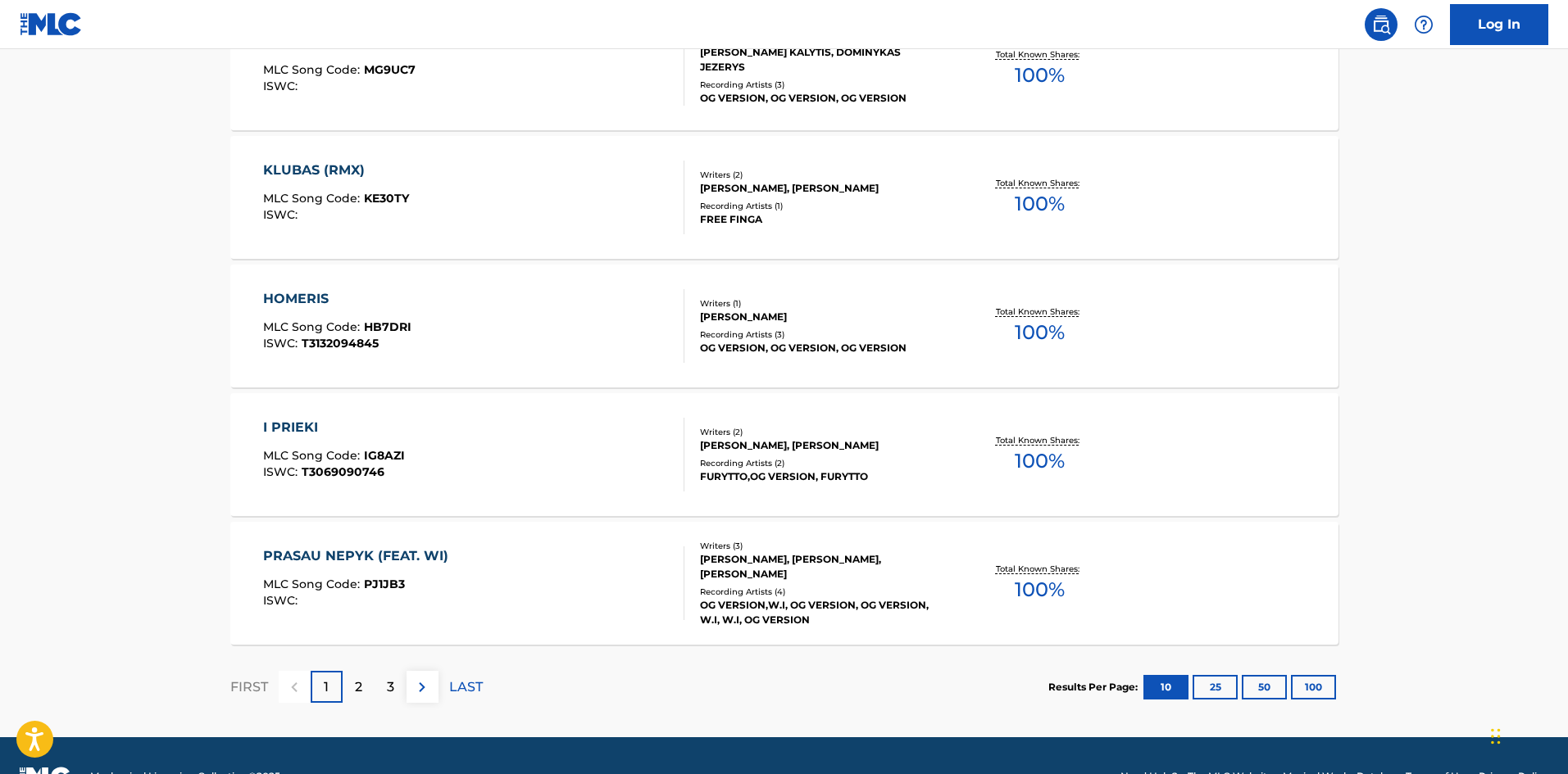
click at [474, 207] on div "KLUBAS (RMX) MLC Song Code : KE30TY ISWC :" at bounding box center [474, 197] width 421 height 73
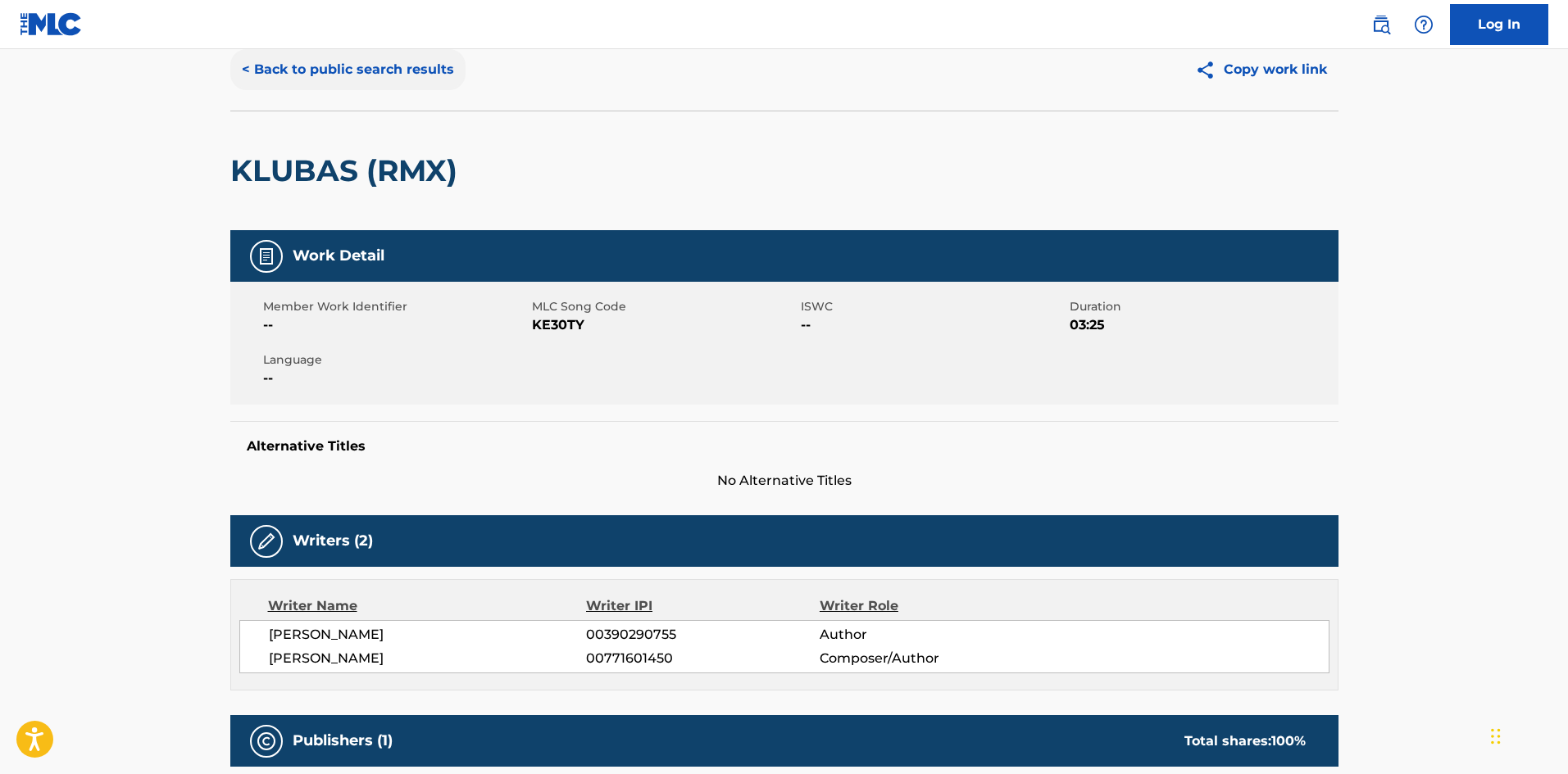
click at [334, 79] on button "< Back to public search results" at bounding box center [348, 69] width 236 height 41
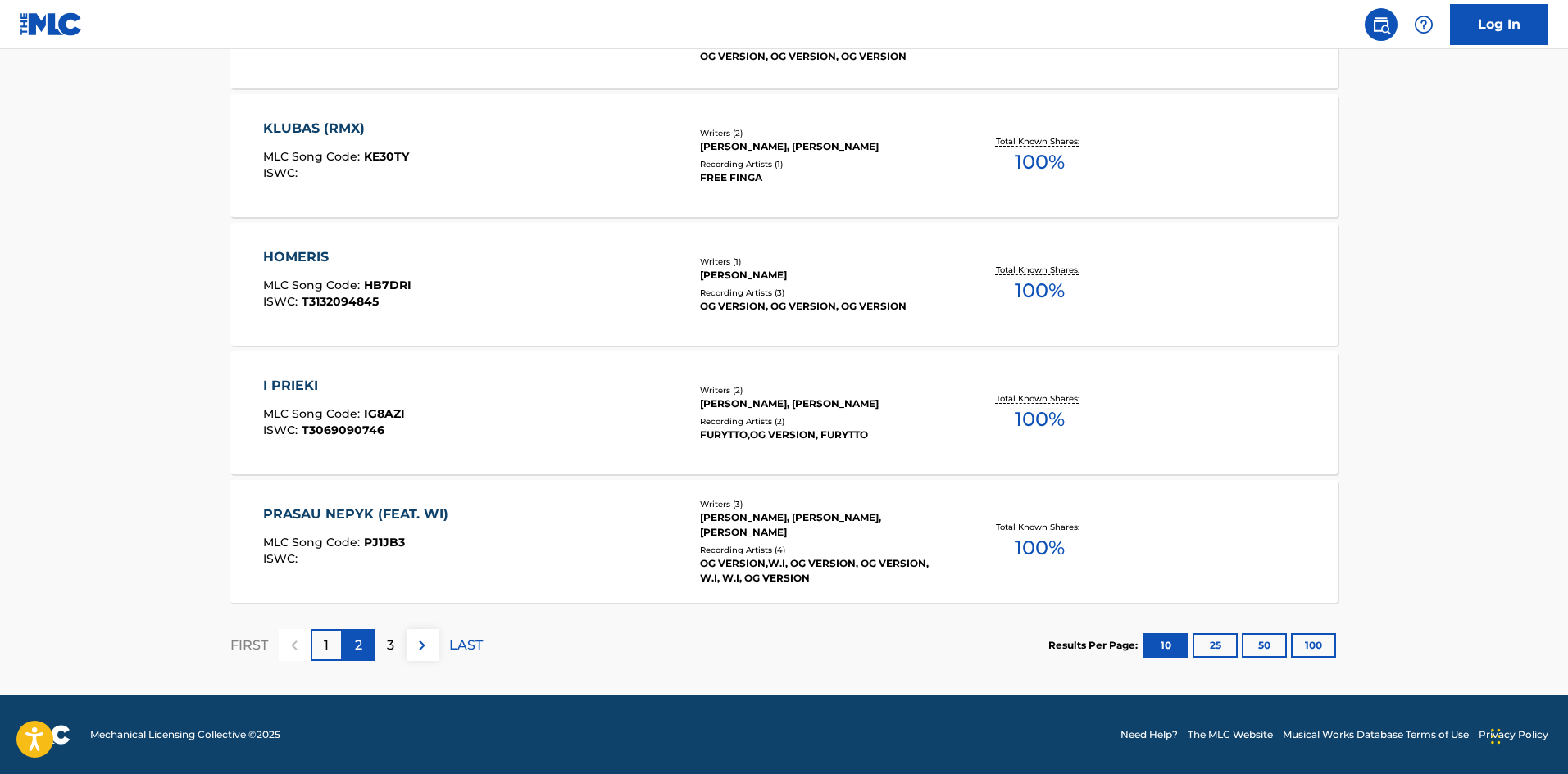
click at [349, 650] on div "2" at bounding box center [359, 646] width 32 height 32
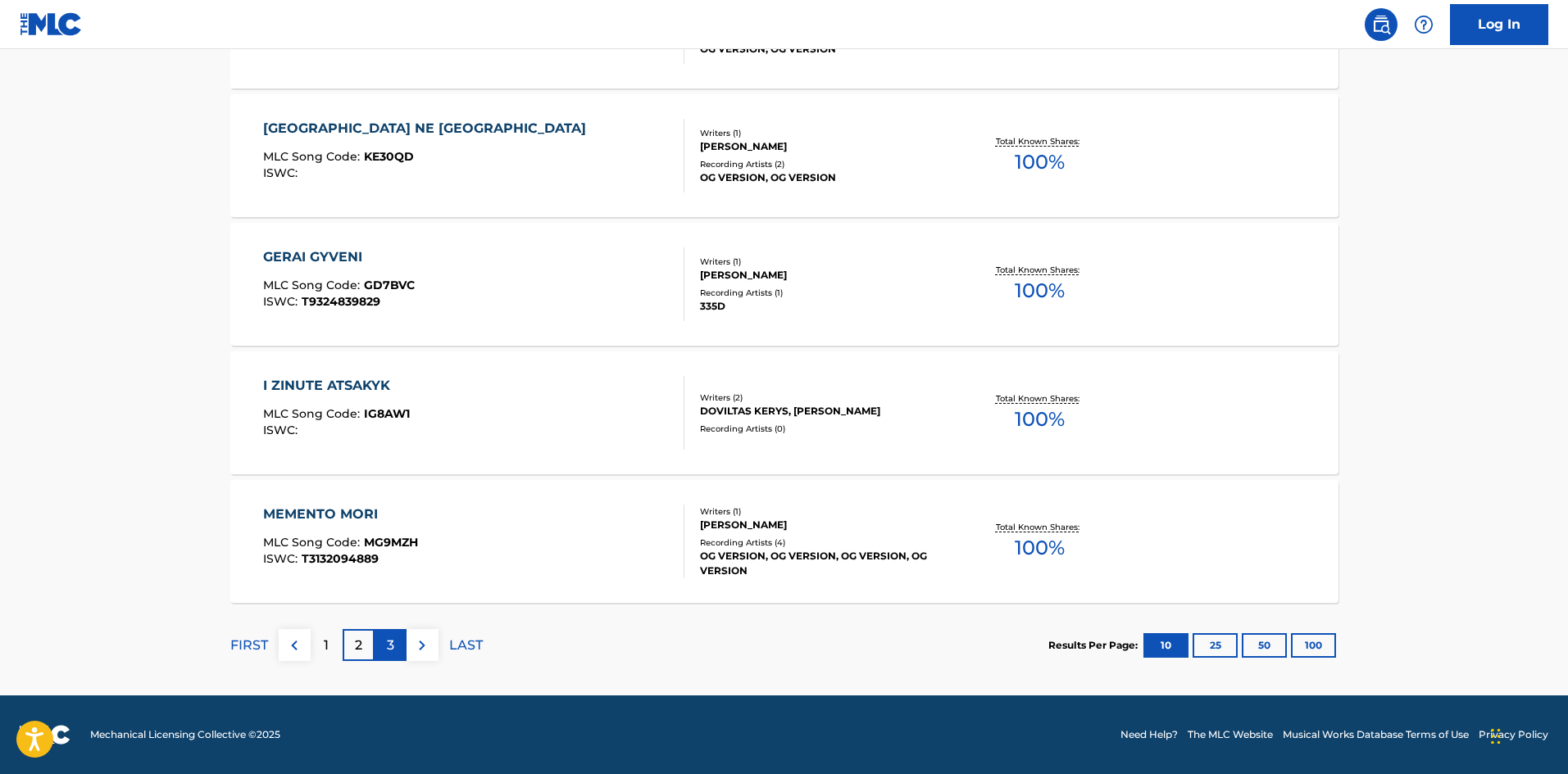
click at [399, 642] on div "3" at bounding box center [391, 646] width 32 height 32
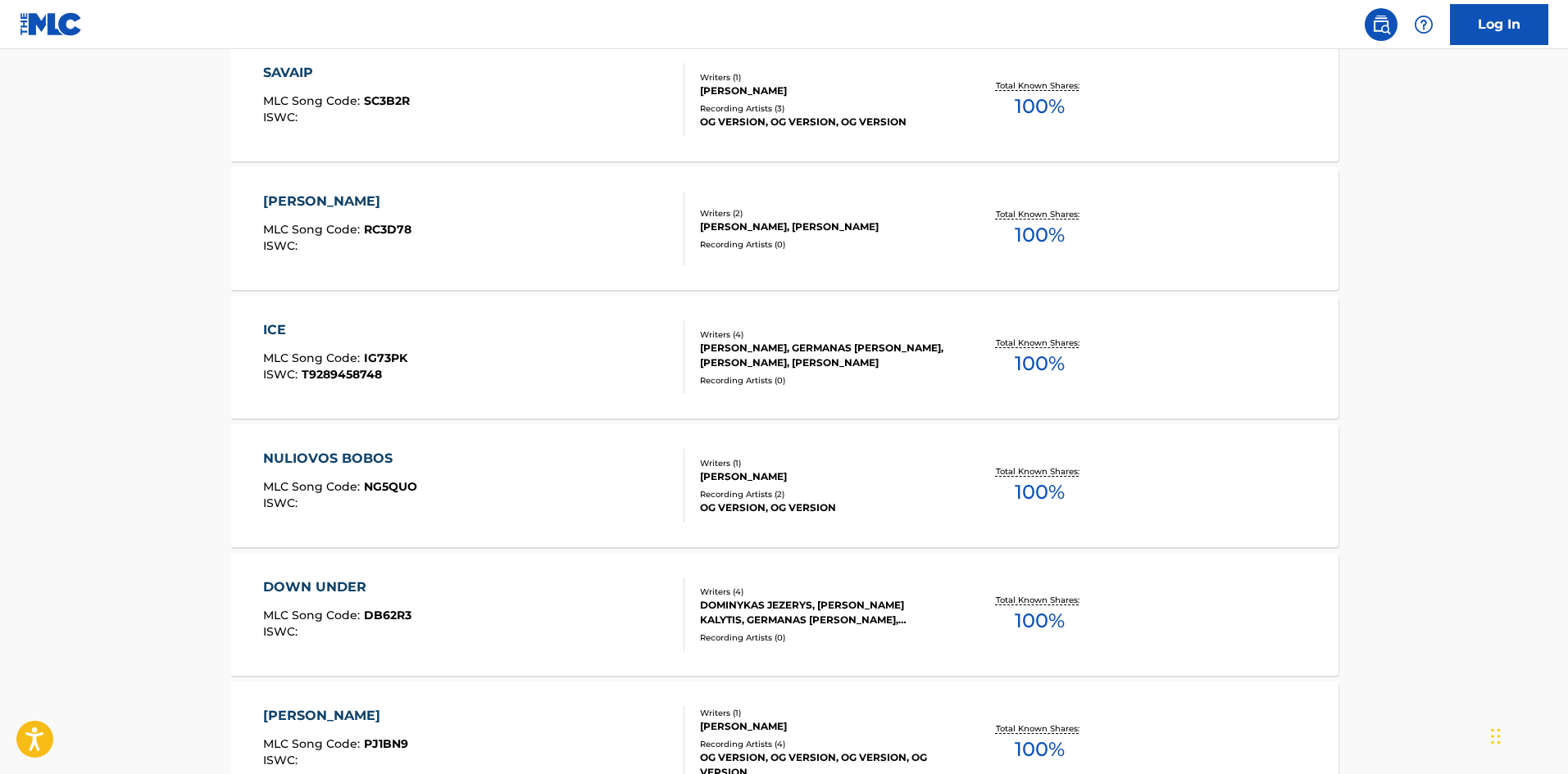
scroll to position [656, 0]
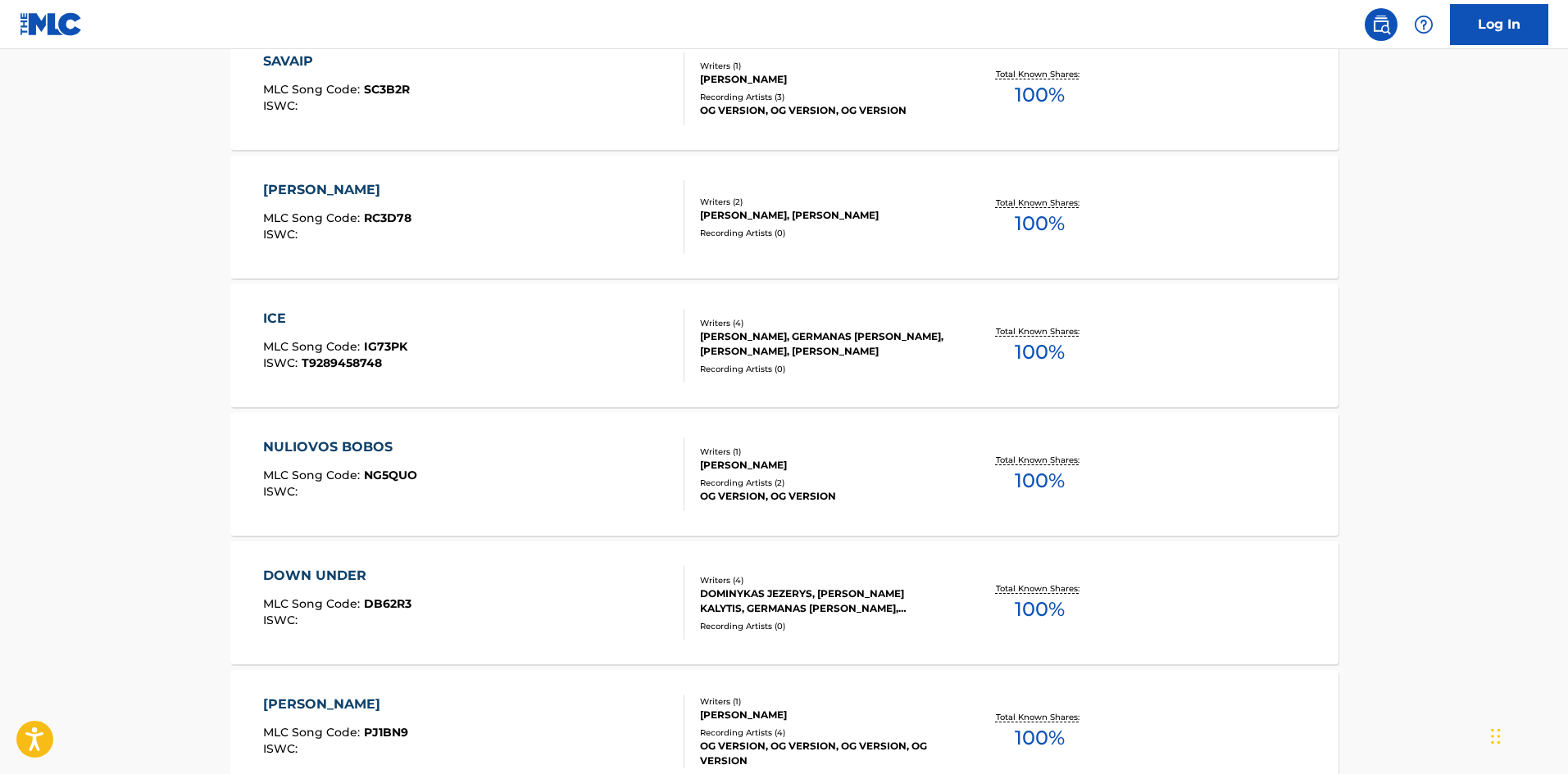
click at [580, 217] on div "[PERSON_NAME] MLC Song Code : RC3D78 ISWC :" at bounding box center [474, 217] width 421 height 73
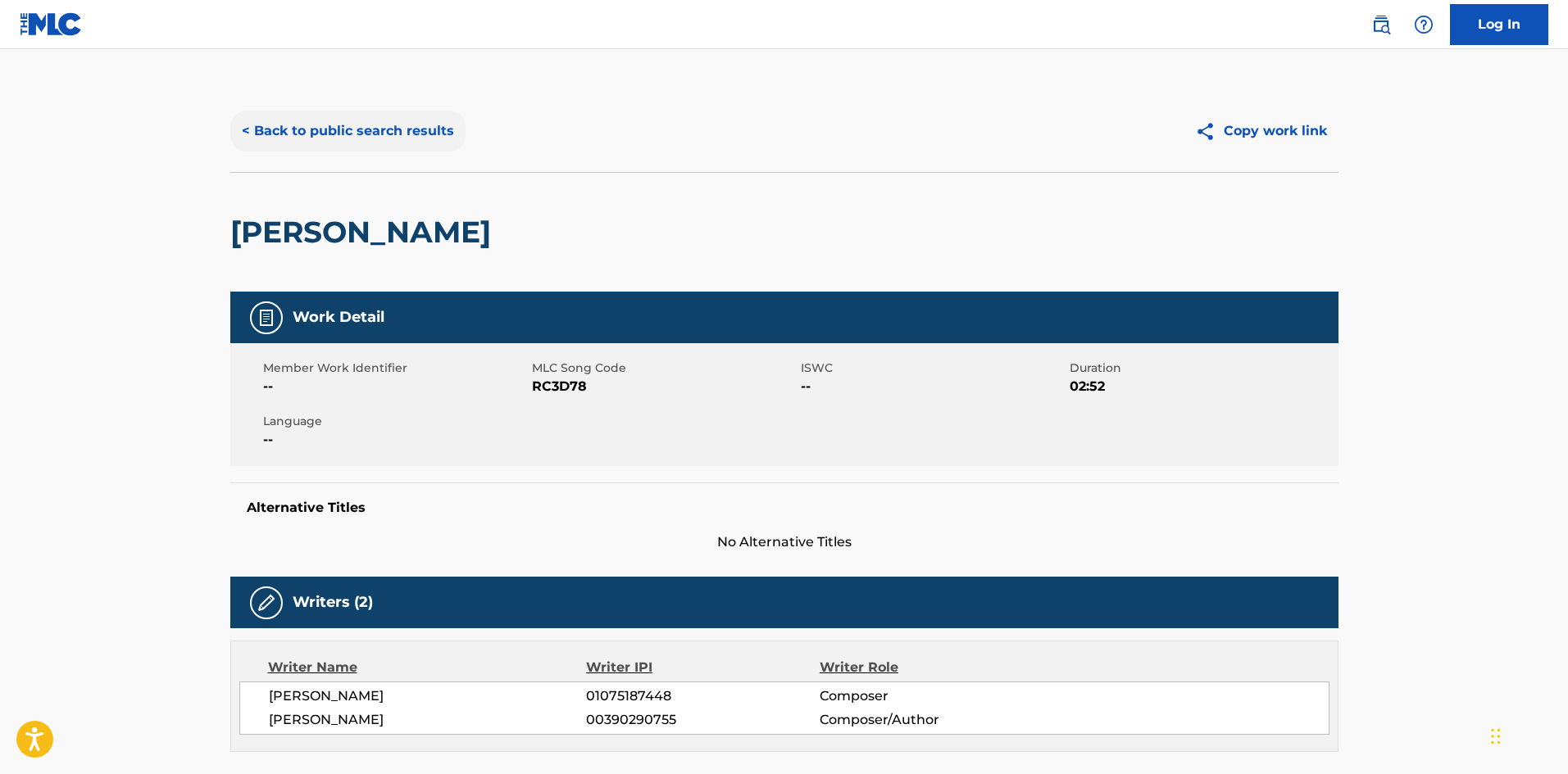
click at [334, 143] on button "< Back to public search results" at bounding box center [348, 131] width 236 height 41
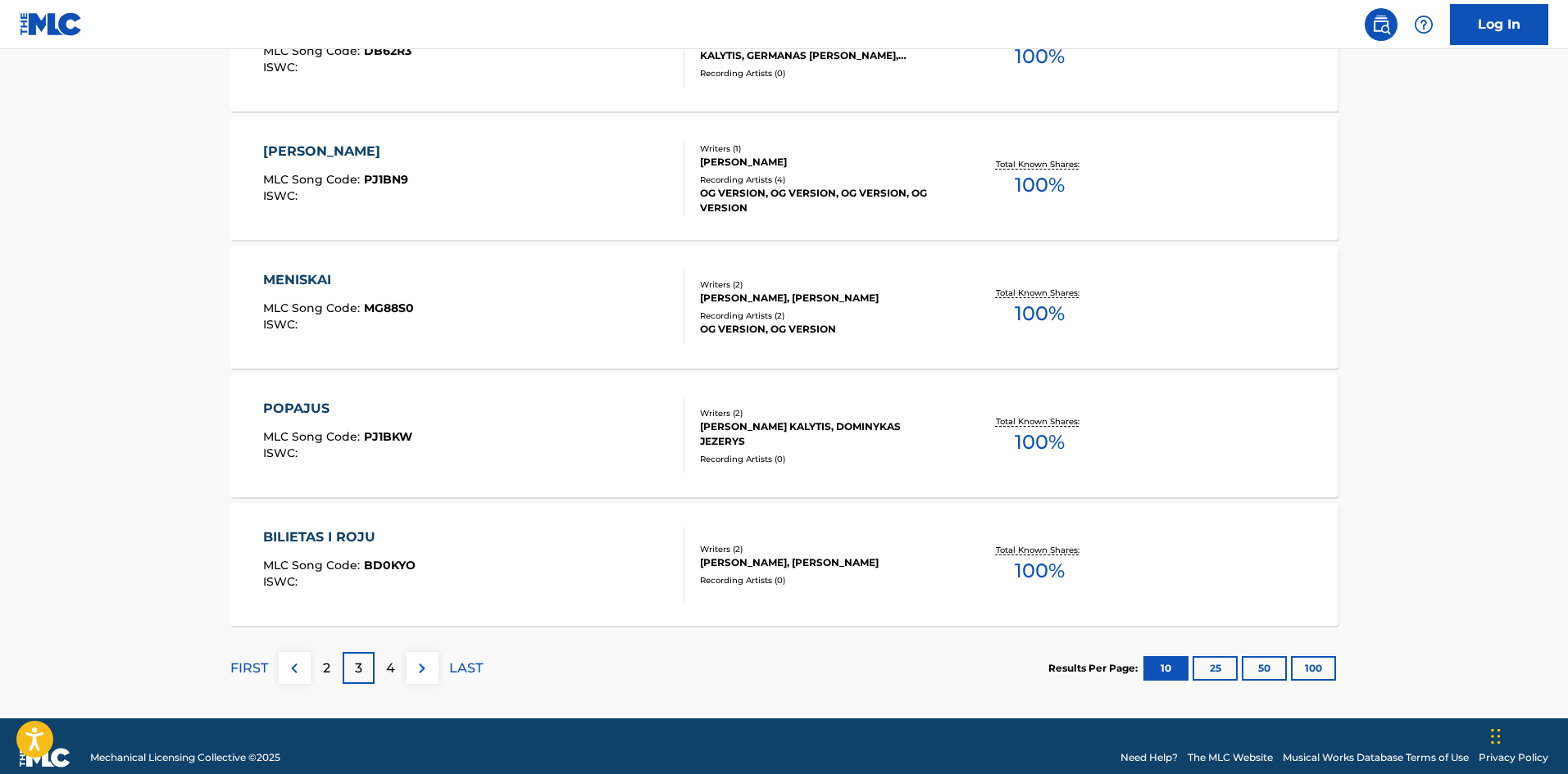
scroll to position [1231, 0]
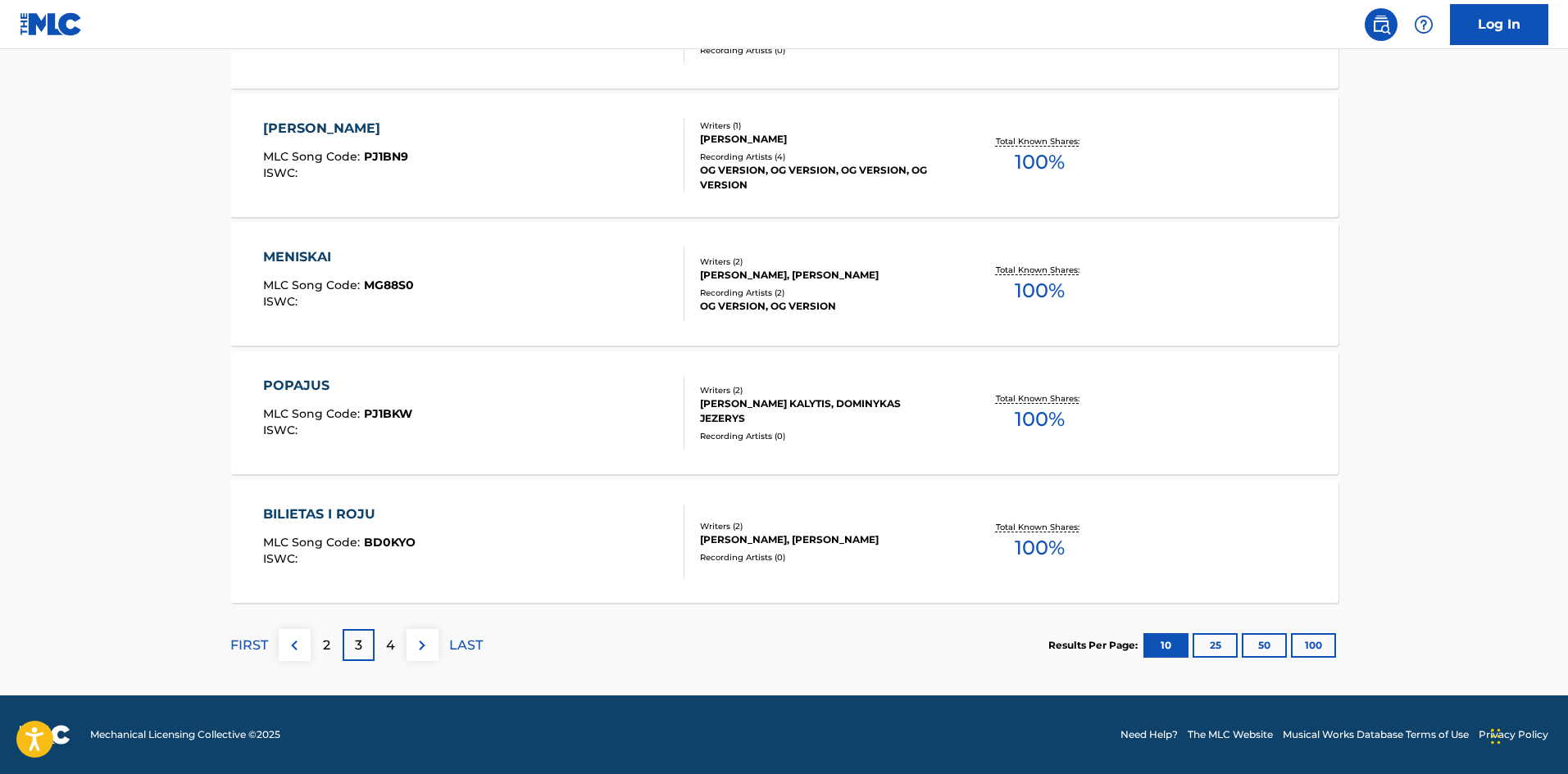
click at [665, 435] on div "POPAJUS MLC Song Code : PJ1BKW ISWC :" at bounding box center [474, 413] width 421 height 73
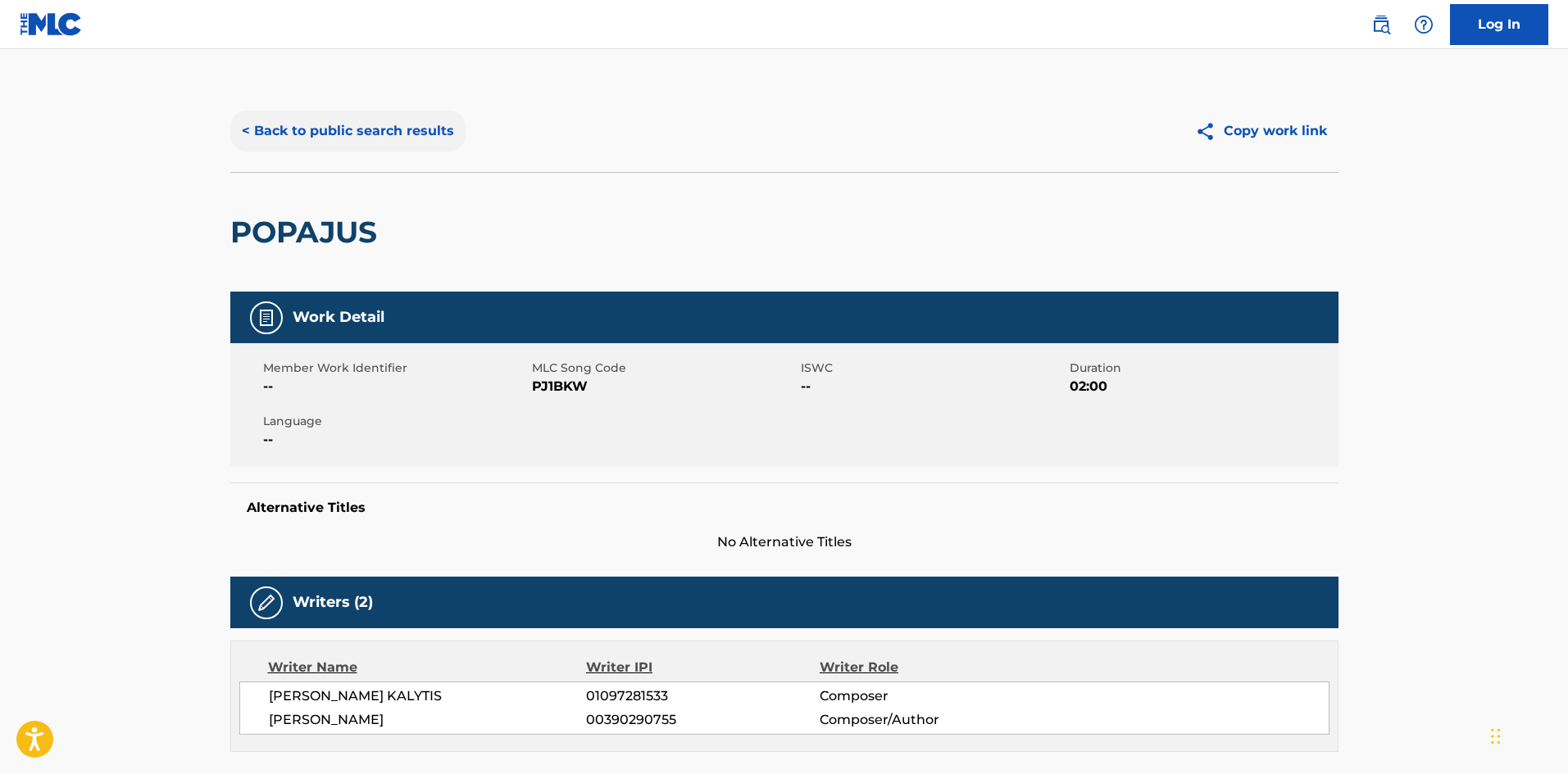
click at [255, 127] on button "< Back to public search results" at bounding box center [348, 131] width 236 height 41
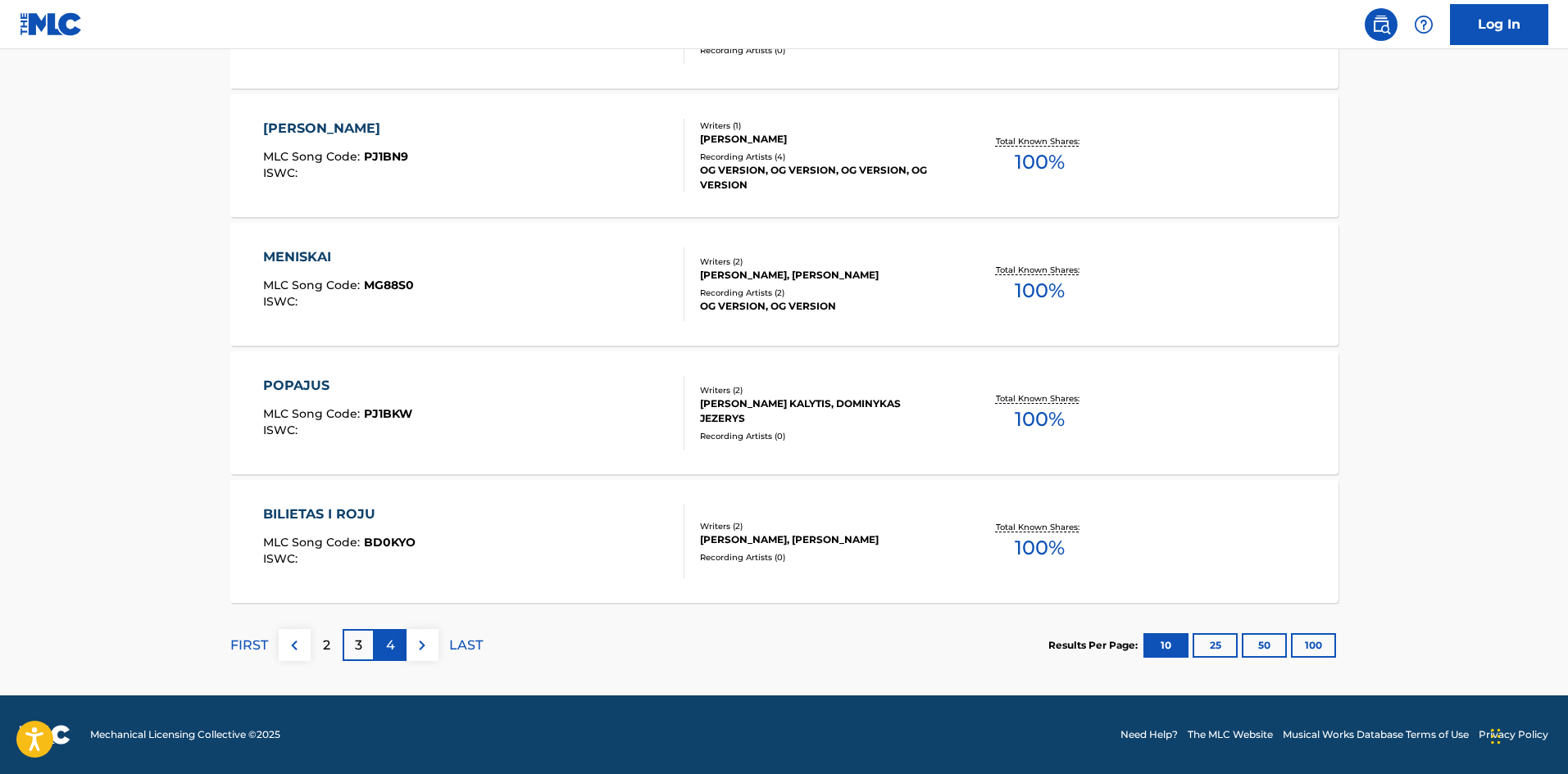
click at [402, 637] on div "4" at bounding box center [391, 646] width 32 height 32
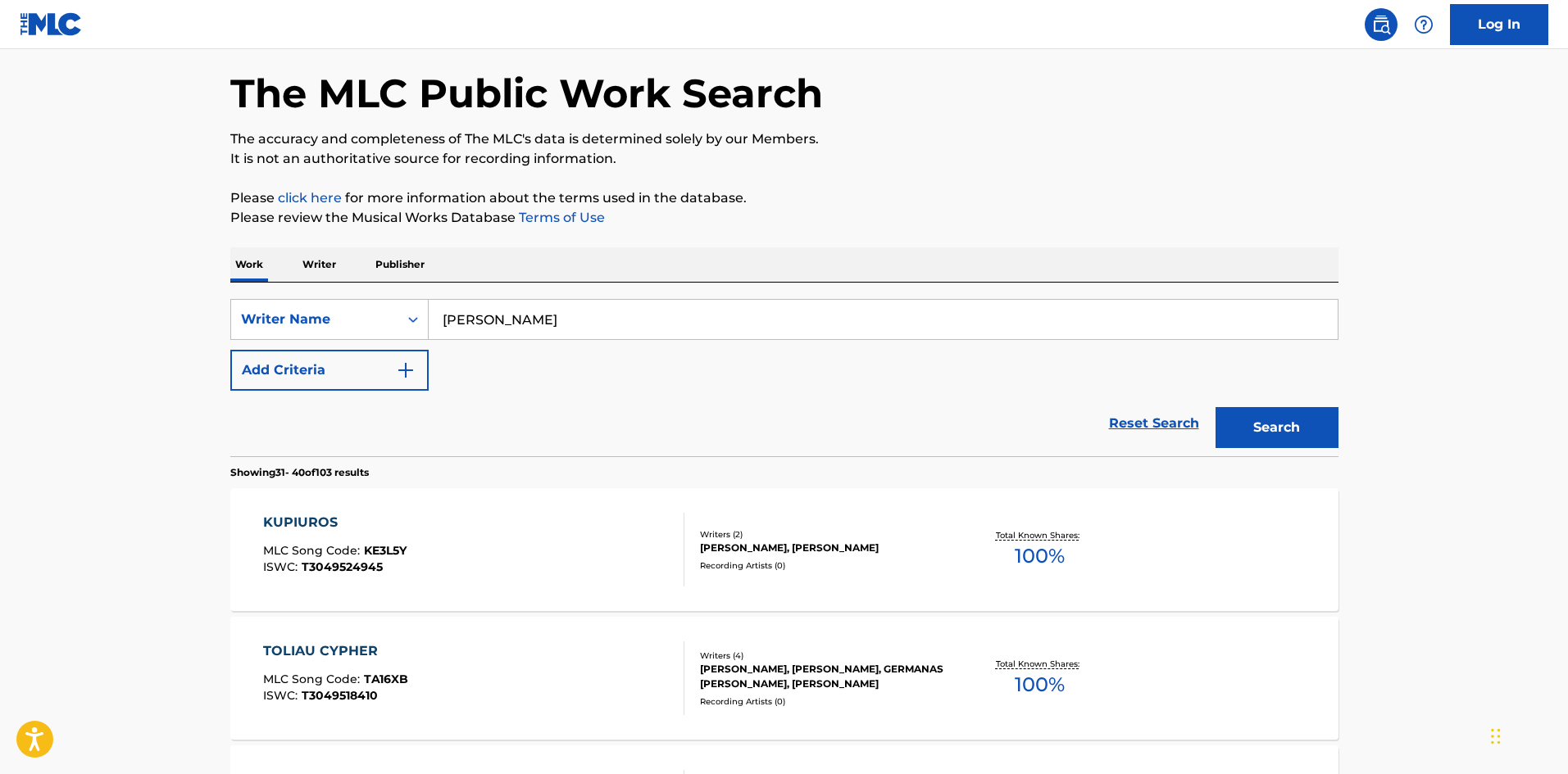
scroll to position [82, 0]
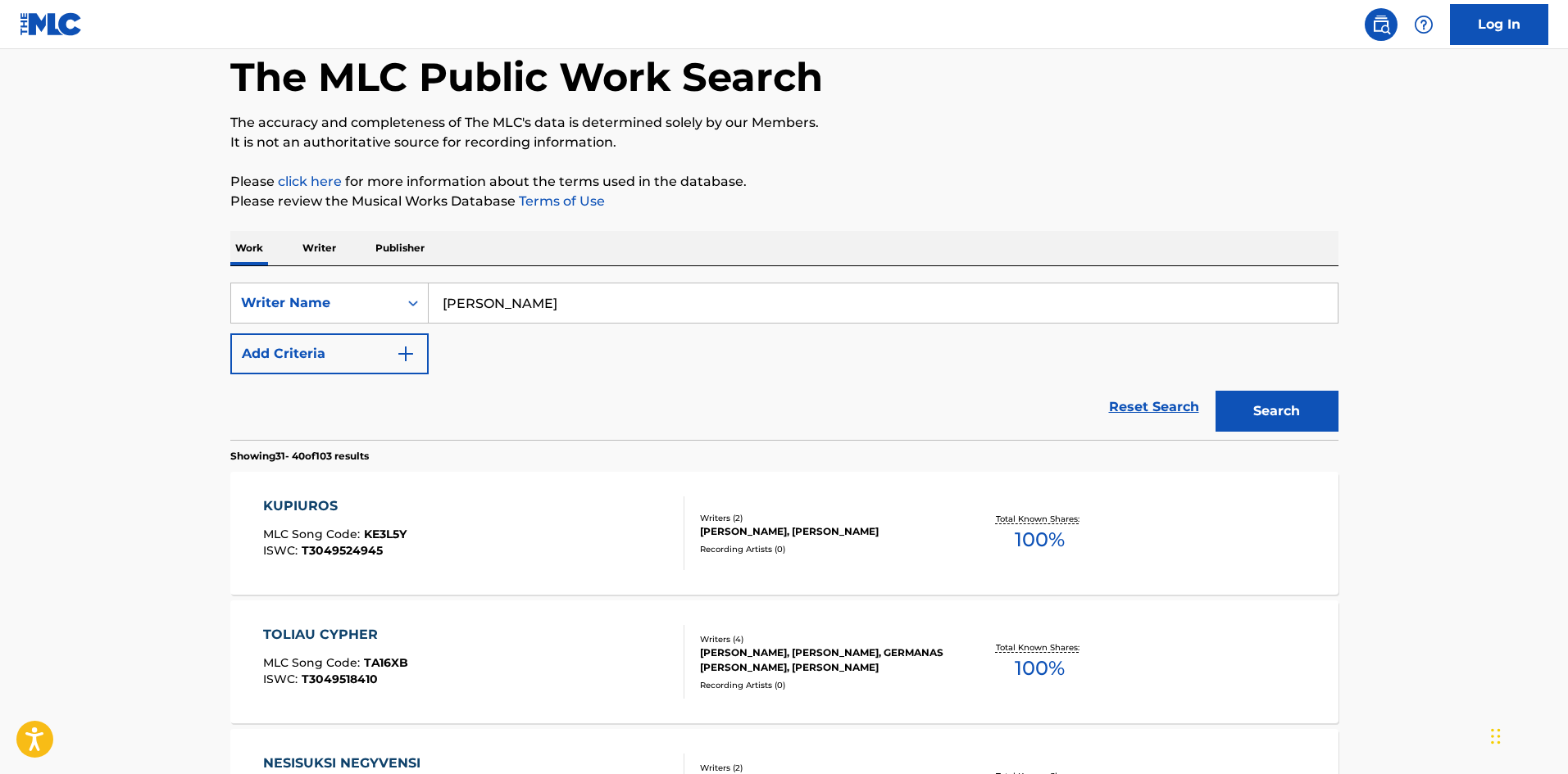
drag, startPoint x: 522, startPoint y: 289, endPoint x: 573, endPoint y: 304, distance: 53.2
click at [522, 290] on input "[PERSON_NAME]" at bounding box center [883, 303] width 909 height 40
click at [1216, 391] on button "Search" at bounding box center [1278, 411] width 123 height 41
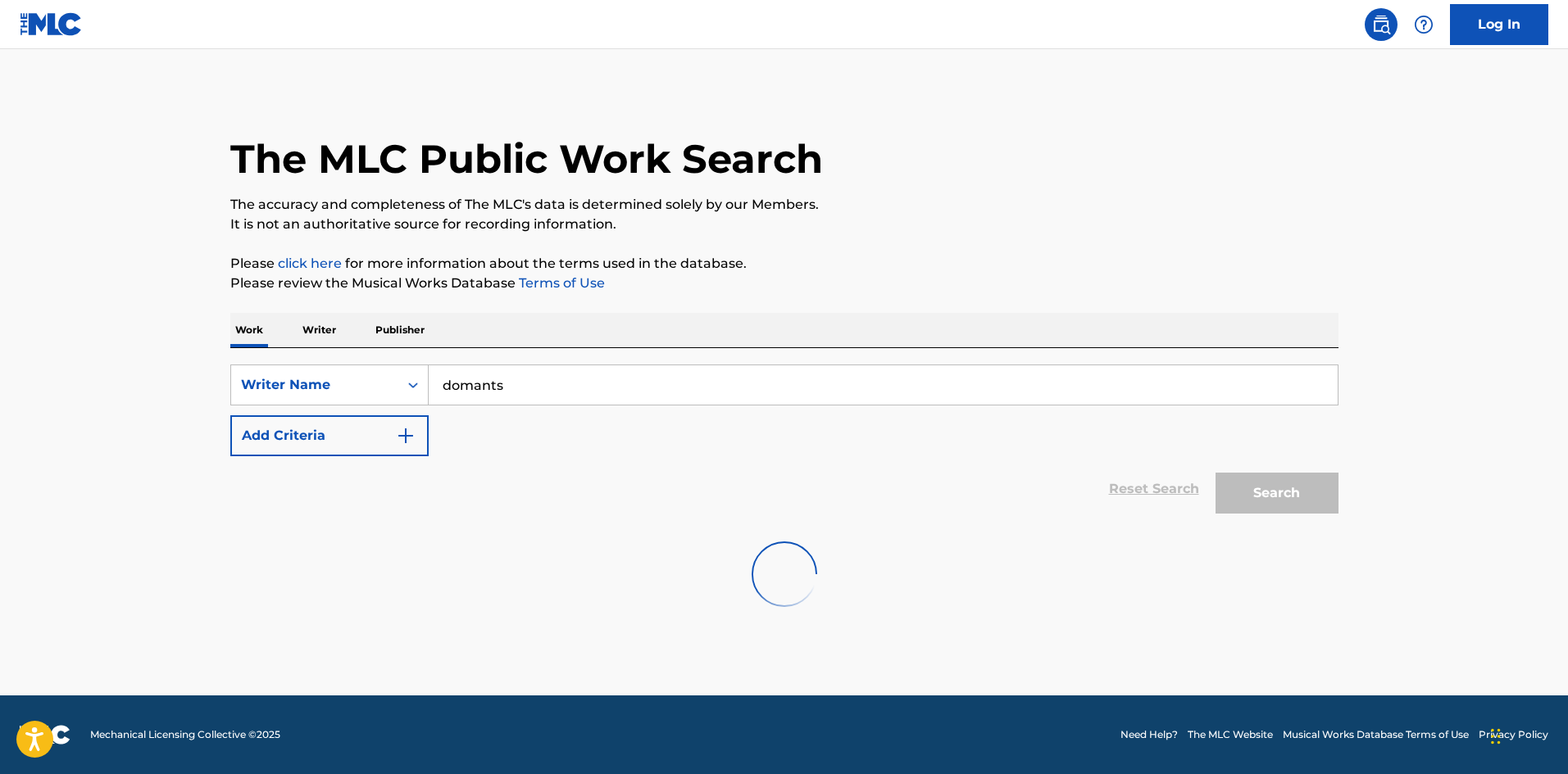
scroll to position [0, 0]
click at [1216, 473] on button "Search" at bounding box center [1278, 493] width 123 height 41
type input "krimelis"
click at [1216, 473] on button "Search" at bounding box center [1278, 493] width 123 height 41
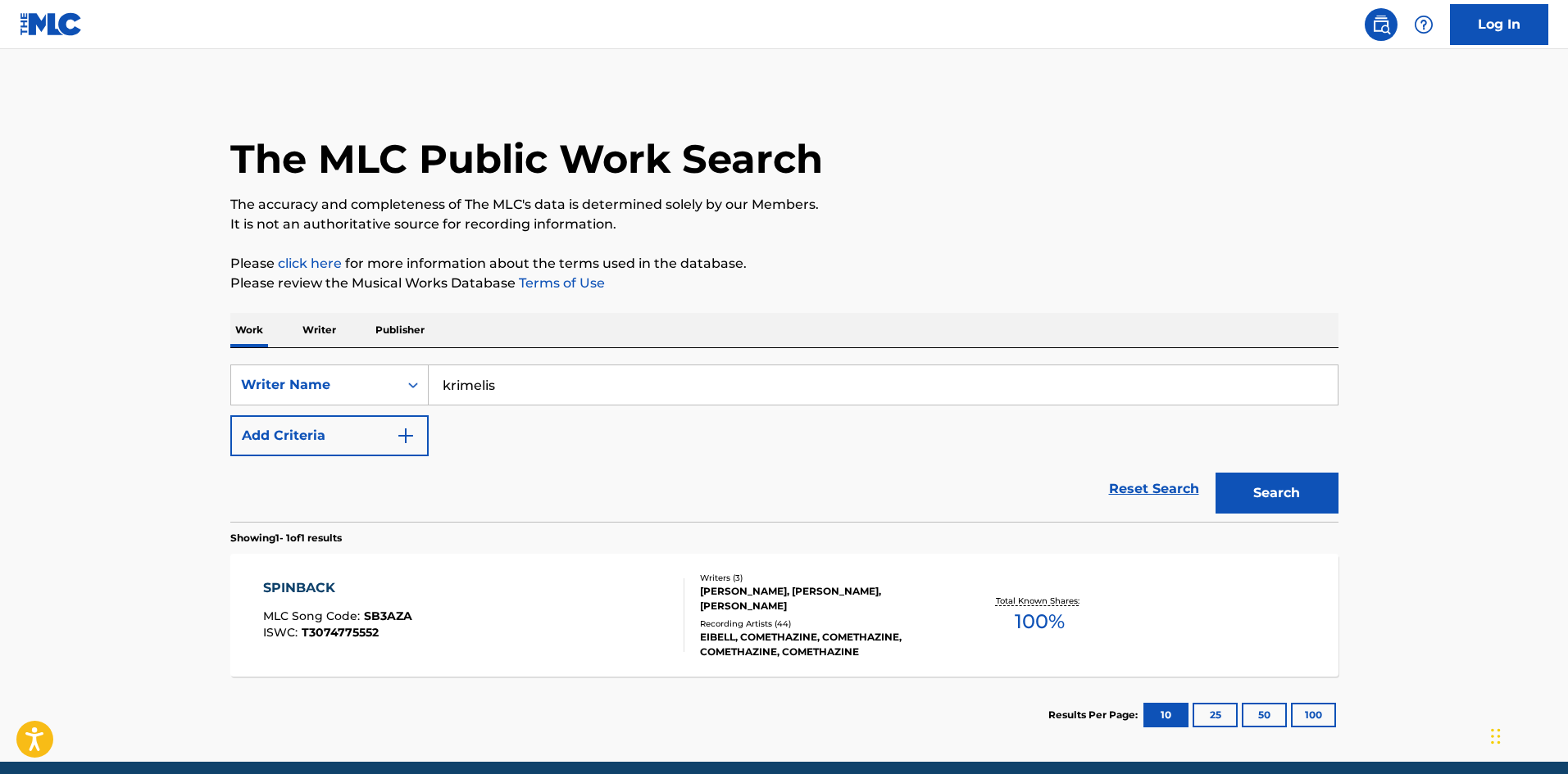
click at [685, 598] on div "Writers ( 3 ) [PERSON_NAME], [PERSON_NAME], [PERSON_NAME] Recording Artists ( 4…" at bounding box center [817, 616] width 263 height 88
click at [578, 379] on input "krimelis" at bounding box center [883, 385] width 909 height 40
paste input "[PERSON_NAME]"
type input "[PERSON_NAME]"
click at [1249, 511] on button "Search" at bounding box center [1278, 493] width 123 height 41
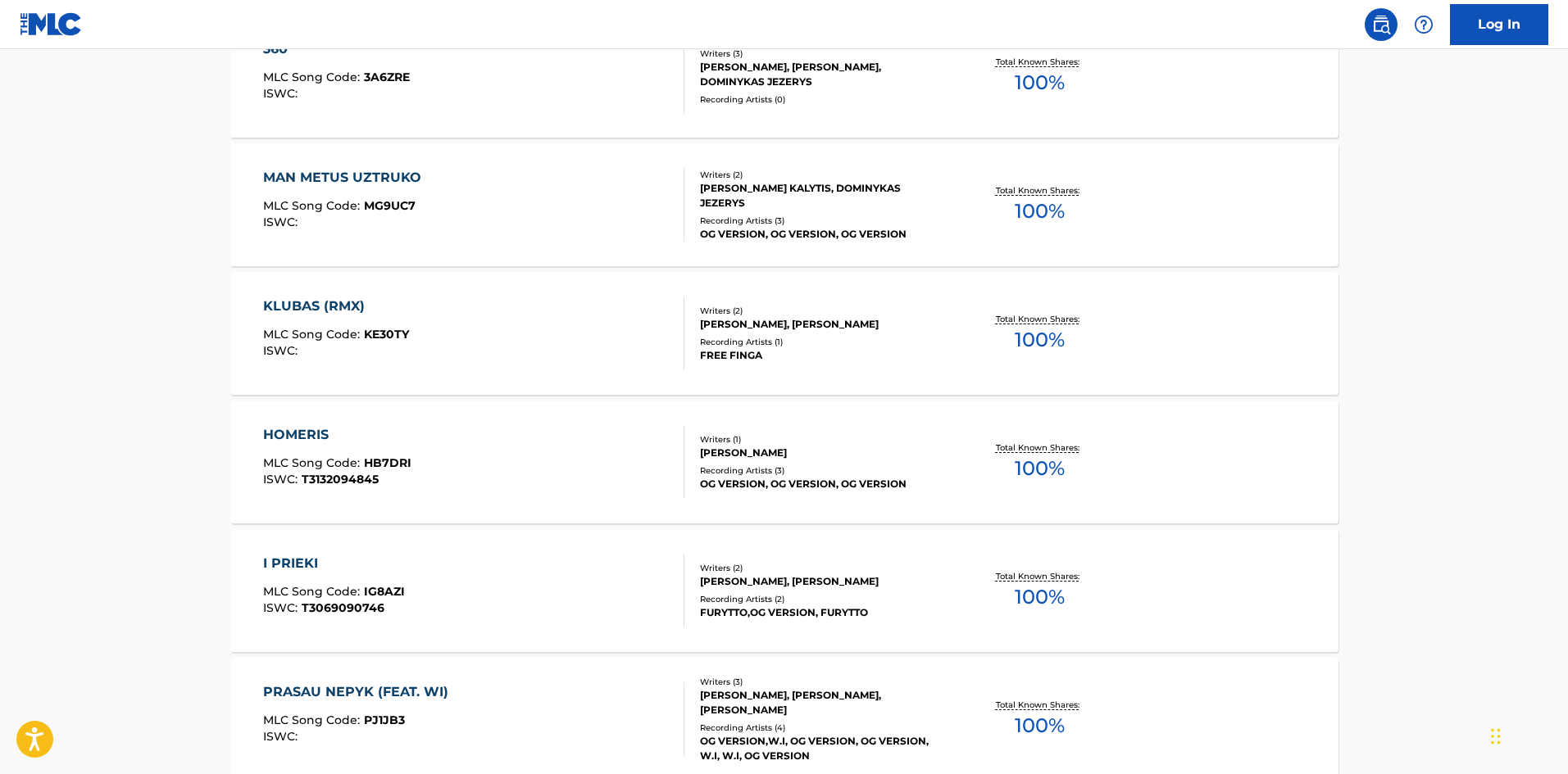
scroll to position [1068, 0]
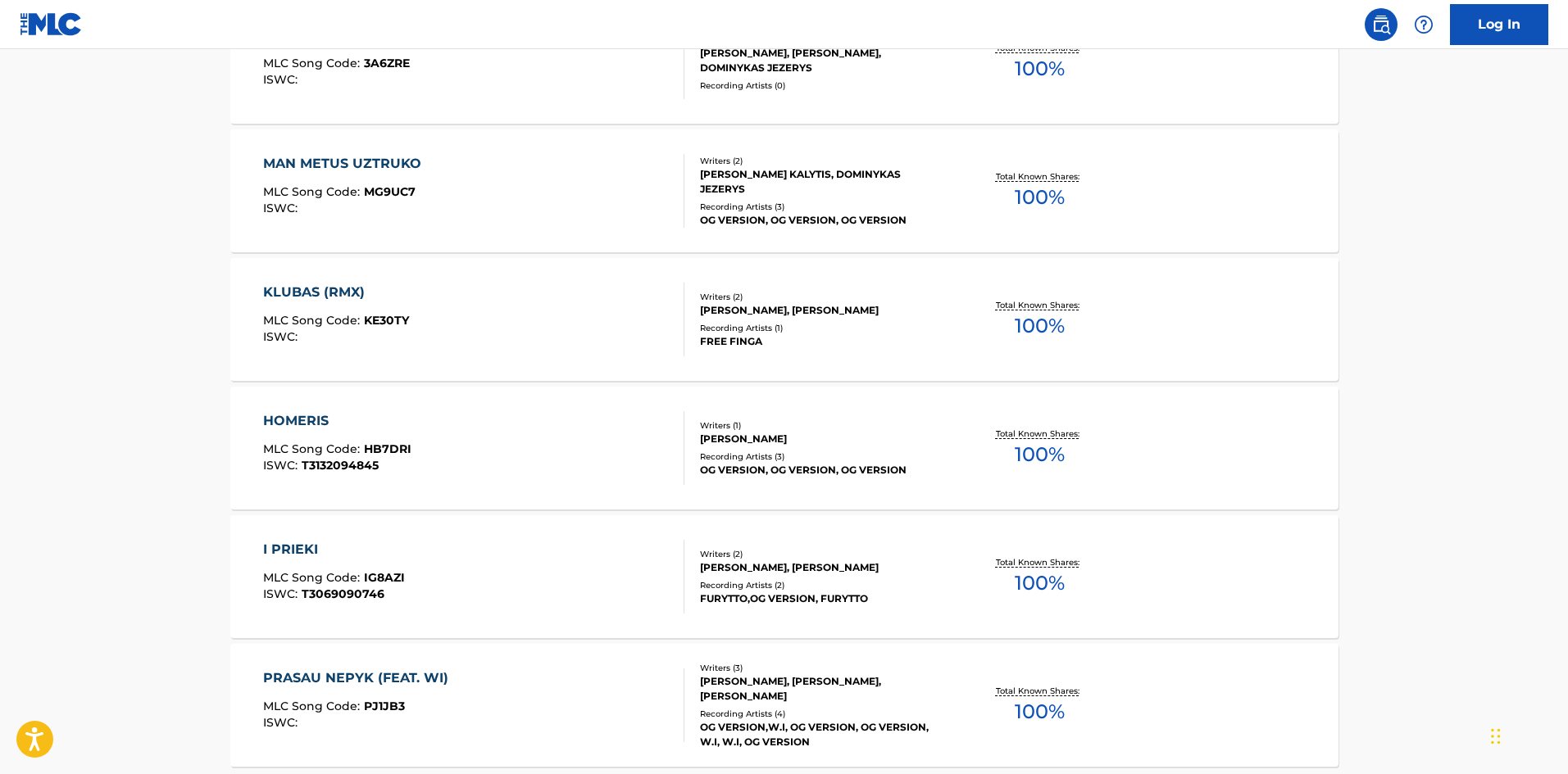
click at [696, 452] on div "Writers ( 1 ) [PERSON_NAME] Recording Artists ( 3 ) OG VERSION, OG VERSION, OG …" at bounding box center [817, 448] width 263 height 58
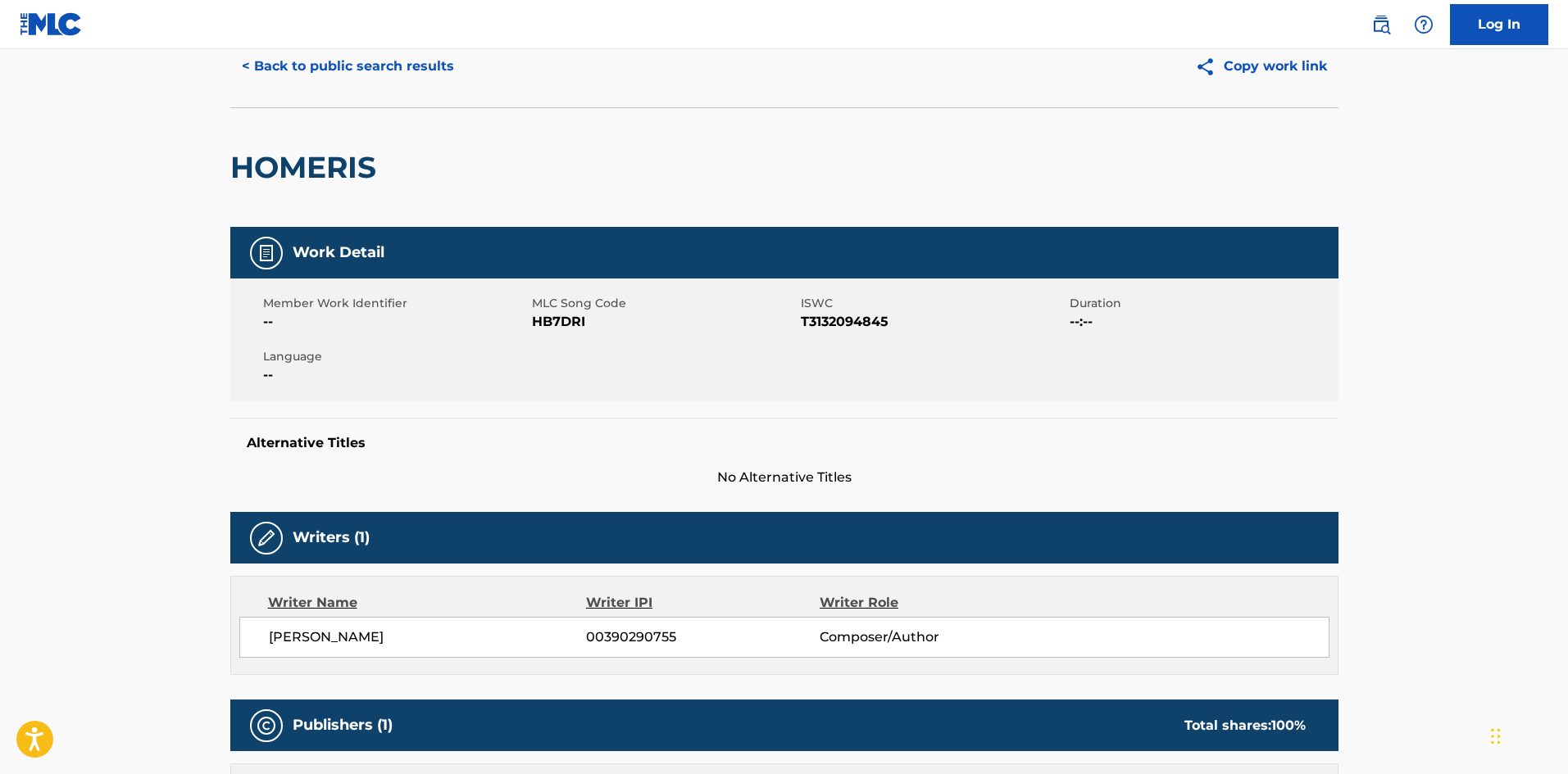
scroll to position [491, 0]
